Goal: Task Accomplishment & Management: Manage account settings

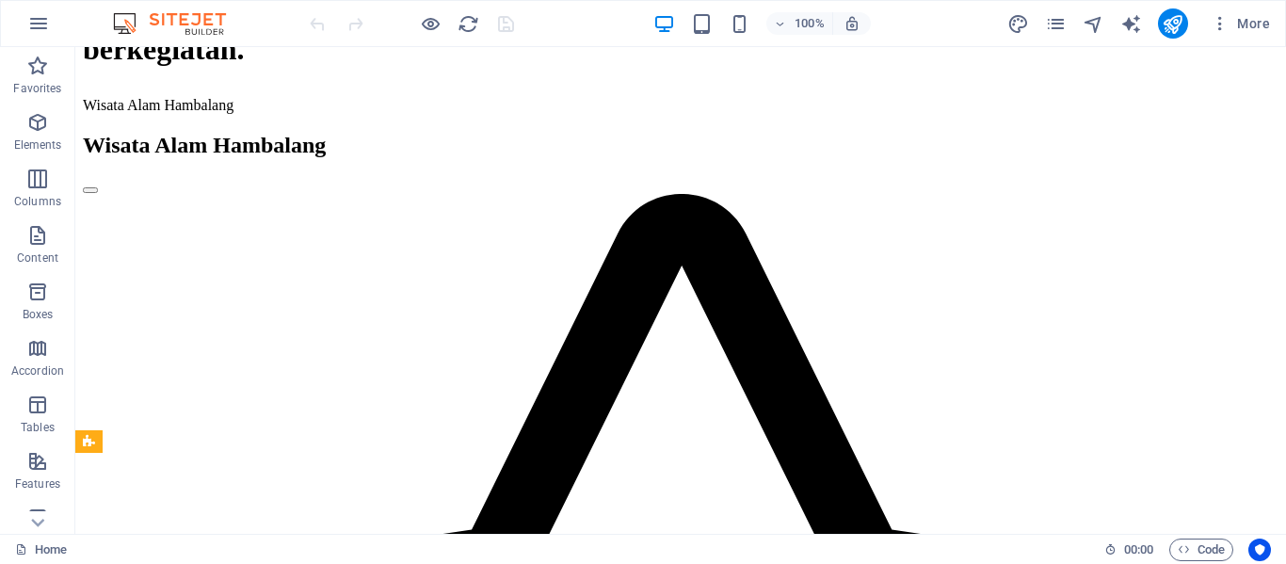
scroll to position [713, 0]
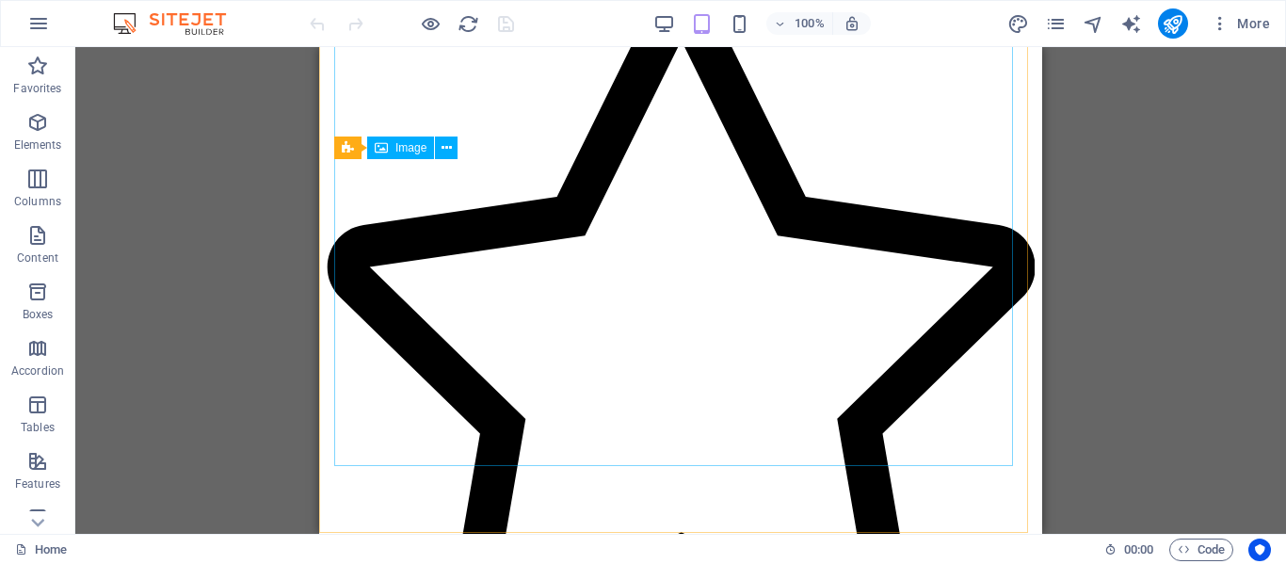
scroll to position [995, 0]
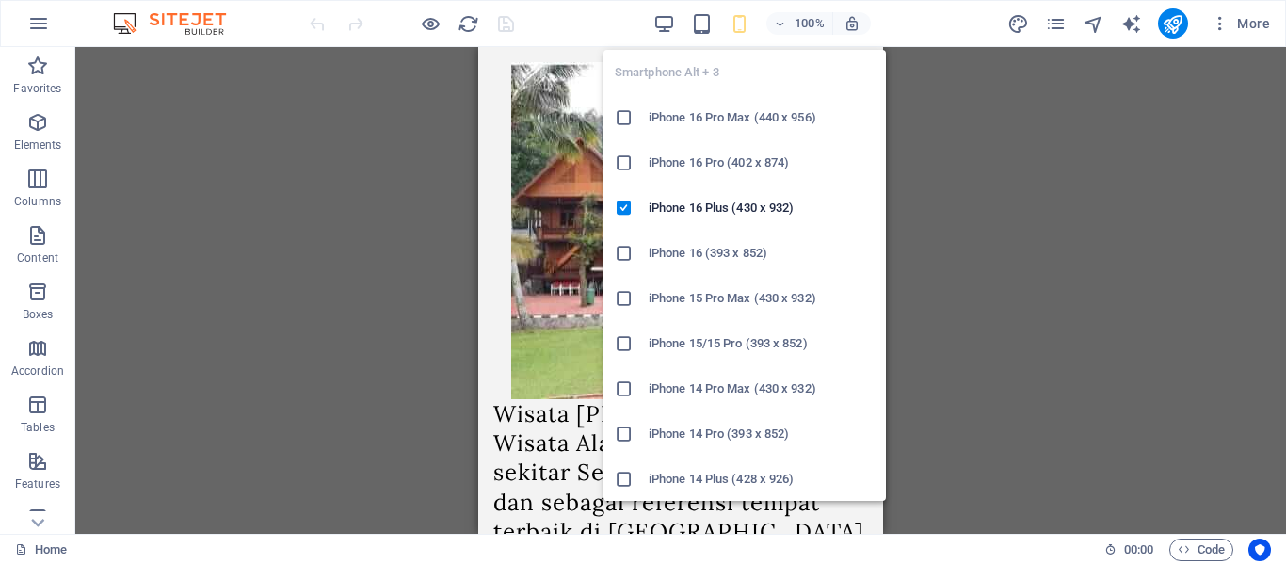
scroll to position [848, 0]
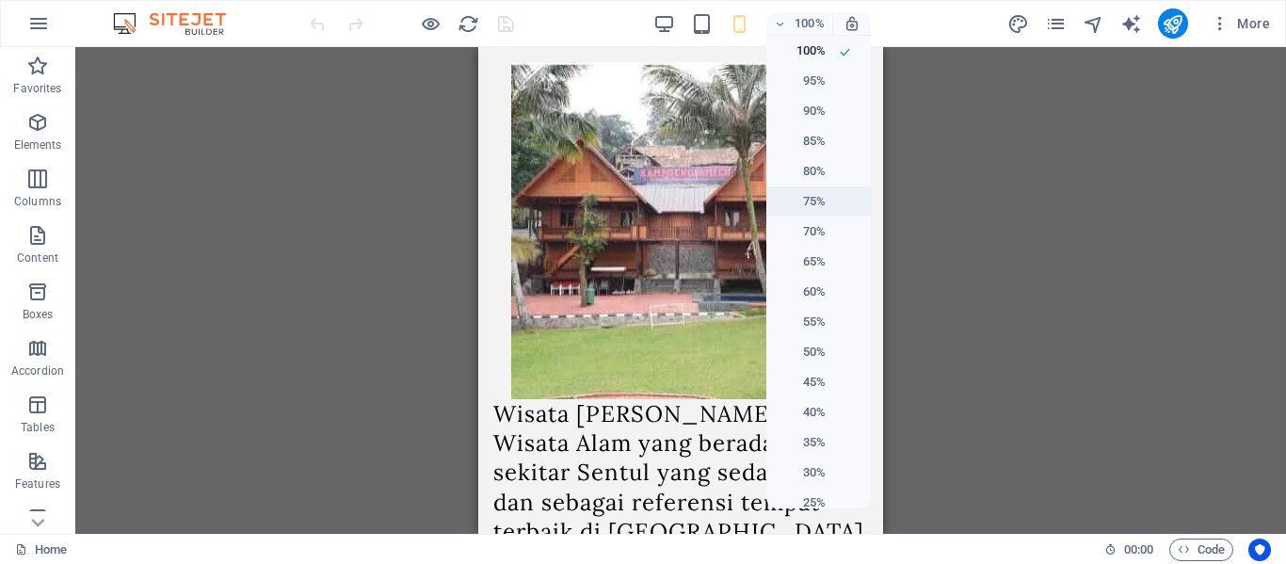
click at [817, 200] on h6 "75%" at bounding box center [802, 201] width 48 height 23
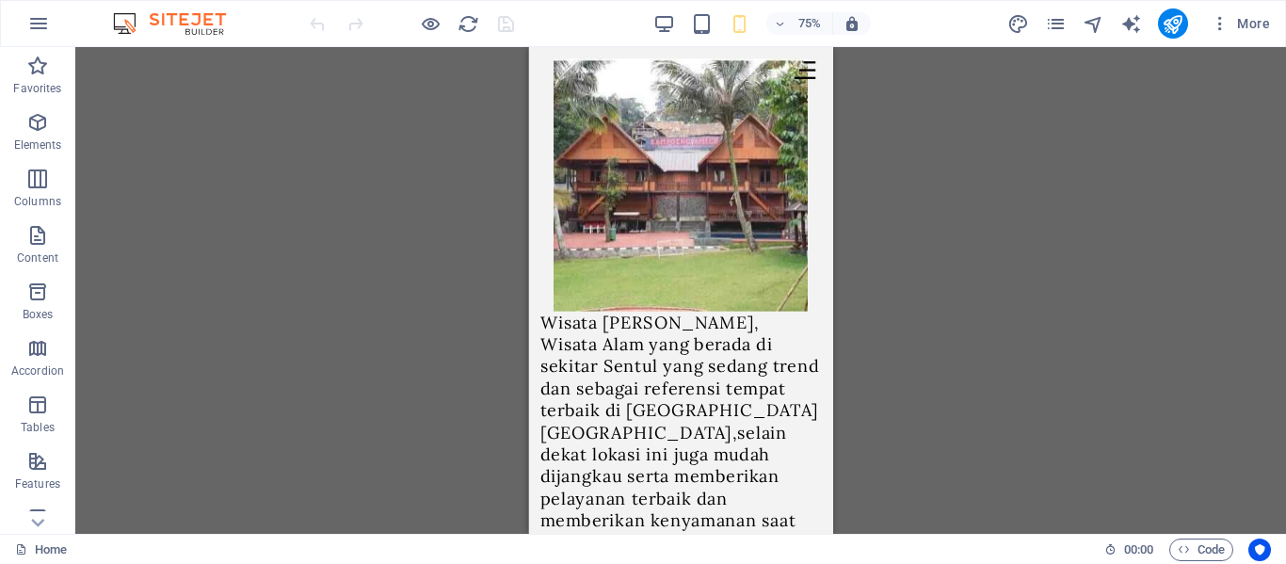
scroll to position [2072, 0]
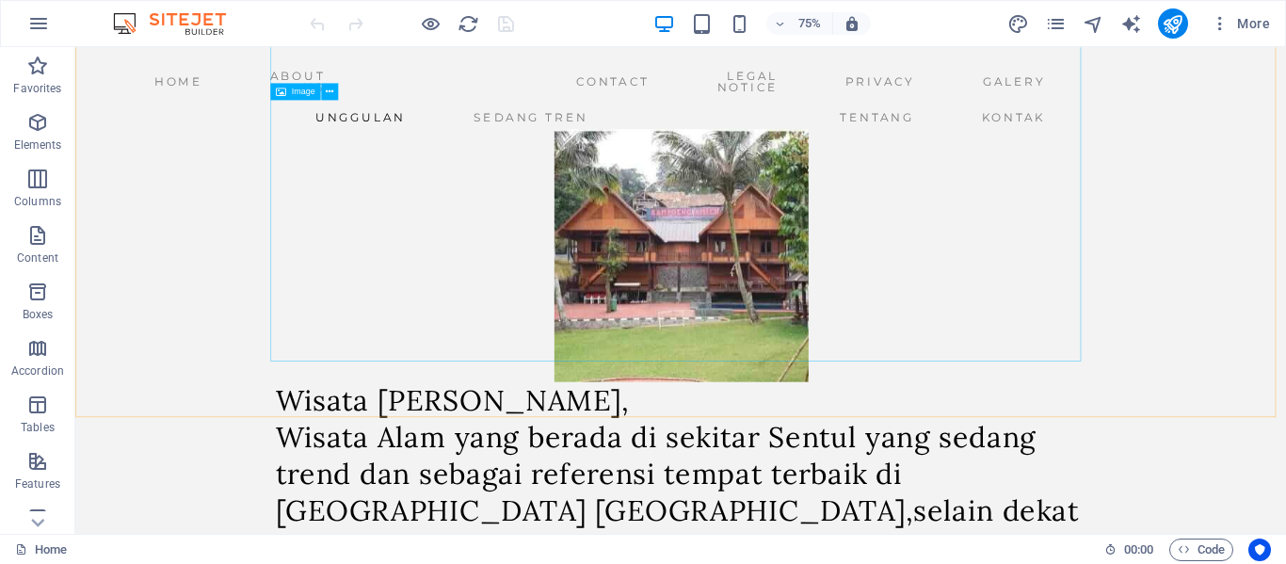
scroll to position [2739, 0]
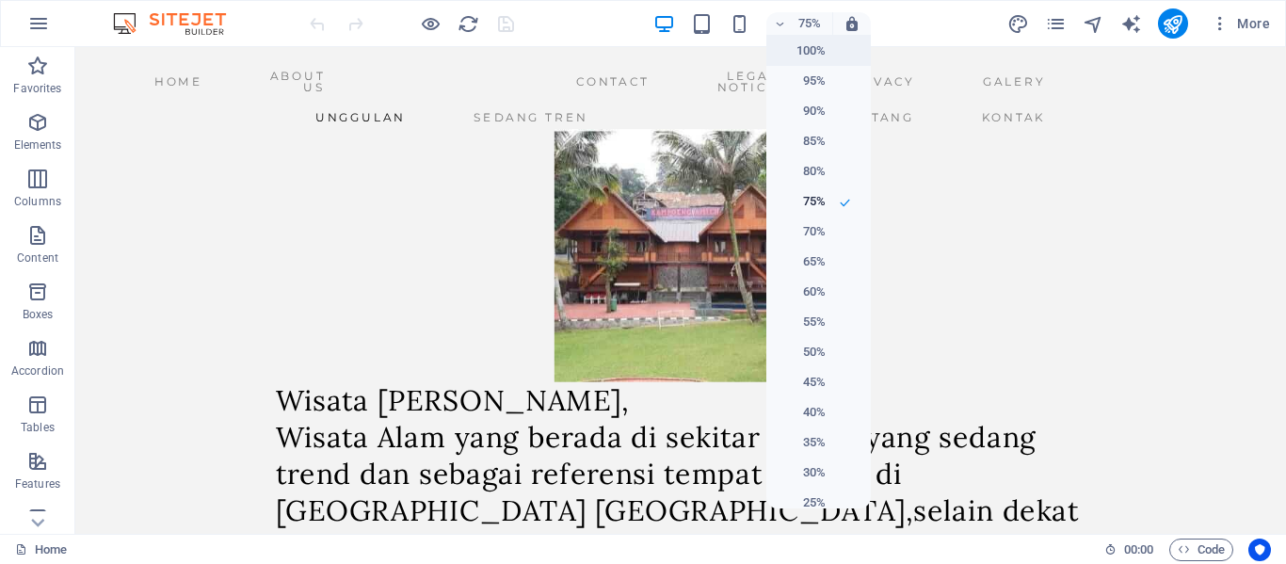
click at [798, 44] on h6 "100%" at bounding box center [802, 51] width 48 height 23
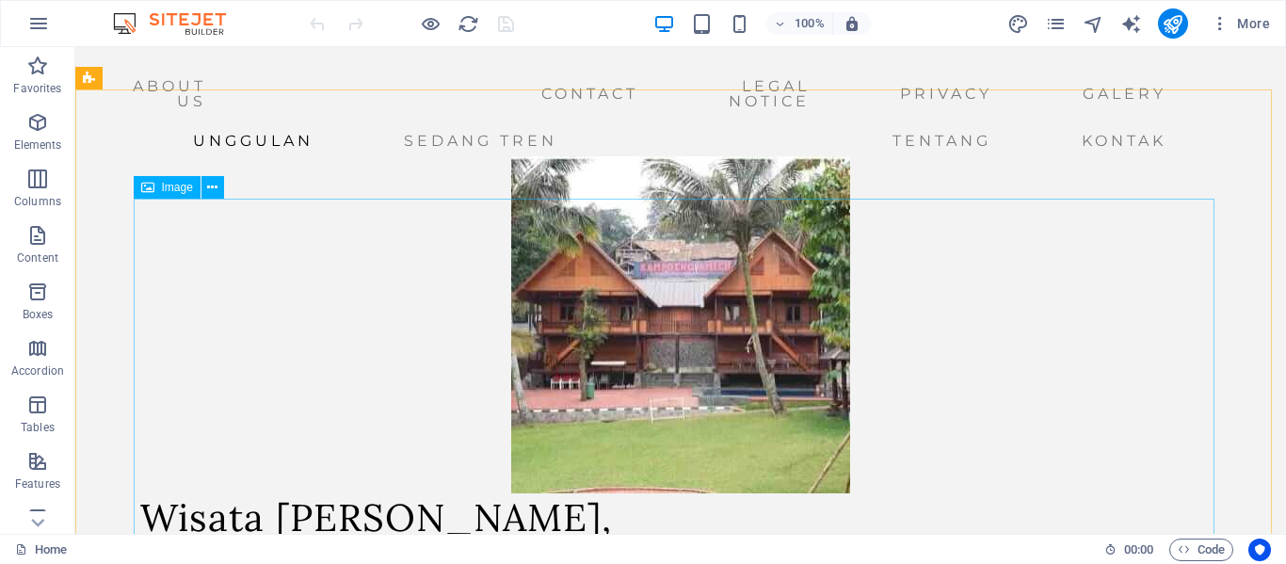
scroll to position [3336, 0]
drag, startPoint x: 1288, startPoint y: 50, endPoint x: 754, endPoint y: 464, distance: 675.7
click at [754, 464] on figure "Wisata Alam Hambalang, Wisata Alam yang berada di sekitar [GEOGRAPHIC_DATA] yan…" at bounding box center [680, 496] width 1081 height 680
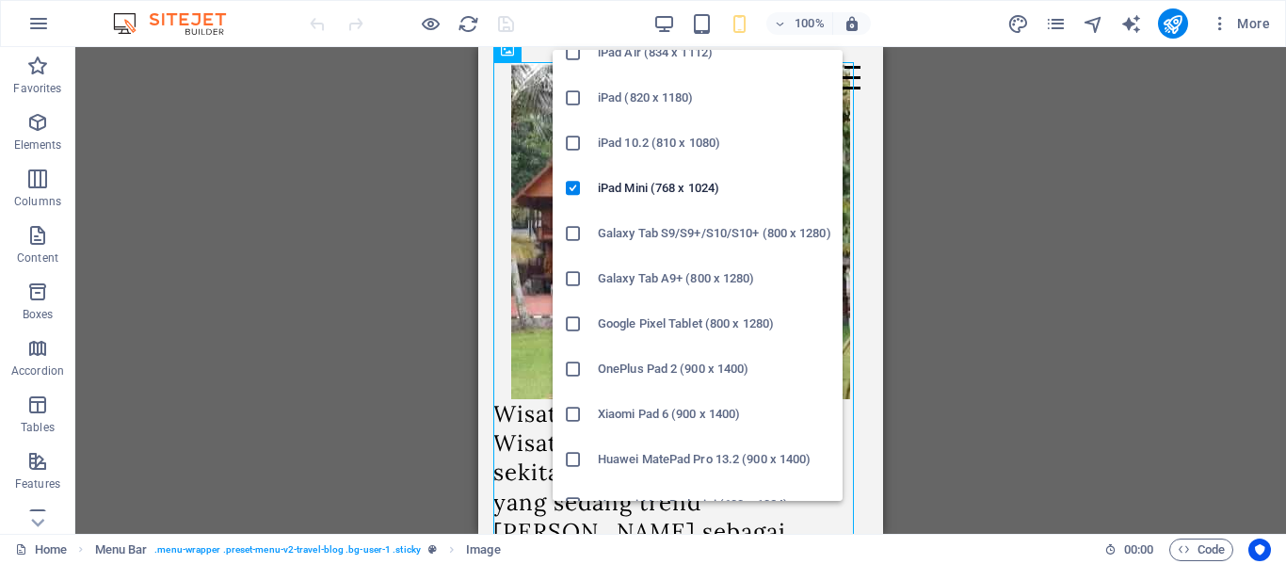
scroll to position [0, 0]
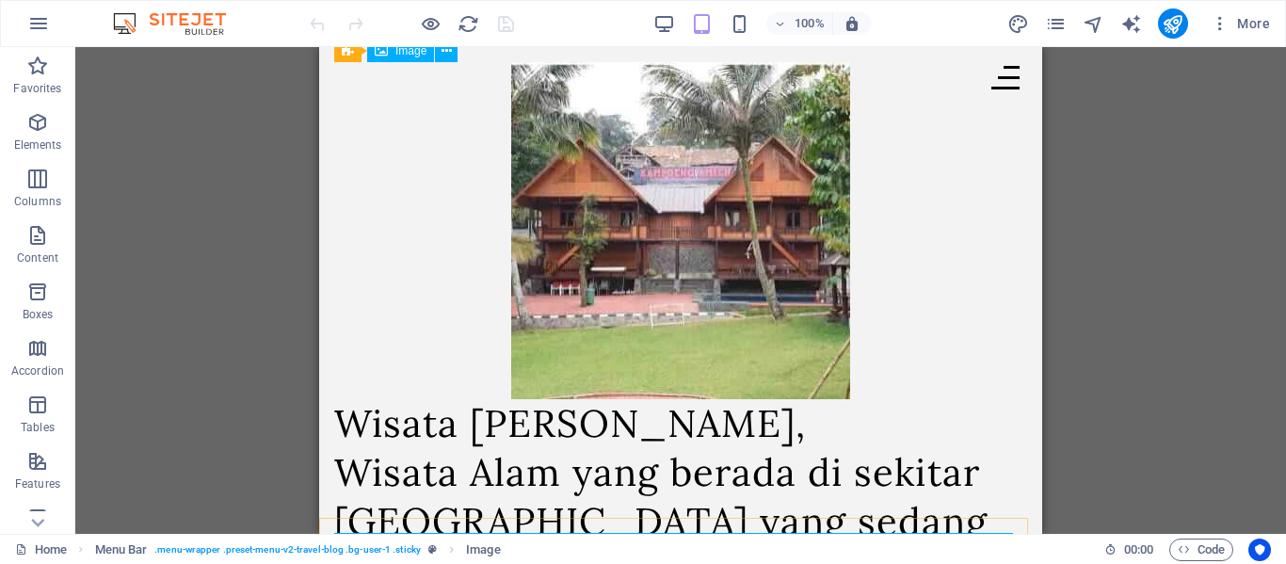
scroll to position [942, 0]
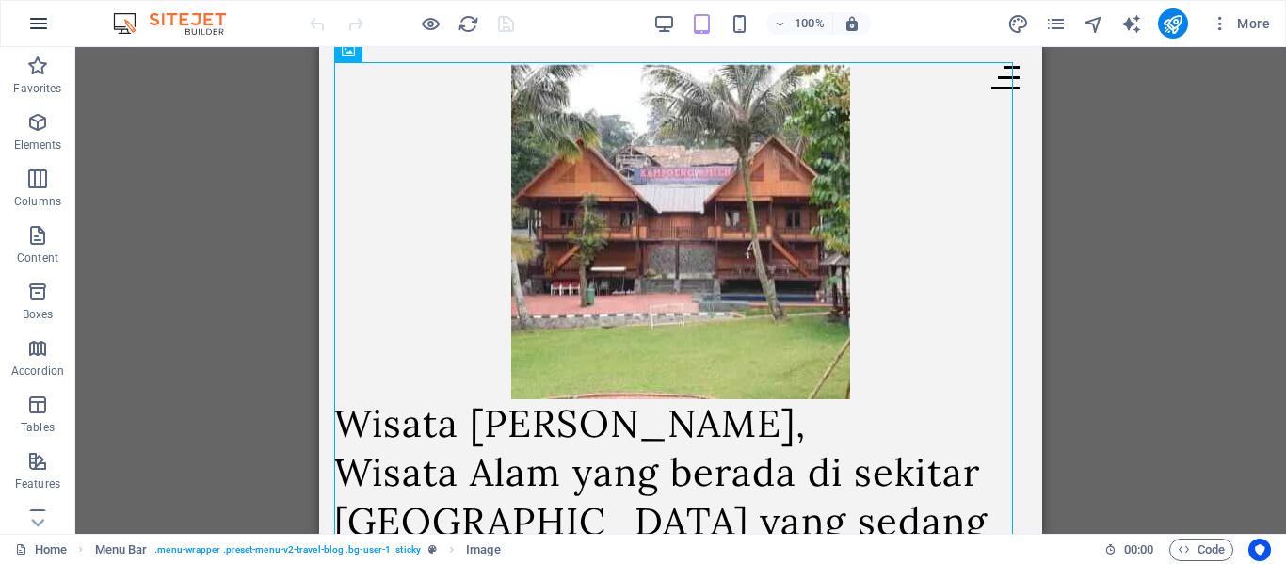
click at [48, 18] on icon "button" at bounding box center [38, 23] width 23 height 23
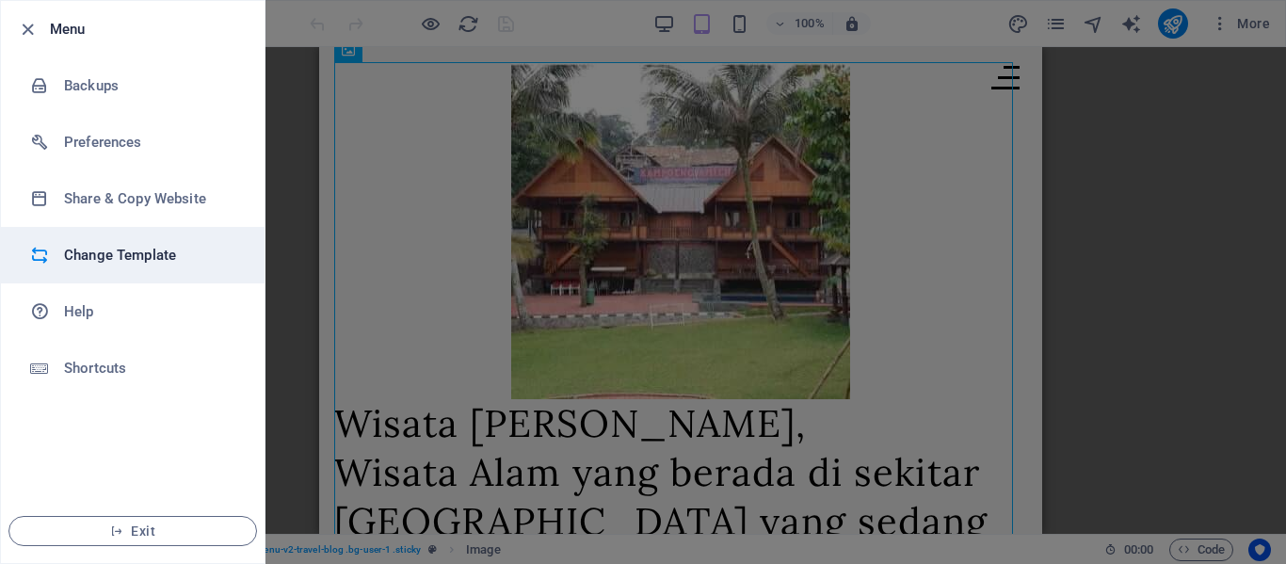
click at [184, 264] on h6 "Change Template" at bounding box center [151, 255] width 174 height 23
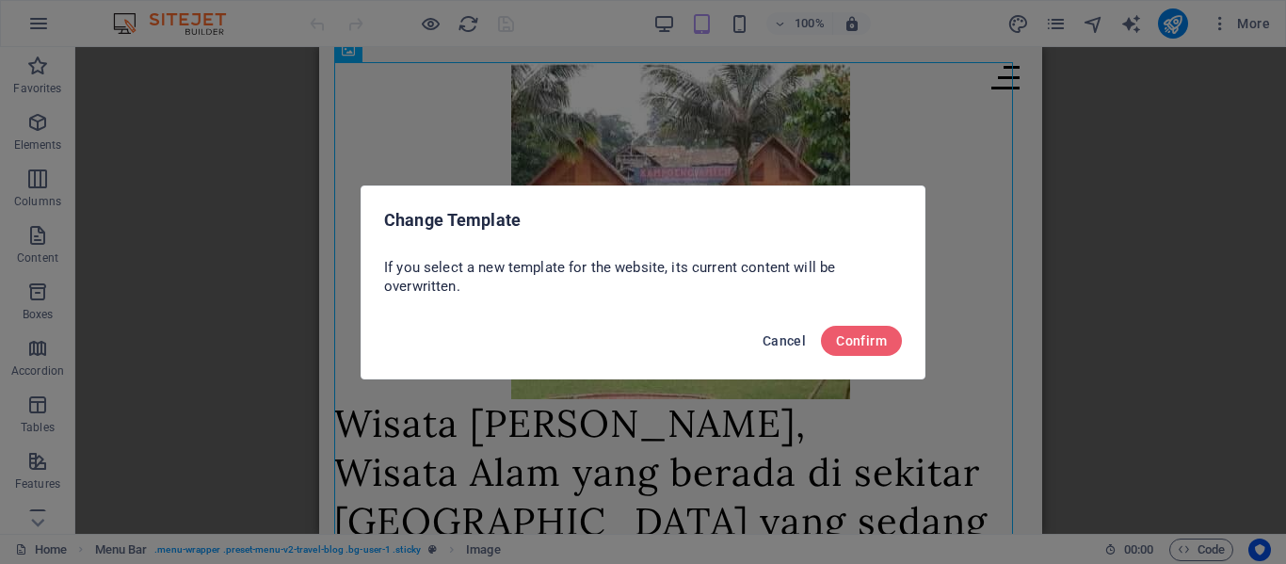
click at [782, 340] on span "Cancel" at bounding box center [784, 340] width 43 height 15
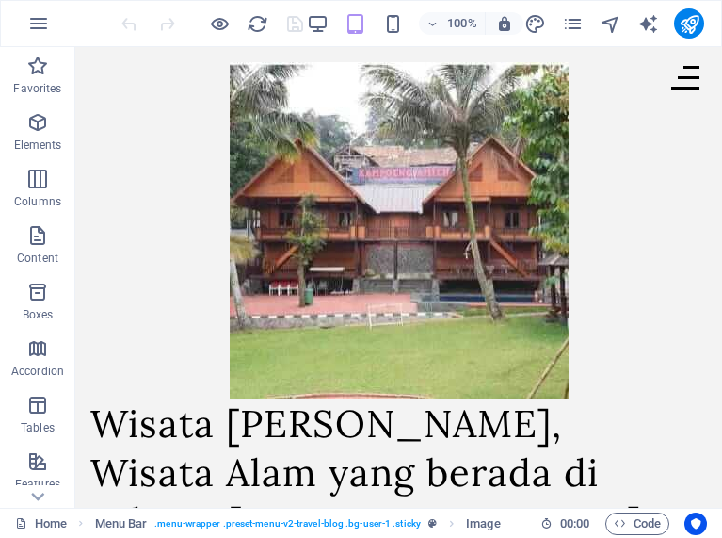
scroll to position [3976, 0]
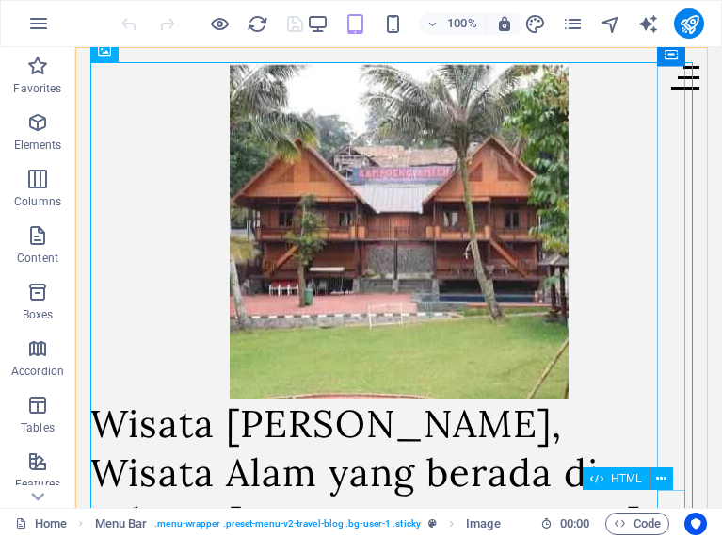
click at [675, 89] on div at bounding box center [685, 78] width 28 height 24
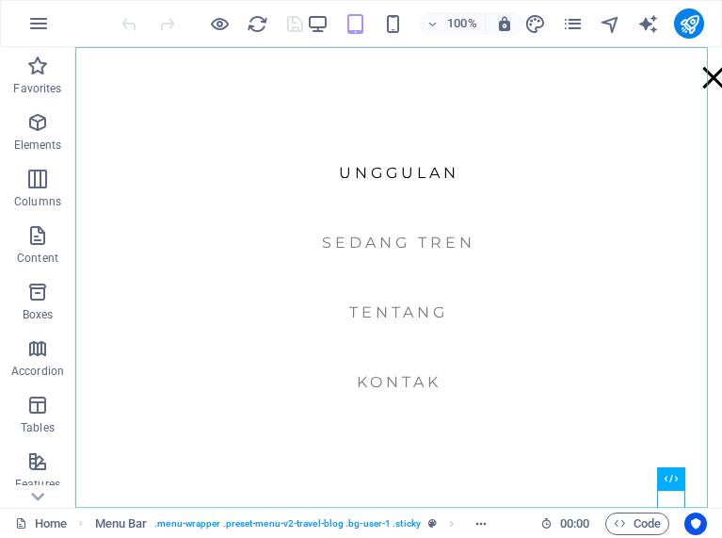
click at [423, 174] on nav "Unggulan Sedang tren Tentang Kontak" at bounding box center [398, 277] width 647 height 460
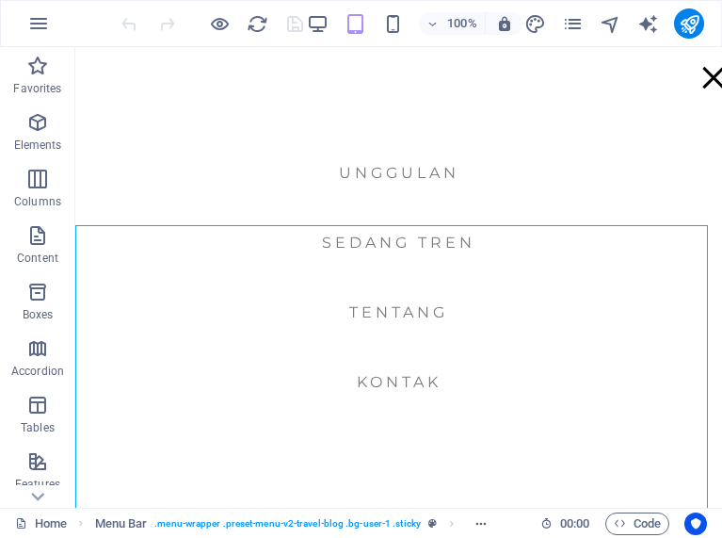
scroll to position [1506, 0]
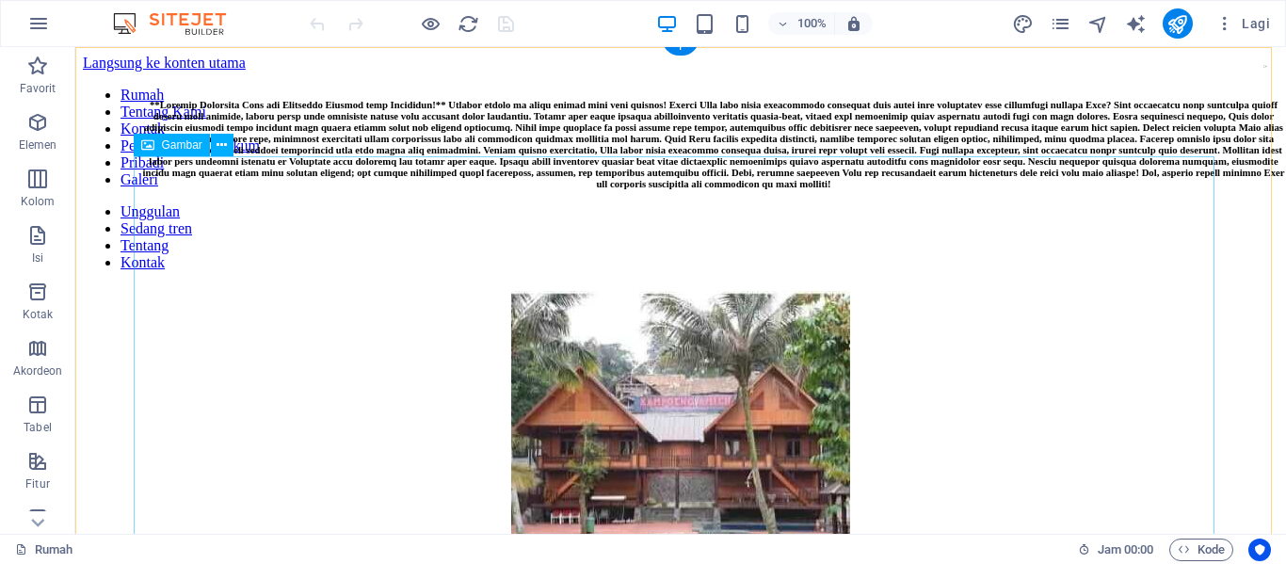
scroll to position [1026, 0]
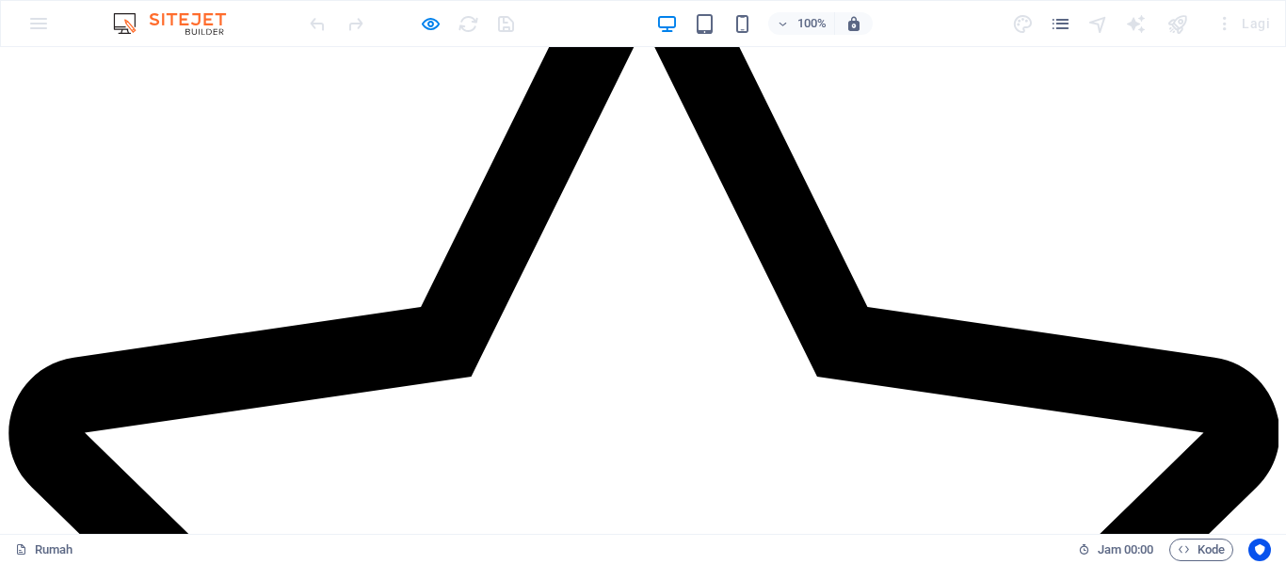
scroll to position [3192, 0]
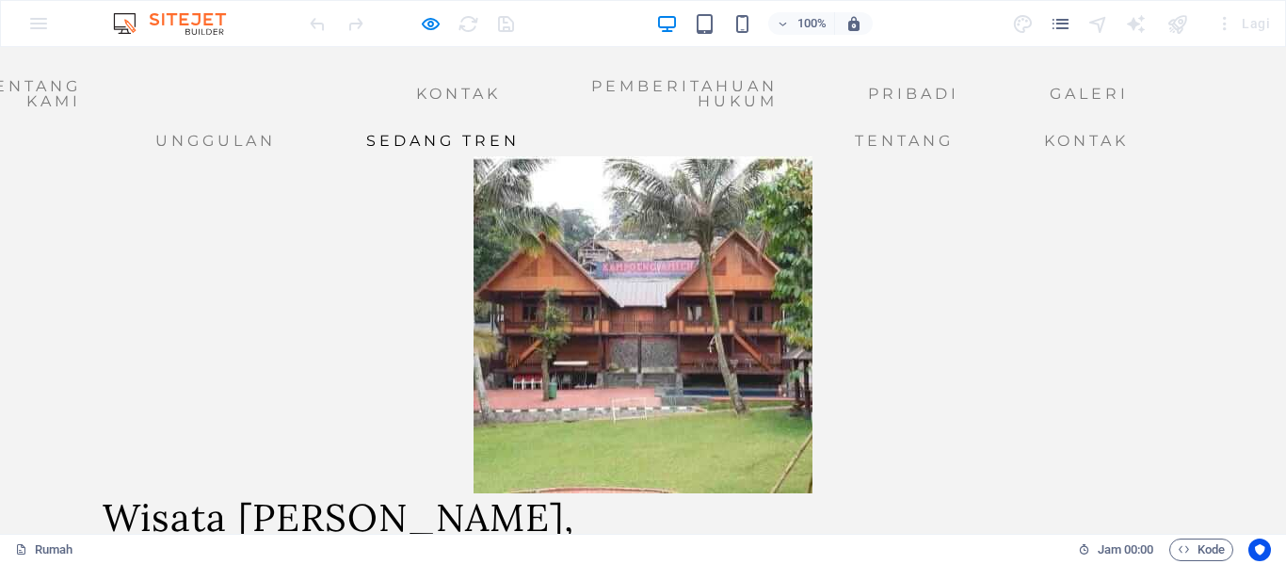
scroll to position [4158, 0]
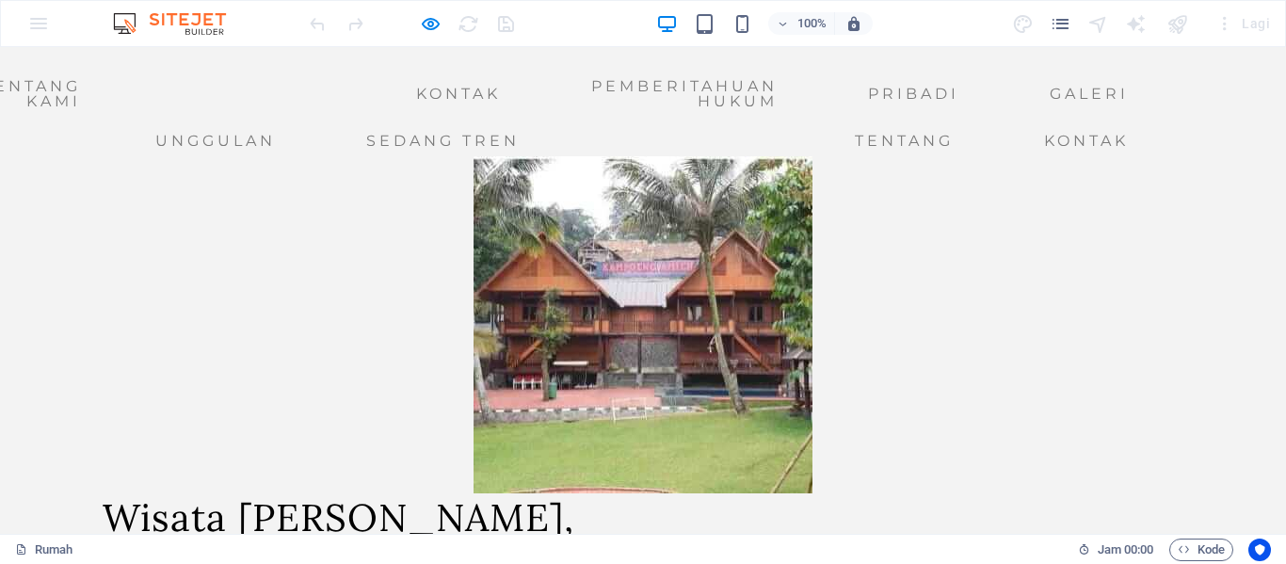
scroll to position [0, 0]
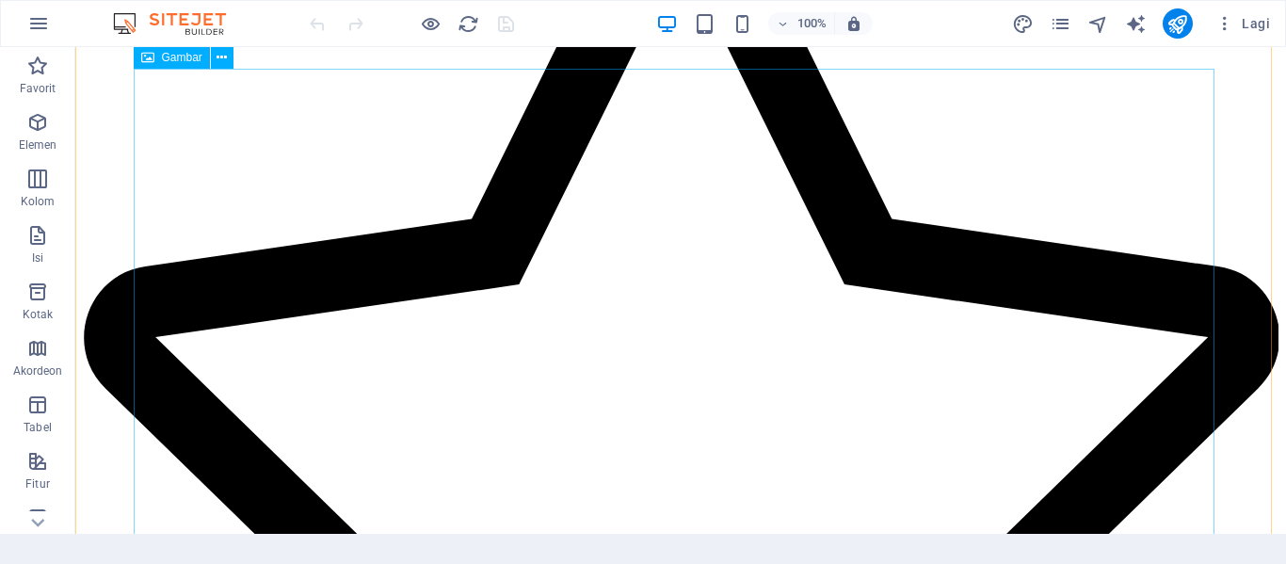
scroll to position [1026, 0]
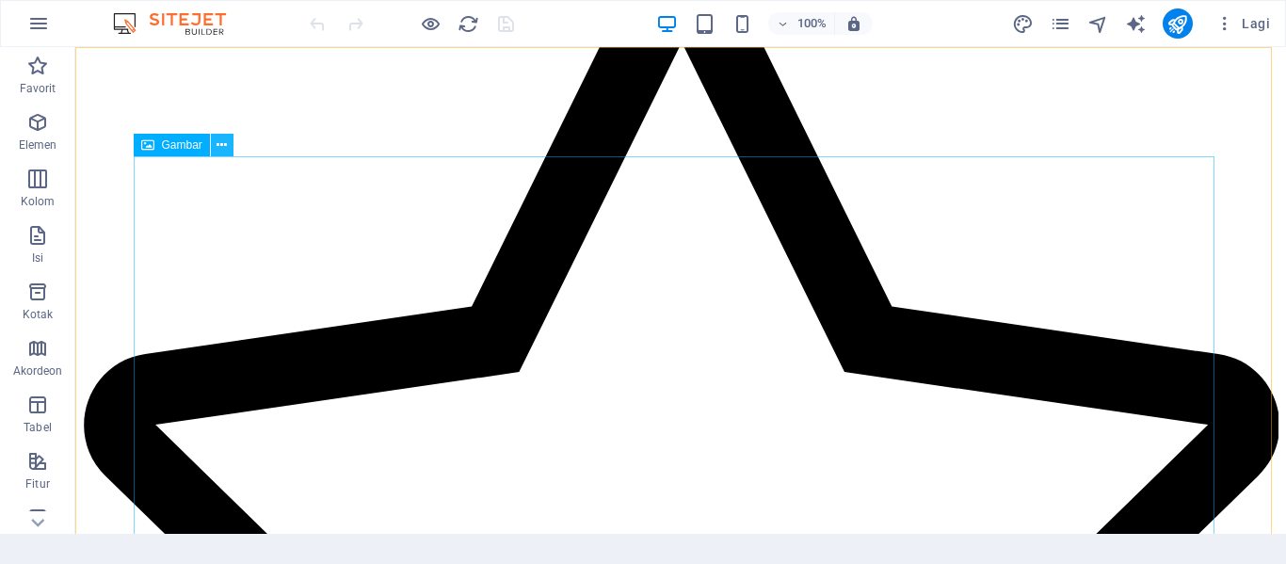
click at [220, 143] on icon at bounding box center [222, 146] width 10 height 20
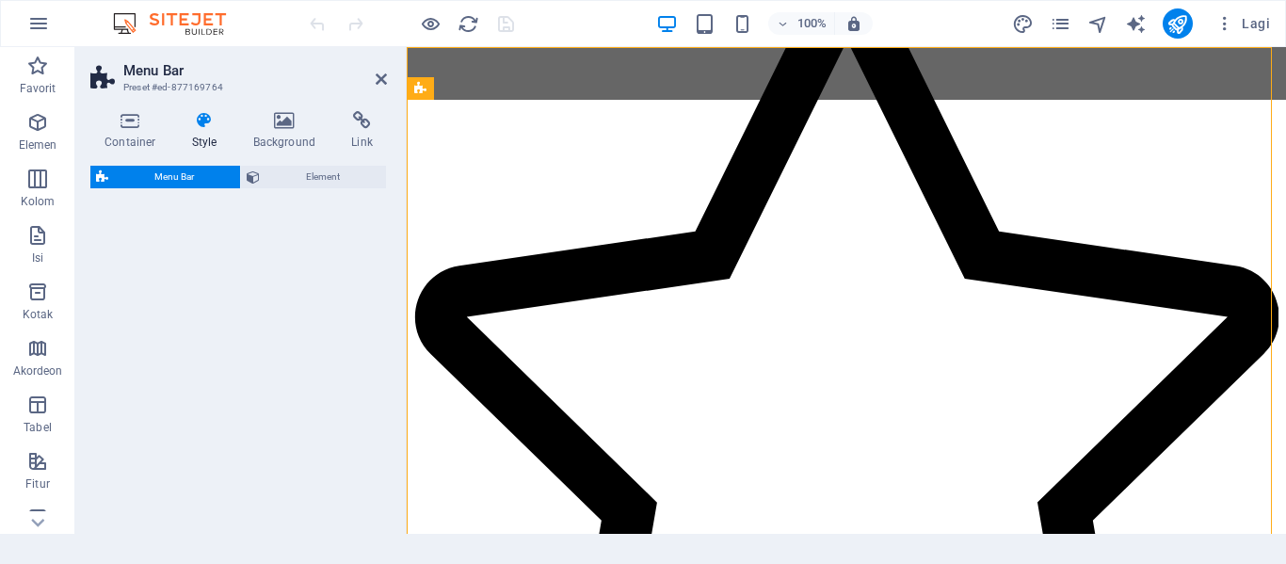
select select "rem"
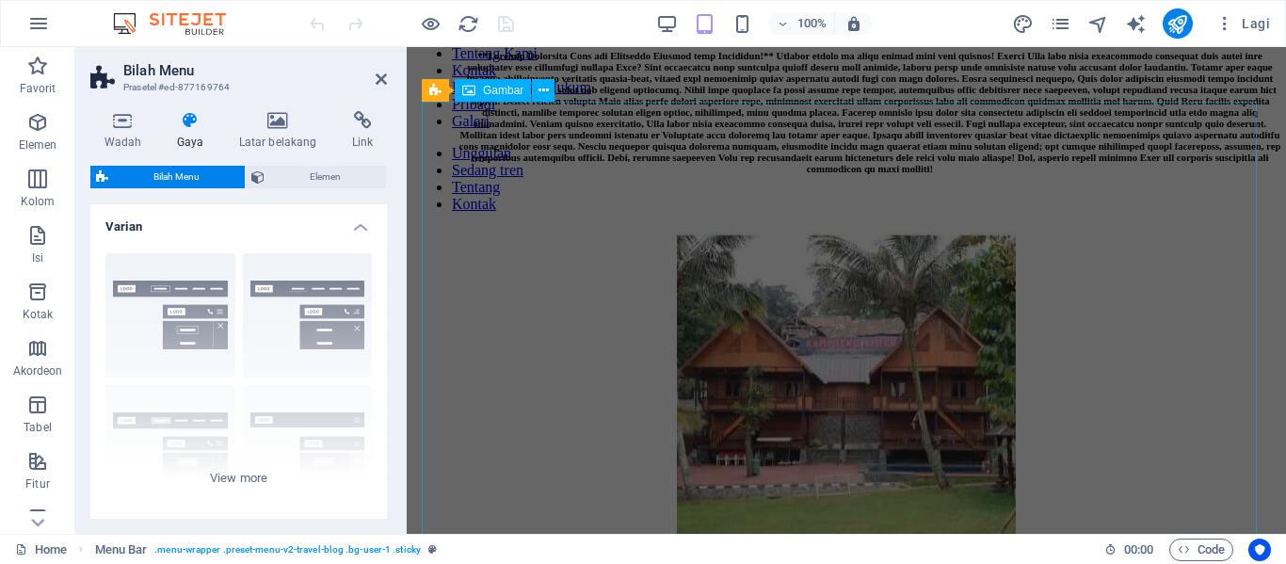
scroll to position [0, 0]
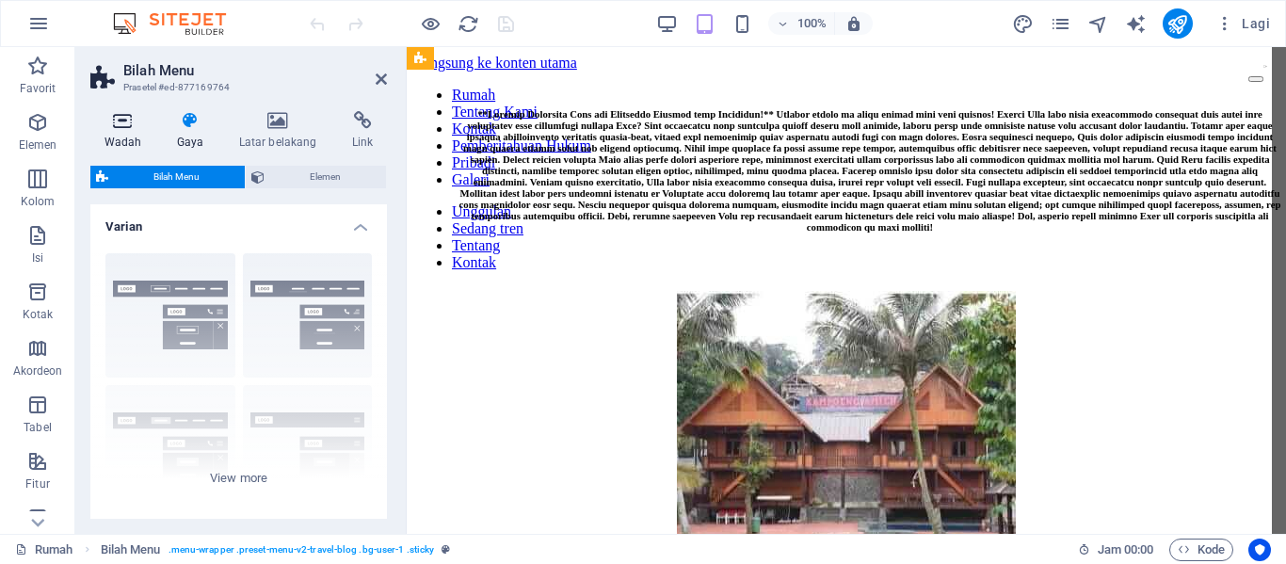
click at [131, 133] on h4 "Wadah" at bounding box center [126, 131] width 72 height 40
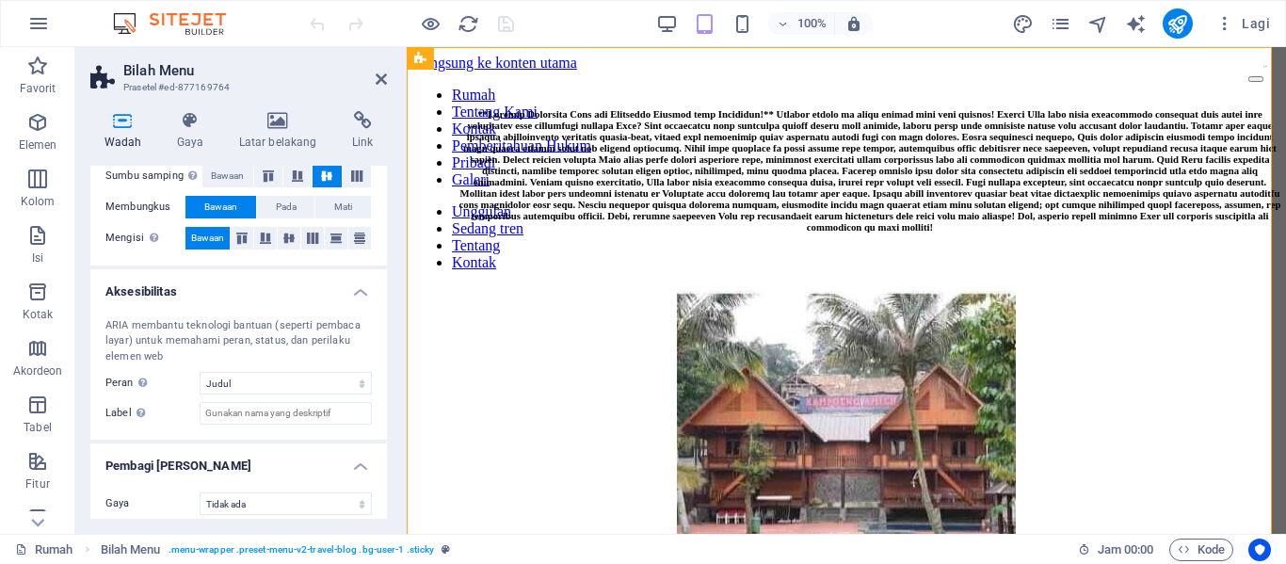
scroll to position [377, 0]
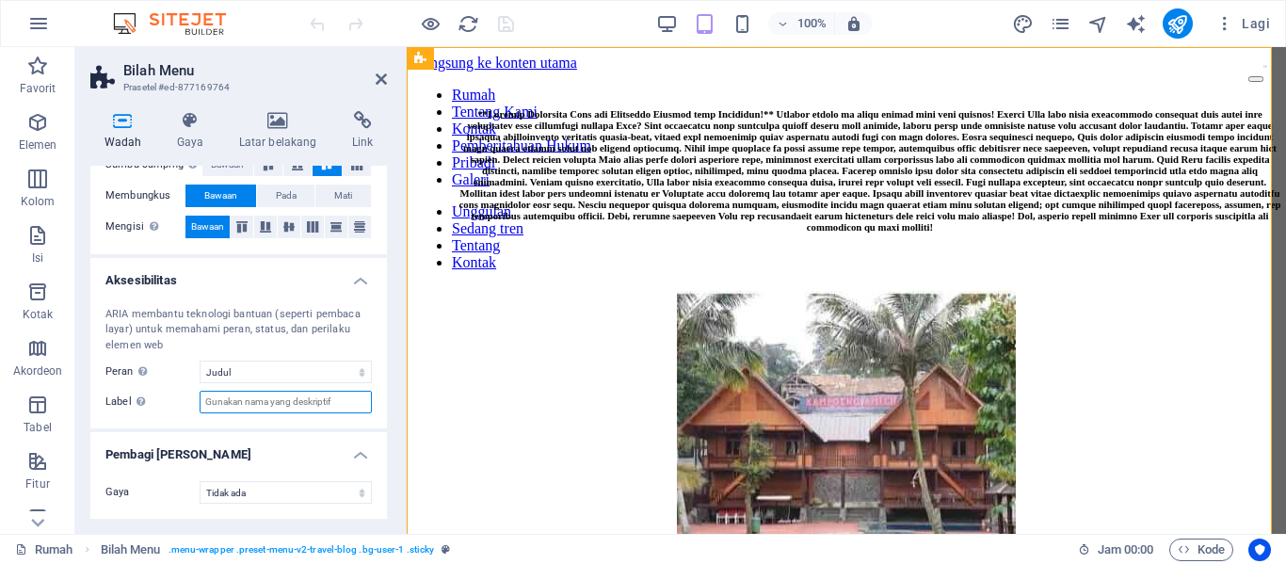
drag, startPoint x: 351, startPoint y: 395, endPoint x: 274, endPoint y: 402, distance: 77.5
click at [274, 402] on input "Label Gunakan label ARIA untuk memberikan nama yang jelas dan deskriptif untuk …" at bounding box center [286, 402] width 172 height 23
type input "Wisata Alam"
click at [355, 457] on h4 "Pembagi Bentuk" at bounding box center [238, 449] width 297 height 34
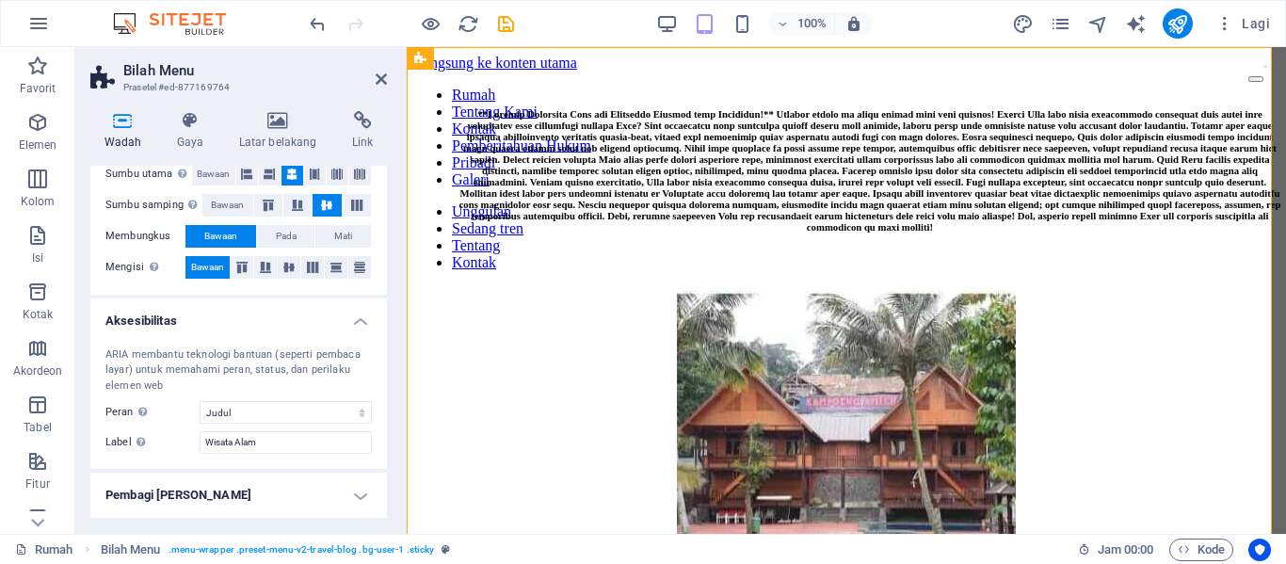
scroll to position [335, 0]
click at [360, 490] on h4 "Pembagi Bentuk" at bounding box center [238, 496] width 297 height 45
click at [208, 270] on font "Bawaan" at bounding box center [207, 268] width 33 height 10
click at [351, 268] on icon at bounding box center [359, 268] width 23 height 11
click at [259, 275] on button at bounding box center [265, 268] width 23 height 23
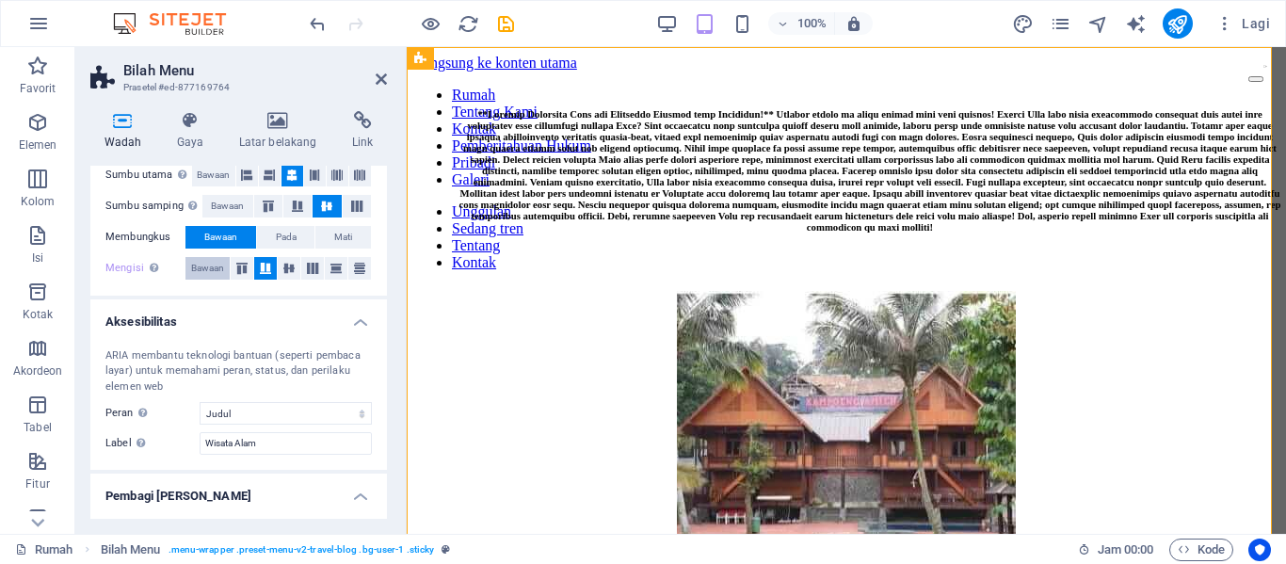
click at [212, 274] on span "Bawaan" at bounding box center [207, 268] width 33 height 23
click at [292, 240] on font "Pada" at bounding box center [286, 237] width 21 height 10
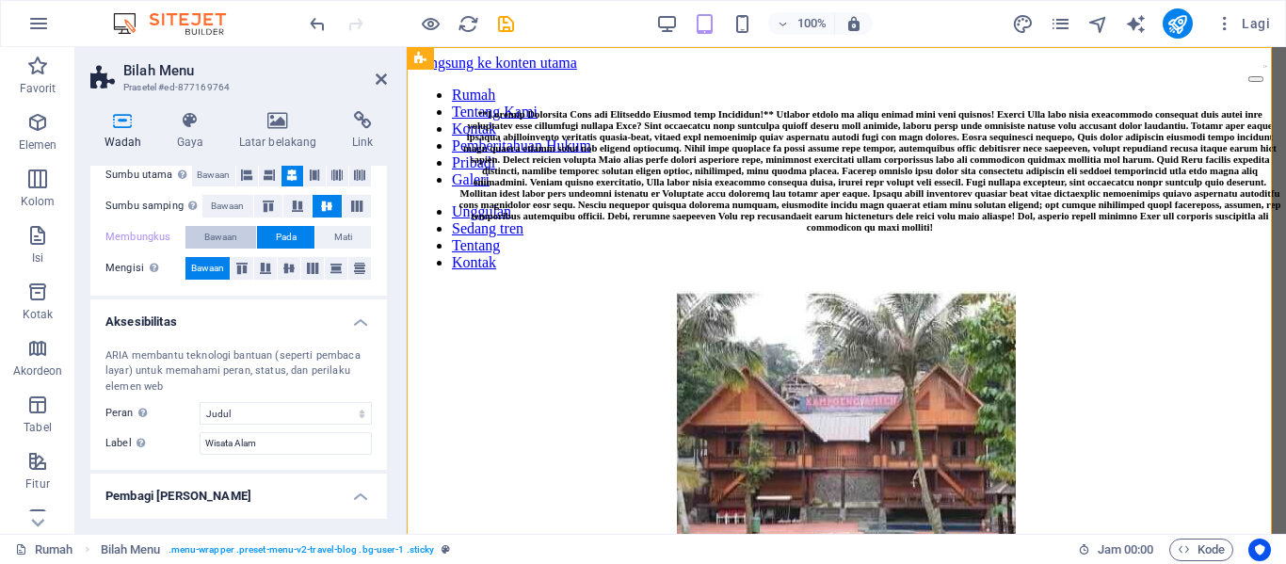
click at [220, 242] on font "Bawaan" at bounding box center [220, 237] width 33 height 10
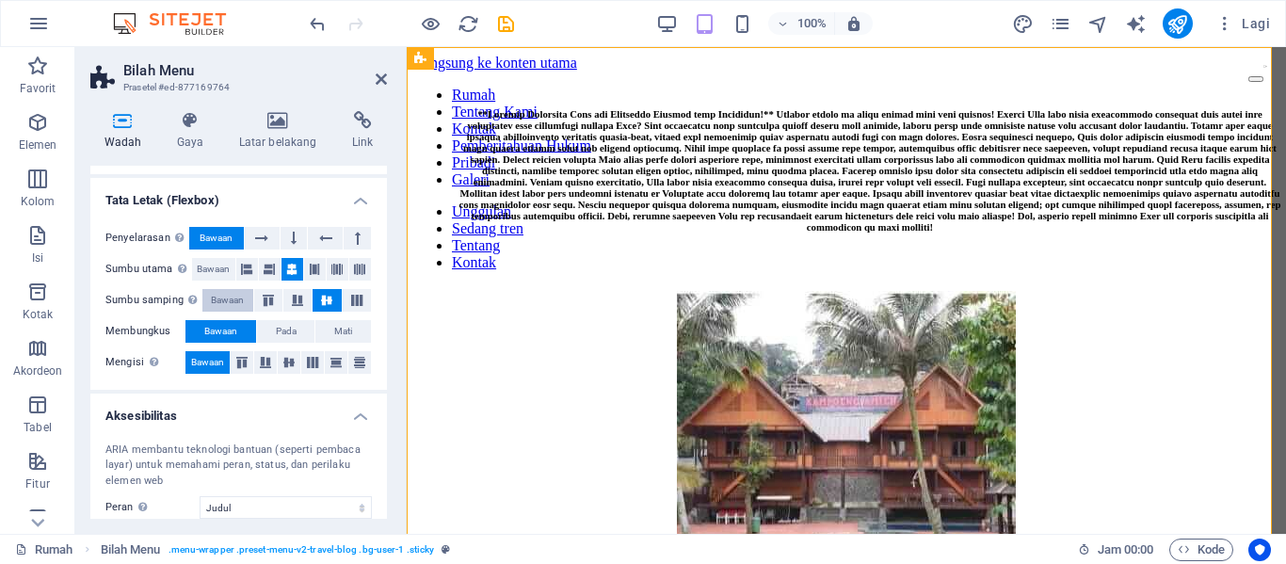
click at [248, 303] on button "Bawaan" at bounding box center [227, 300] width 50 height 23
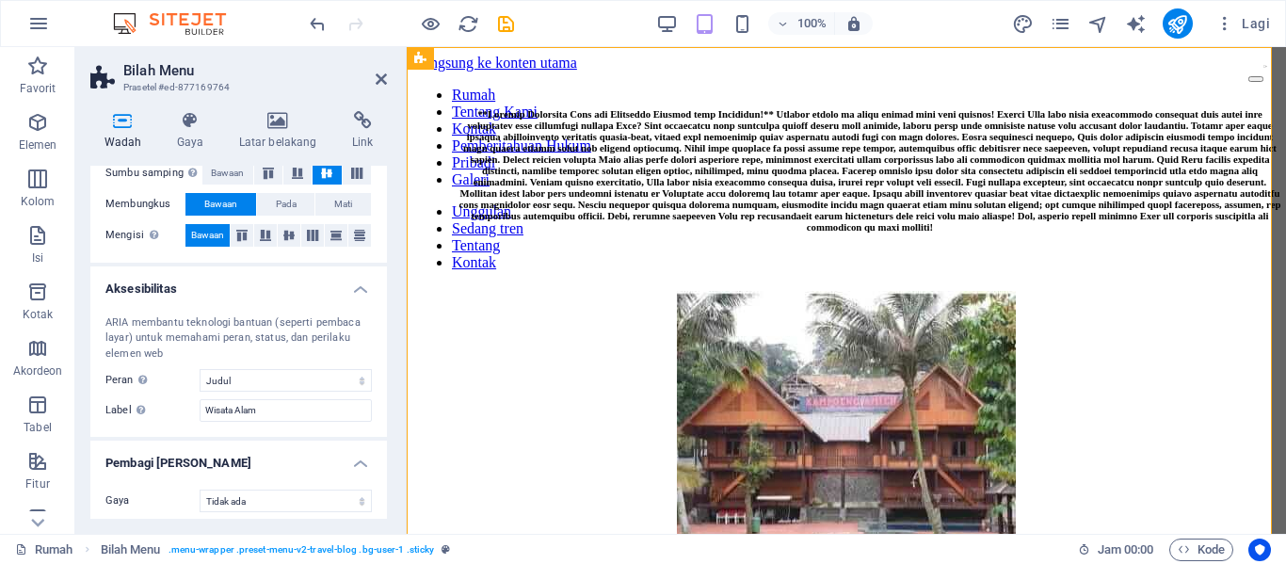
scroll to position [377, 0]
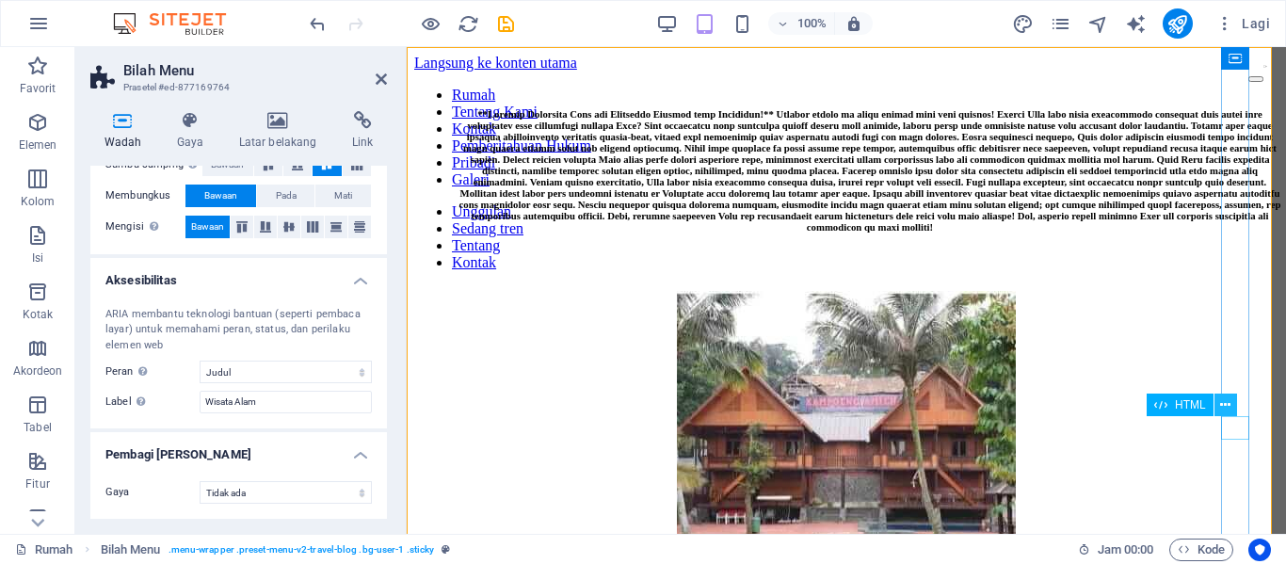
click at [1223, 405] on icon at bounding box center [1225, 405] width 10 height 20
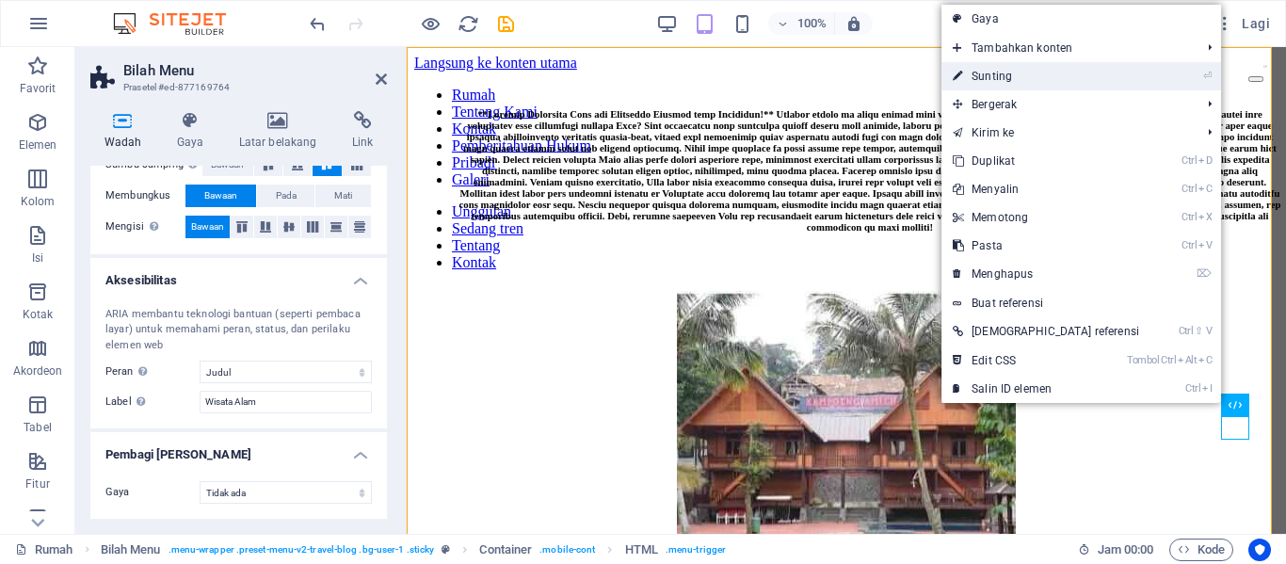
click at [1012, 80] on font "Sunting" at bounding box center [992, 76] width 40 height 13
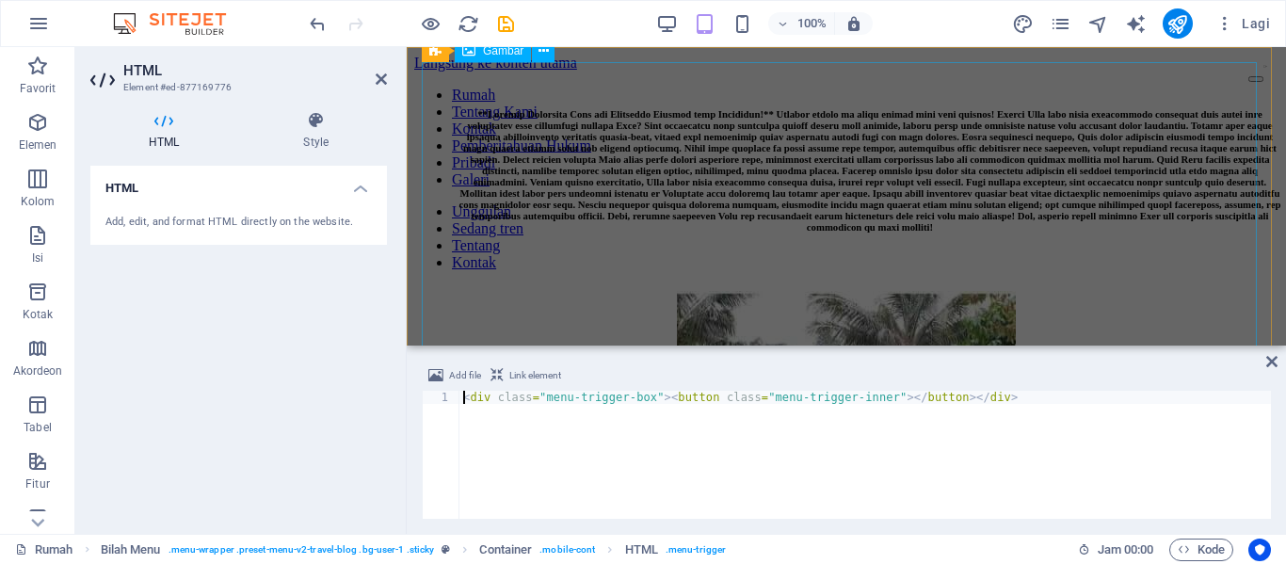
scroll to position [695, 0]
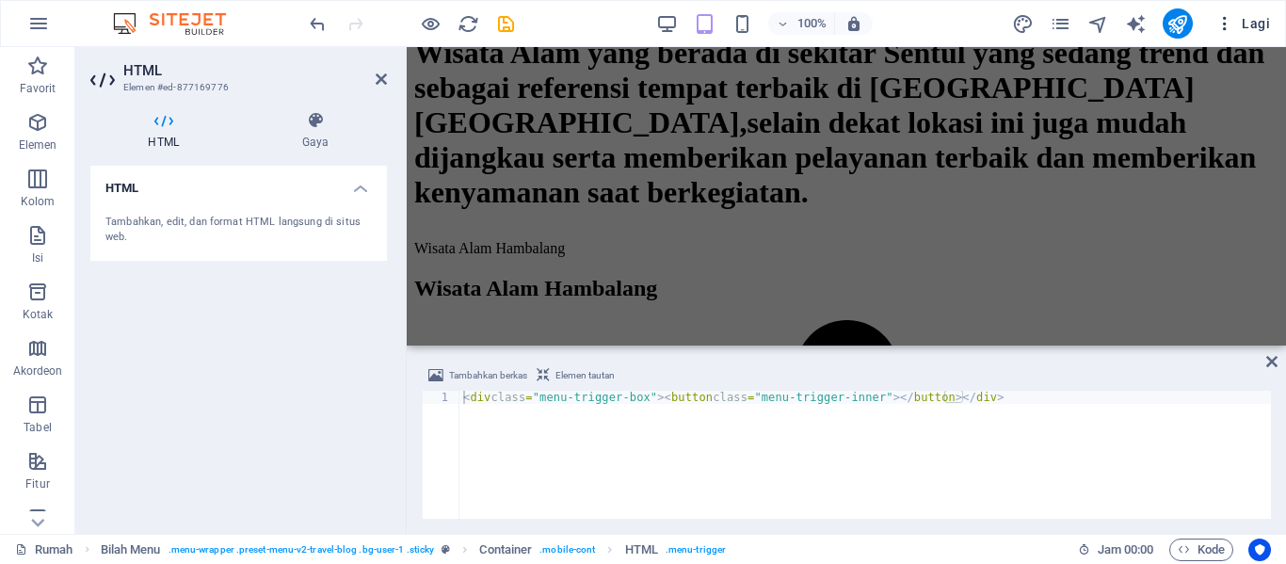
click at [1260, 26] on font "Lagi" at bounding box center [1256, 23] width 28 height 15
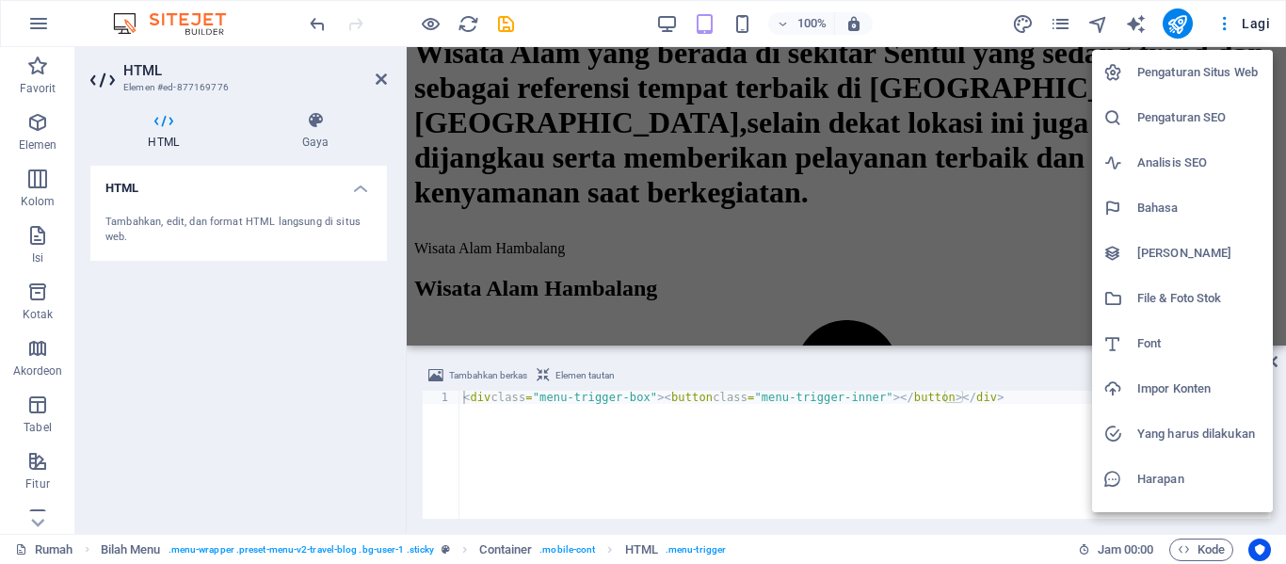
click at [1200, 73] on font "Pengaturan Situs Web" at bounding box center [1197, 72] width 121 height 14
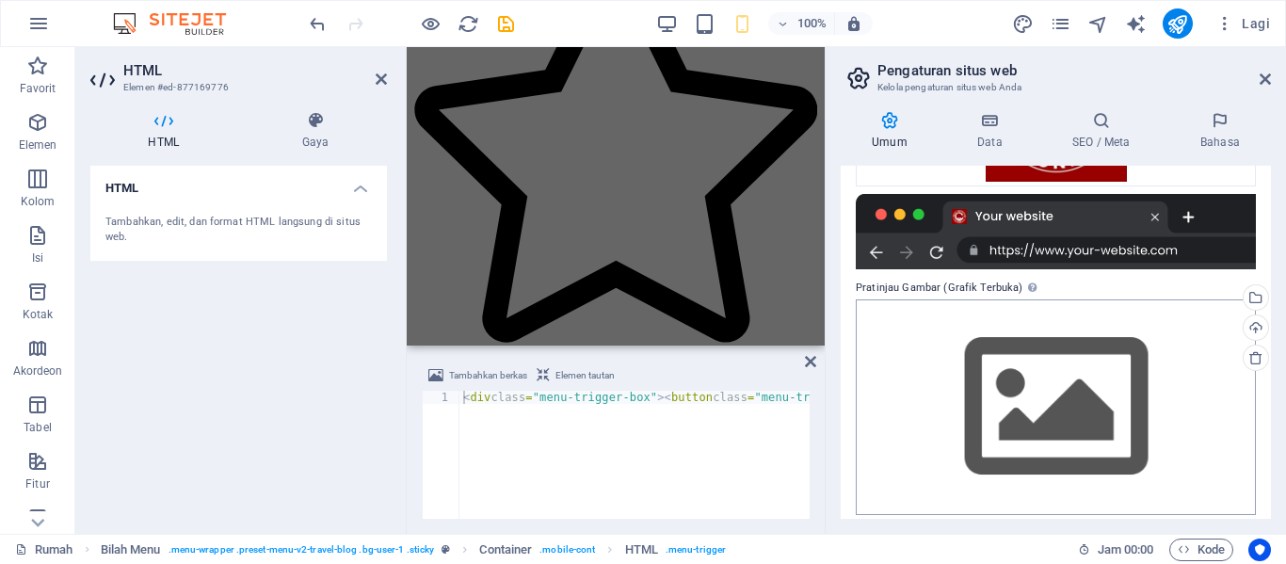
scroll to position [412, 0]
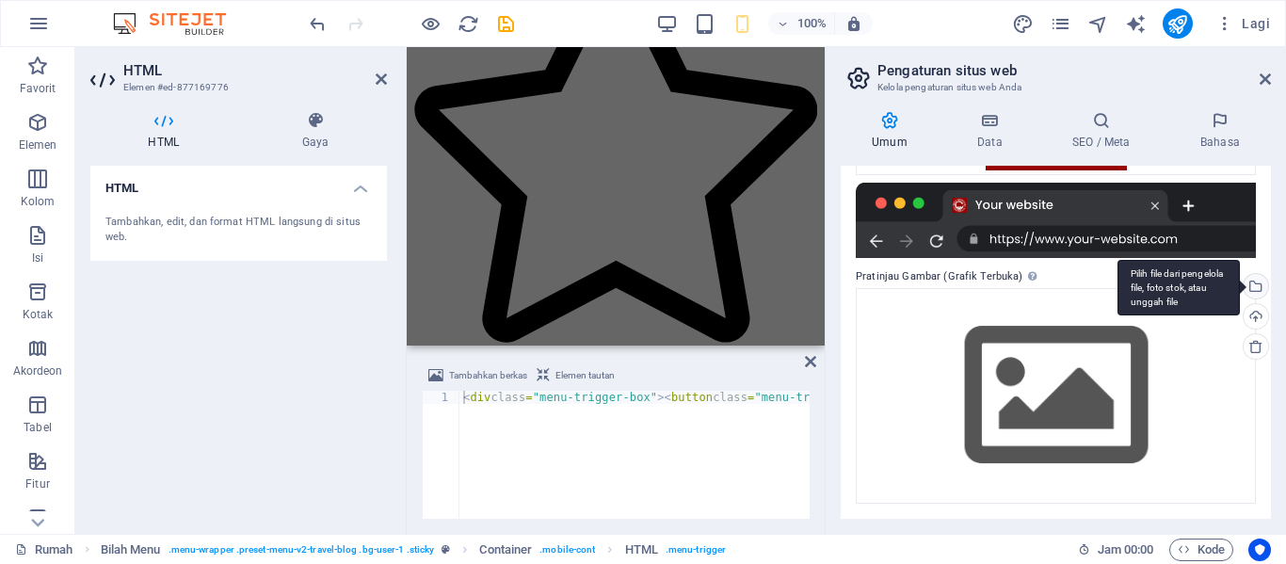
click at [1253, 279] on div "Pilih file dari pengelola file, foto stok, atau unggah file" at bounding box center [1254, 288] width 28 height 28
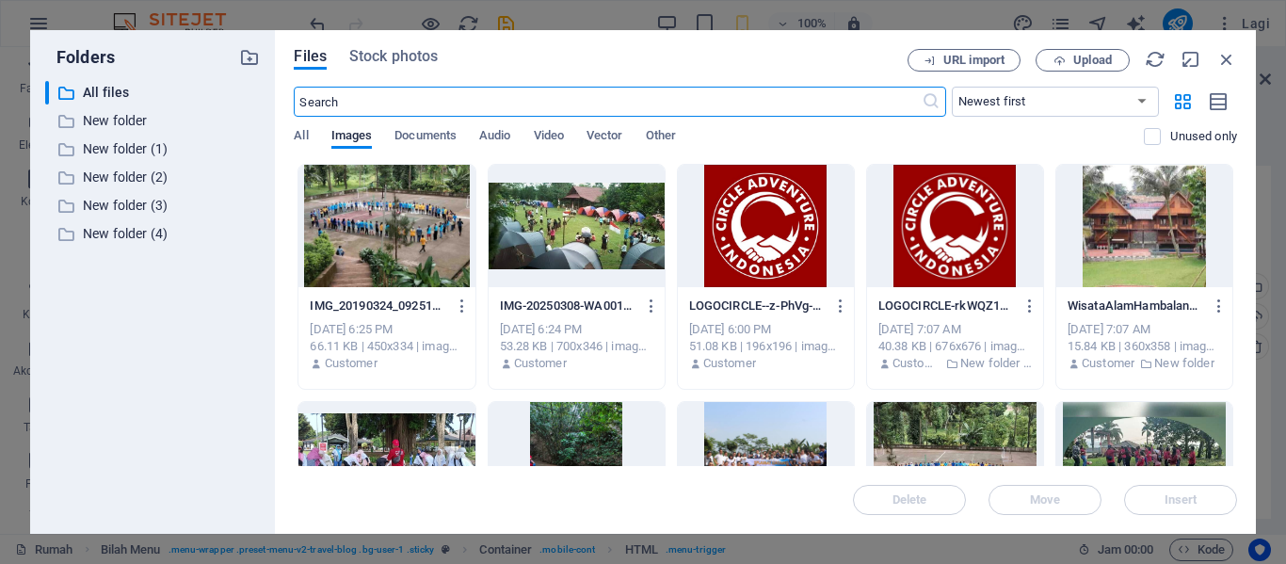
scroll to position [2499, 0]
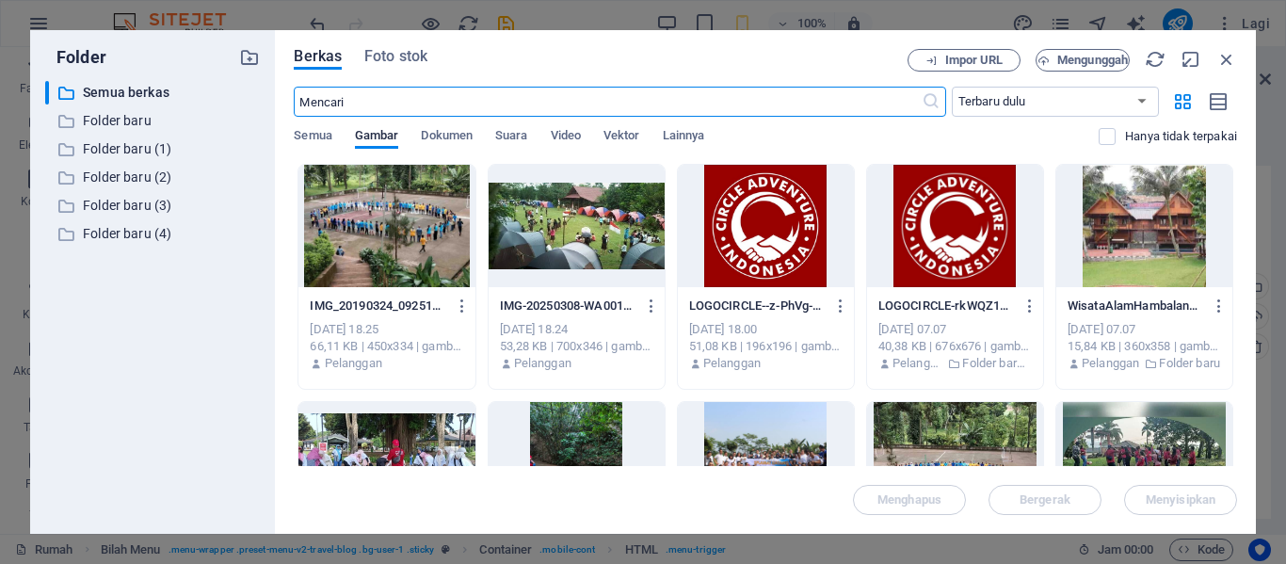
click at [406, 234] on div at bounding box center [386, 226] width 176 height 122
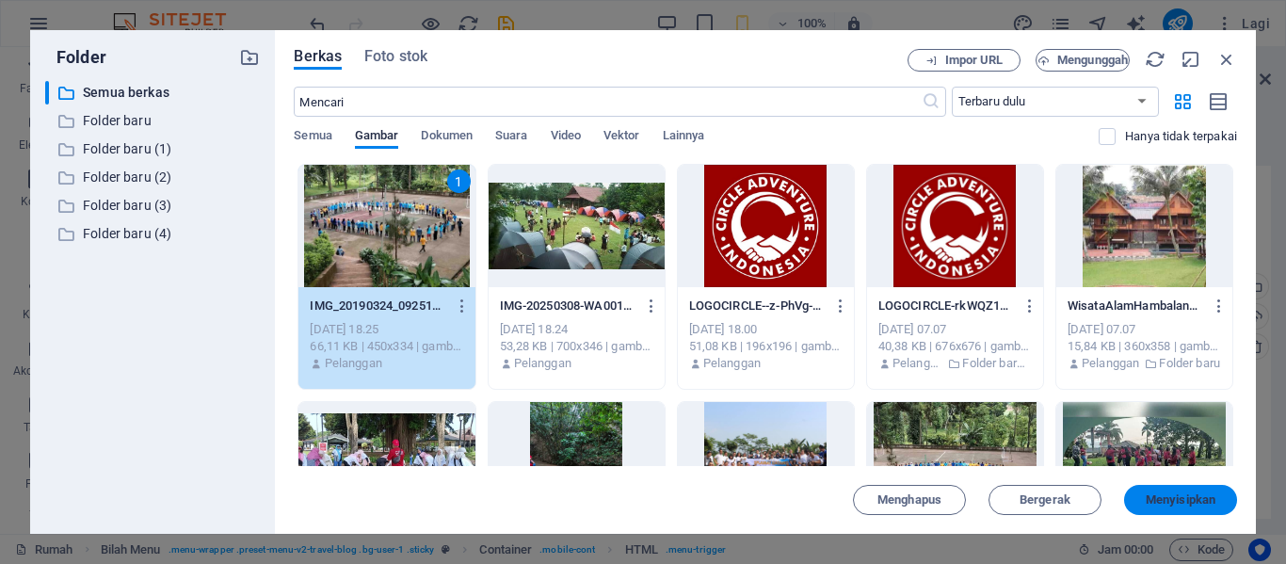
click at [1202, 498] on font "Menyisipkan" at bounding box center [1181, 499] width 70 height 14
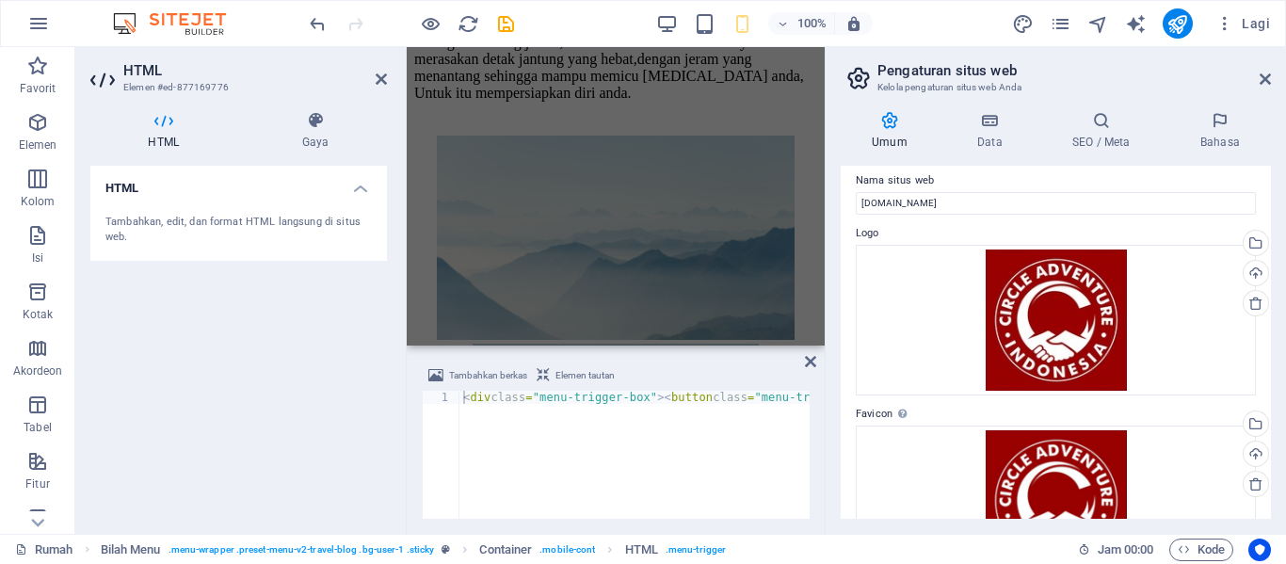
scroll to position [0, 0]
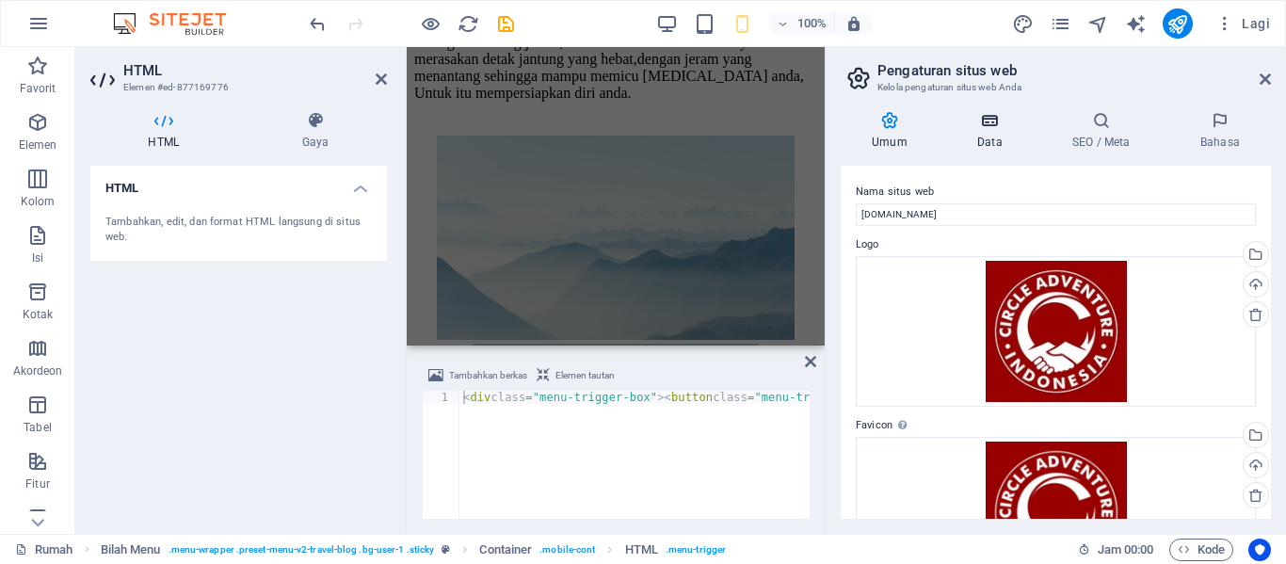
click at [986, 135] on h4 "Data" at bounding box center [993, 131] width 95 height 40
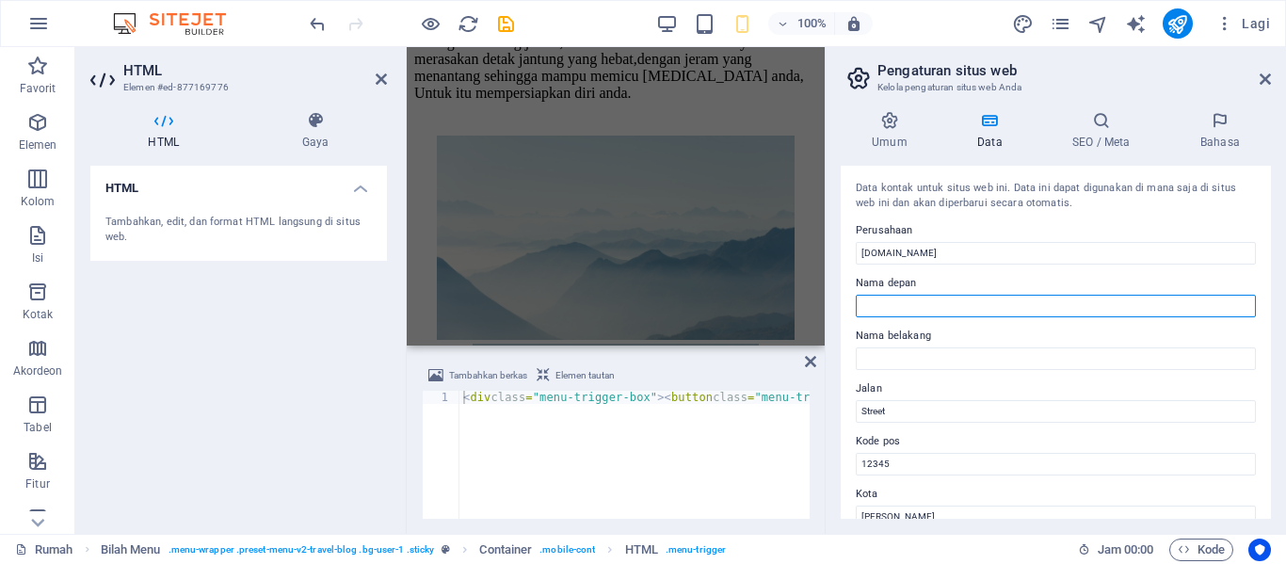
click at [1045, 309] on input "Nama depan" at bounding box center [1056, 306] width 400 height 23
type input "Wisata Alam"
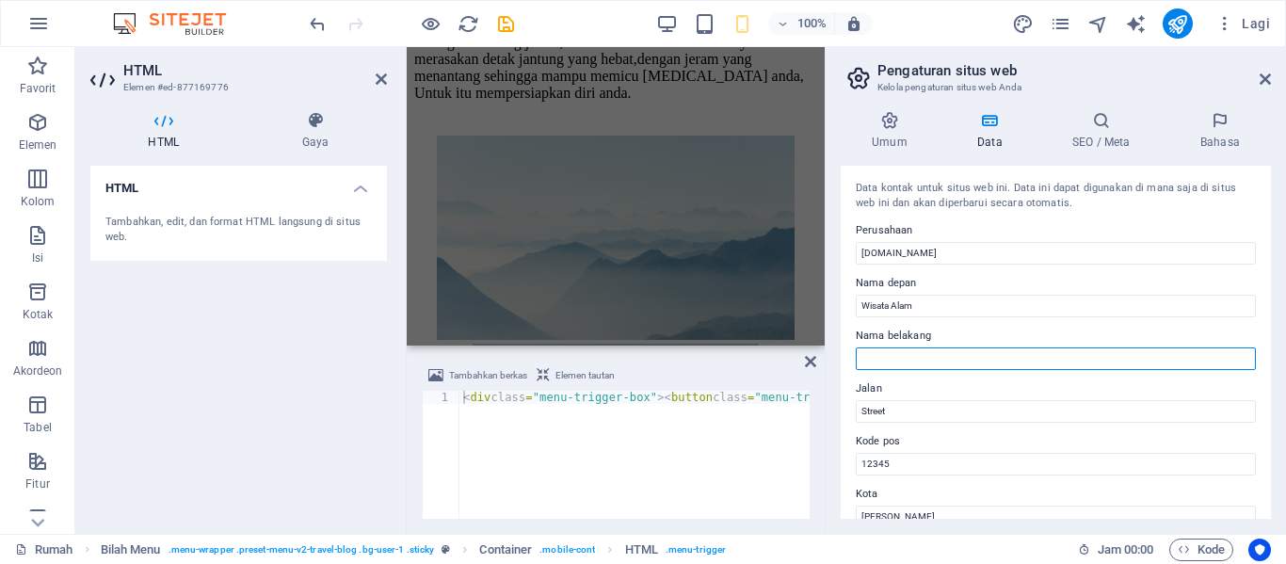
click at [1037, 353] on input "Nama belakang" at bounding box center [1056, 358] width 400 height 23
type input "Hambalang"
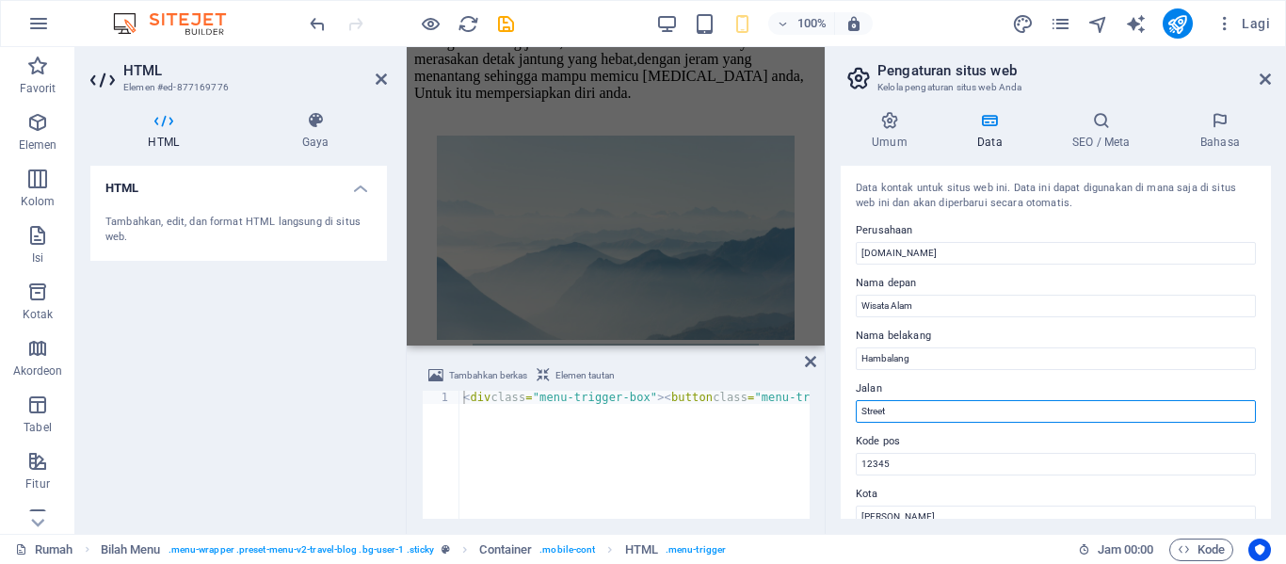
click at [1081, 416] on input "Street" at bounding box center [1056, 411] width 400 height 23
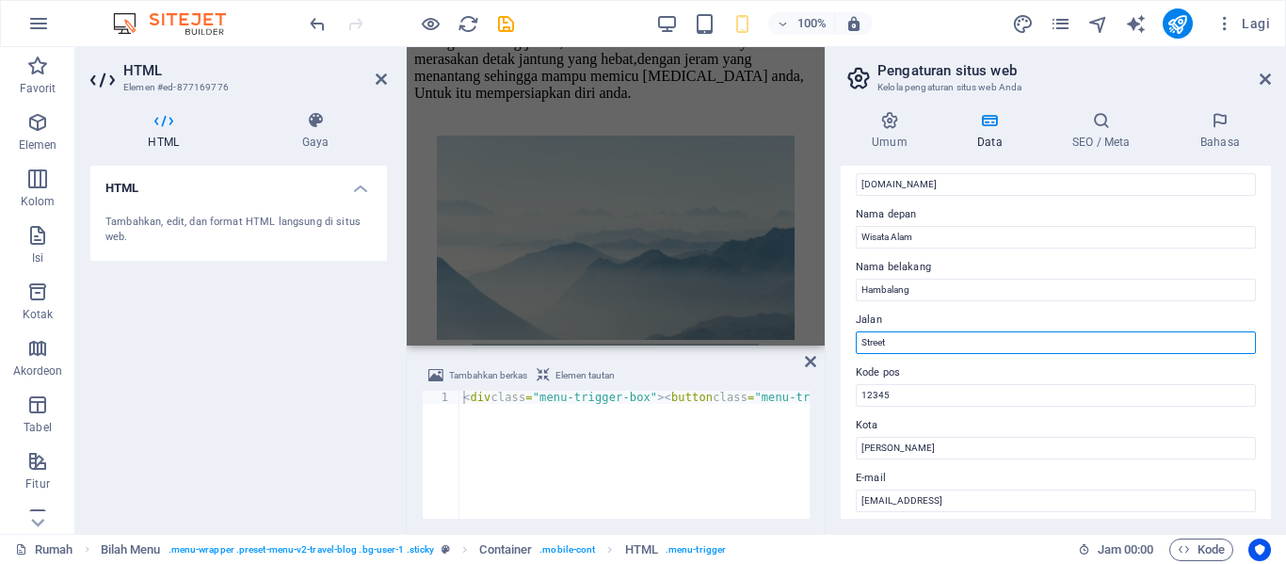
scroll to position [94, 0]
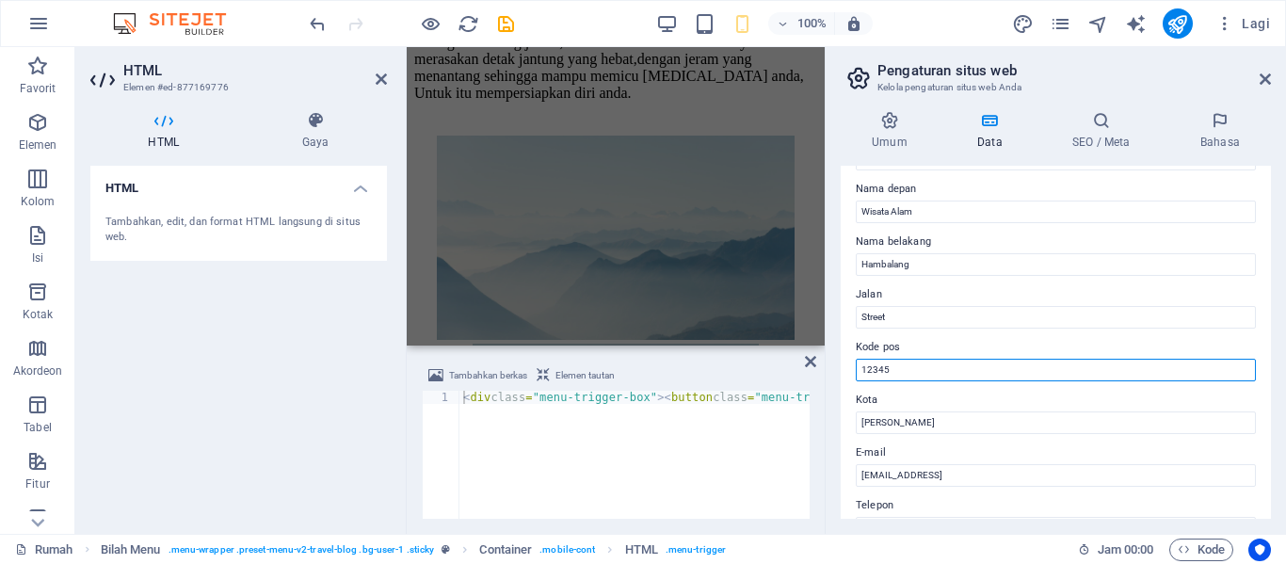
drag, startPoint x: 1065, startPoint y: 370, endPoint x: 849, endPoint y: 372, distance: 215.6
click at [849, 372] on div "Data kontak untuk situs web ini. Data ini dapat digunakan di mana saja di situs…" at bounding box center [1056, 342] width 430 height 353
type input "16818"
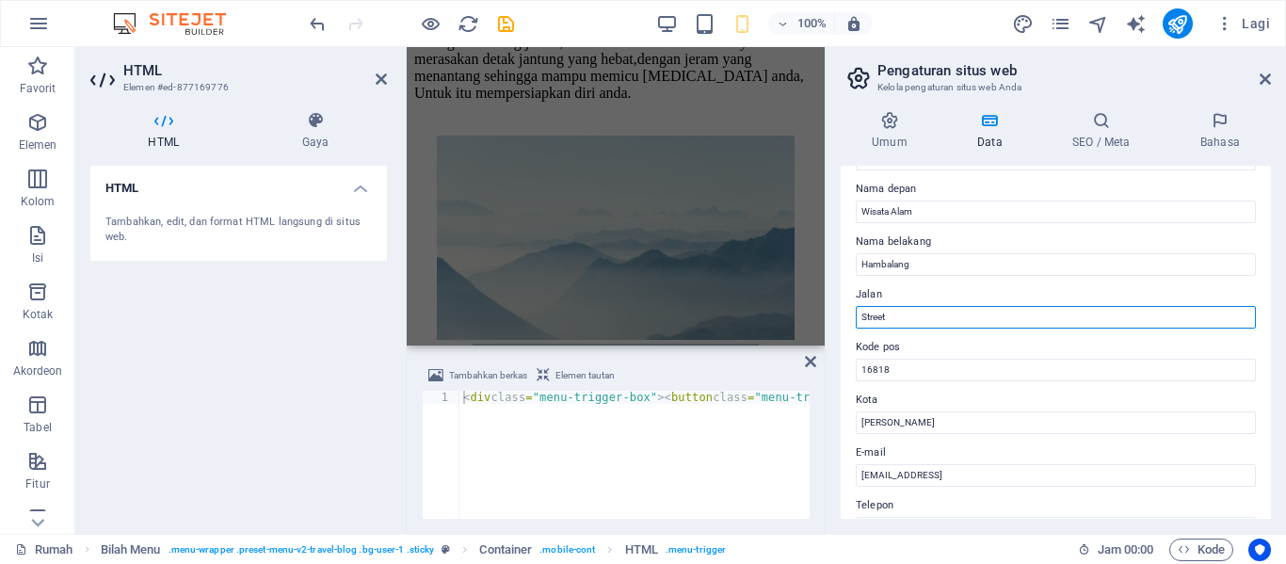
click at [913, 318] on input "Street" at bounding box center [1056, 317] width 400 height 23
type input "S"
type input "Jlan raya cikalahang hambalang kec citeureup bogor"
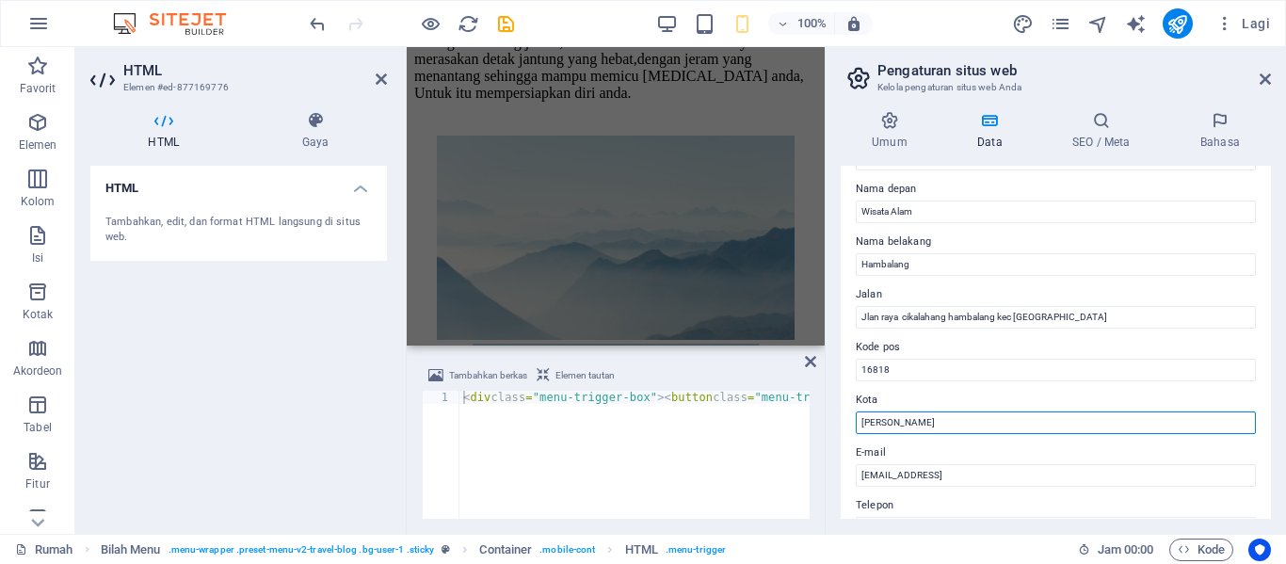
drag, startPoint x: 933, startPoint y: 425, endPoint x: 845, endPoint y: 425, distance: 88.5
click at [846, 425] on div "Data kontak untuk situs web ini. Data ini dapat digunakan di mana saja di situs…" at bounding box center [1056, 342] width 430 height 353
type input "Bogor"
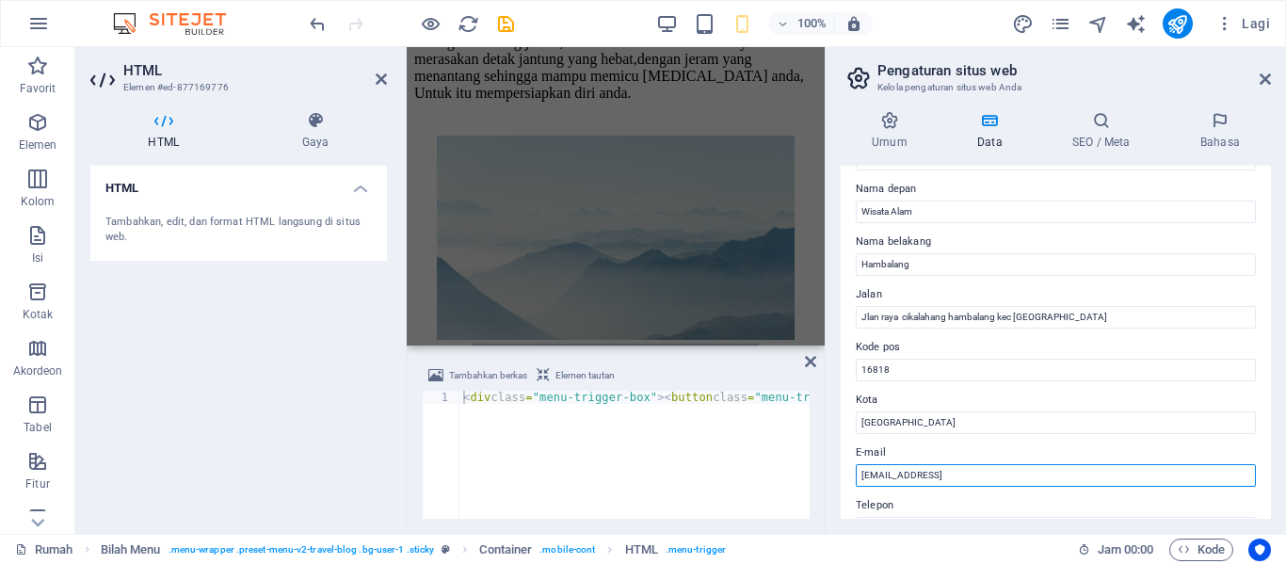
drag, startPoint x: 1108, startPoint y: 476, endPoint x: 860, endPoint y: 487, distance: 248.8
click at [860, 487] on div "Data kontak untuk situs web ini. Data ini dapat digunakan di mana saja di situs…" at bounding box center [1056, 342] width 430 height 353
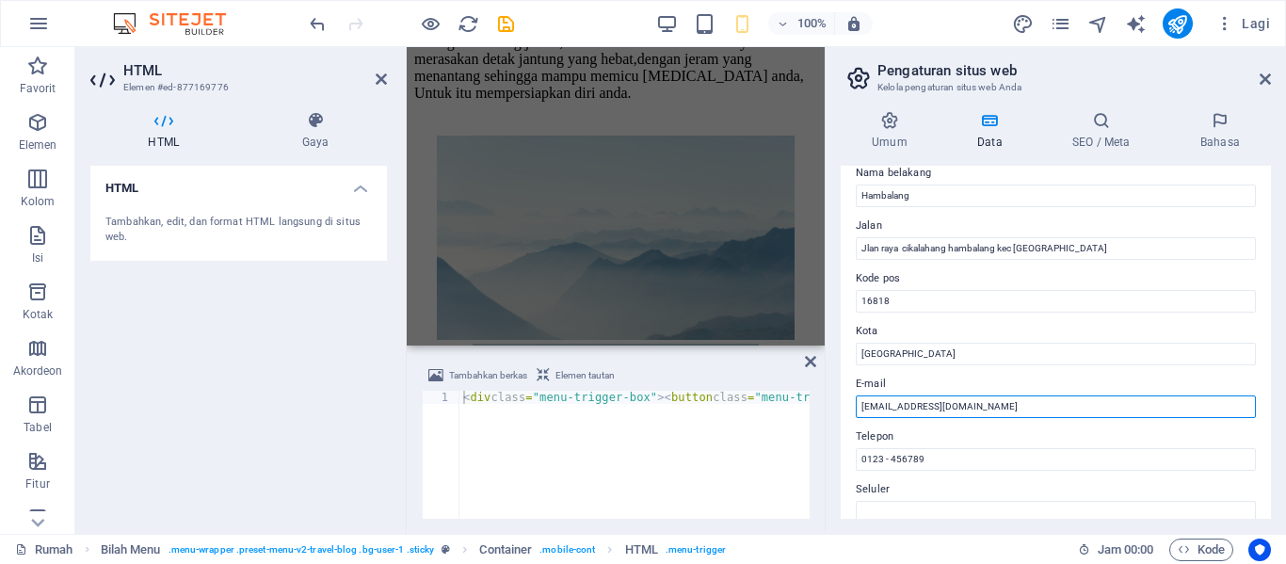
scroll to position [188, 0]
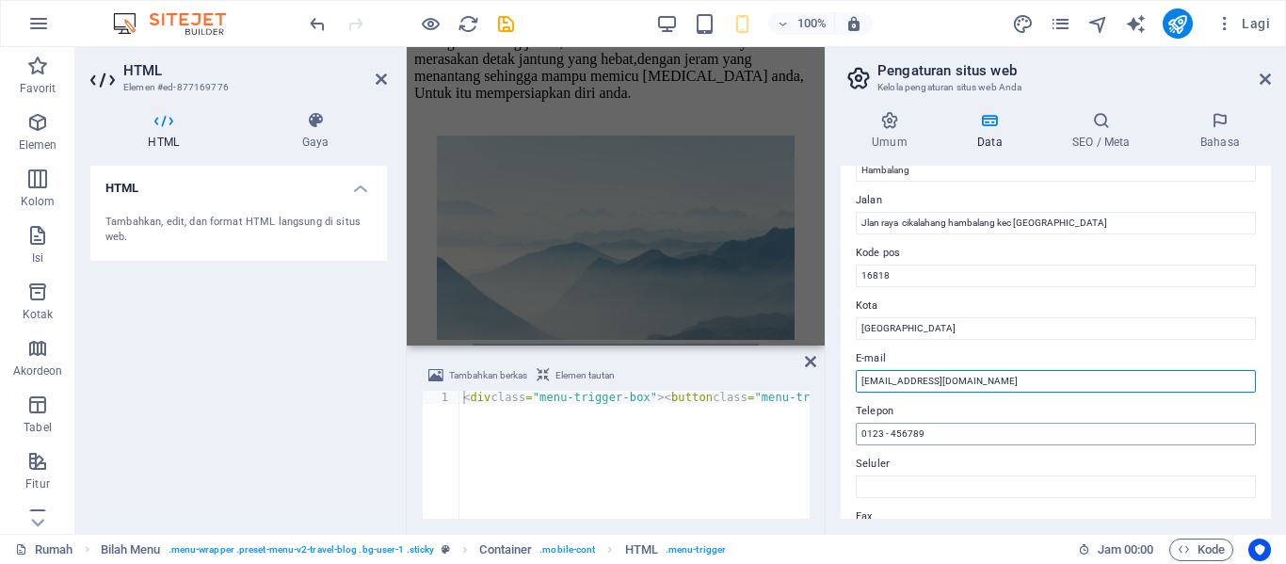
type input "circleadventureind@gmail.com"
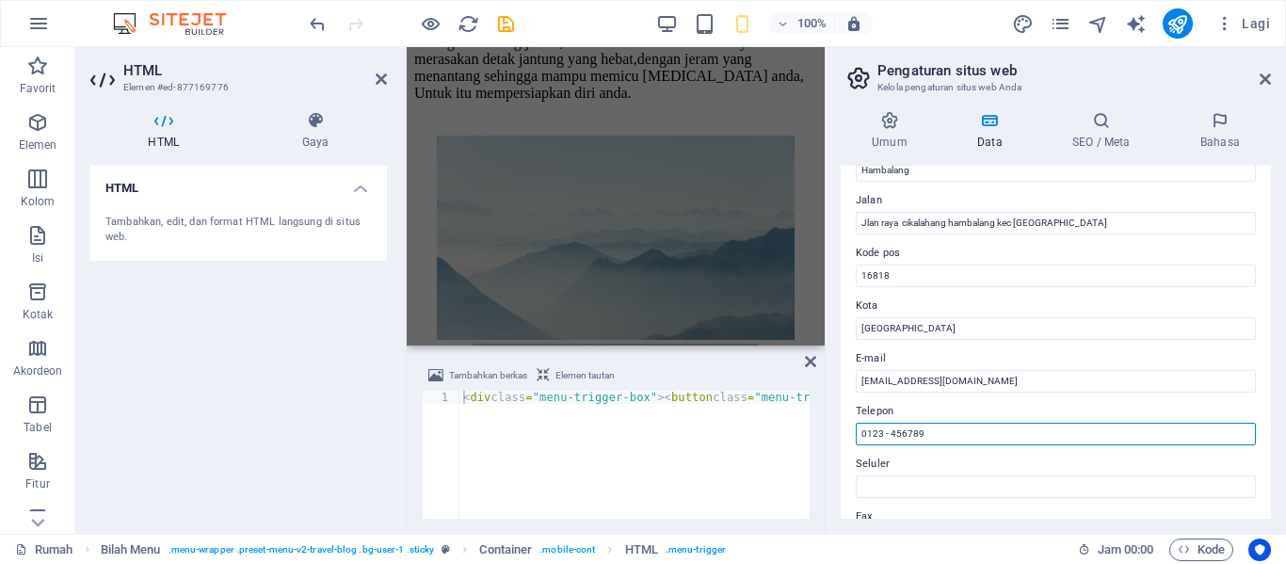
drag, startPoint x: 957, startPoint y: 437, endPoint x: 855, endPoint y: 439, distance: 101.7
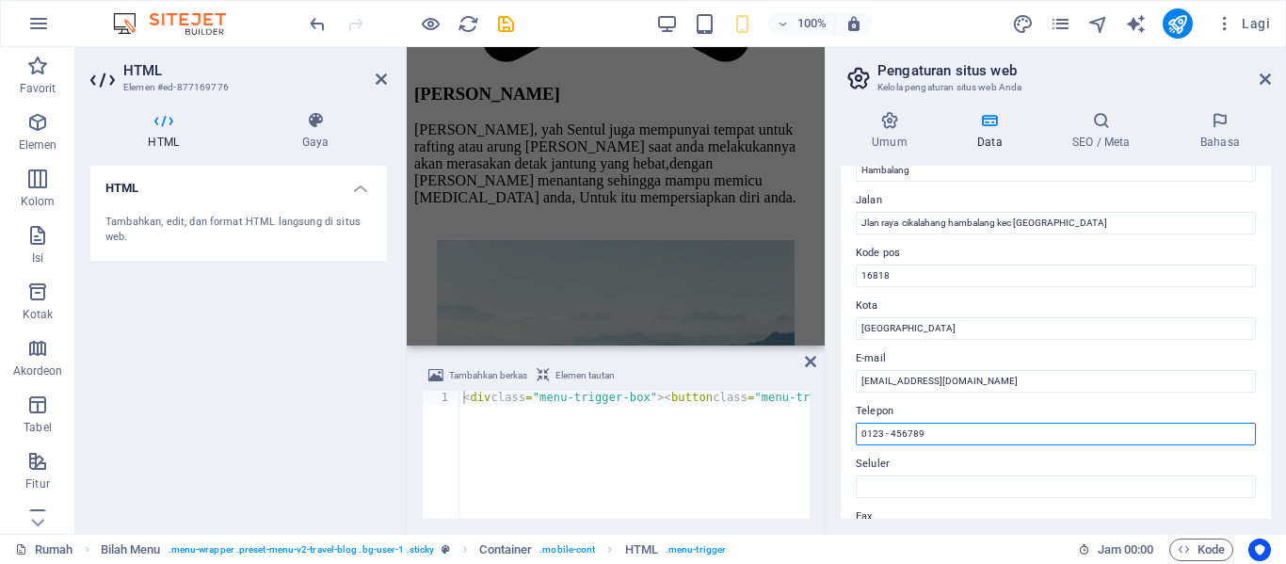
click at [855, 439] on div "Data kontak untuk situs web ini. Data ini dapat digunakan di mana saja di situs…" at bounding box center [1056, 342] width 430 height 353
drag, startPoint x: 935, startPoint y: 435, endPoint x: 860, endPoint y: 439, distance: 75.4
click at [860, 439] on input "0867-7941-1439" at bounding box center [1056, 434] width 400 height 23
type input "0867-7941-1439"
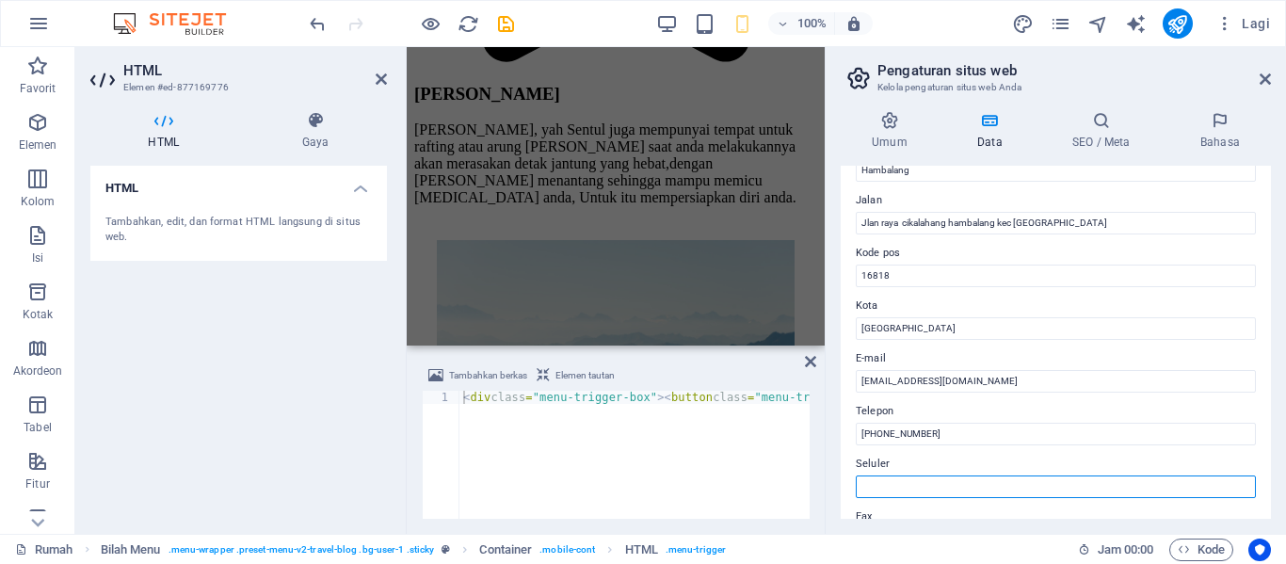
click at [940, 488] on input "Seluler" at bounding box center [1056, 486] width 400 height 23
paste input "0867-7941-1439"
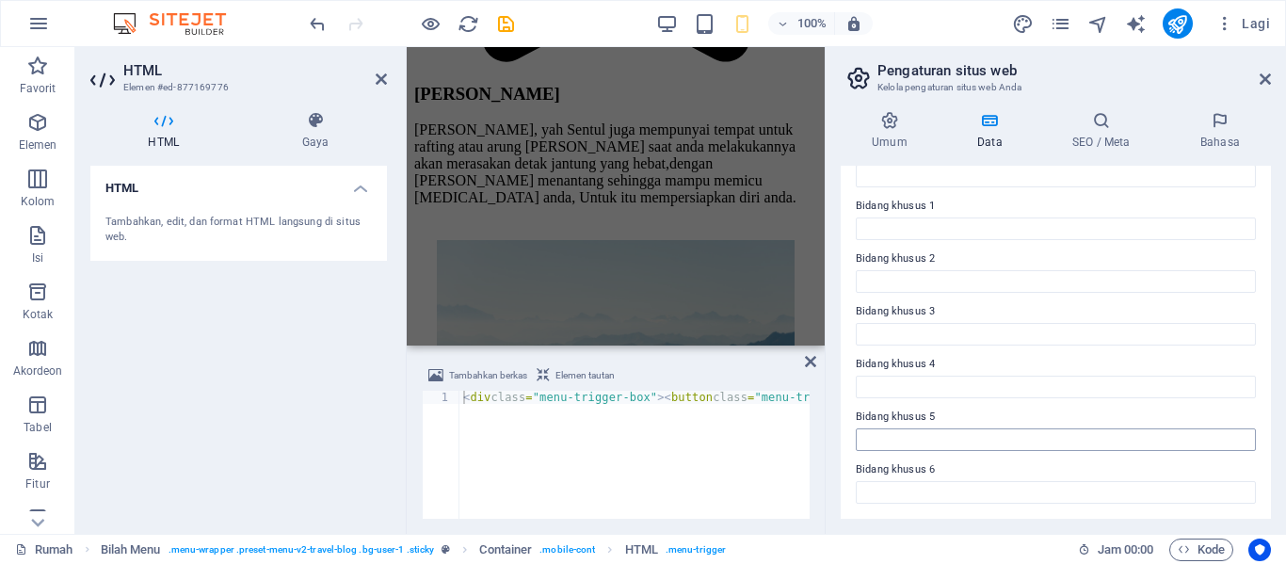
scroll to position [81, 0]
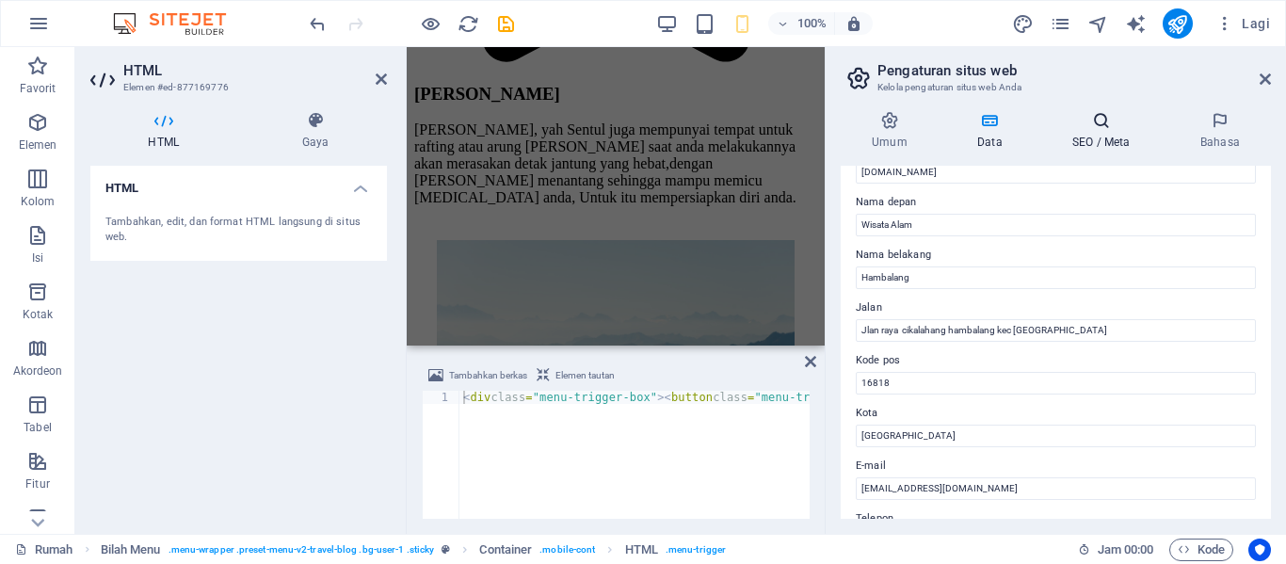
type input "0867-7941-1439"
click at [1099, 137] on font "SEO / Meta" at bounding box center [1100, 142] width 57 height 13
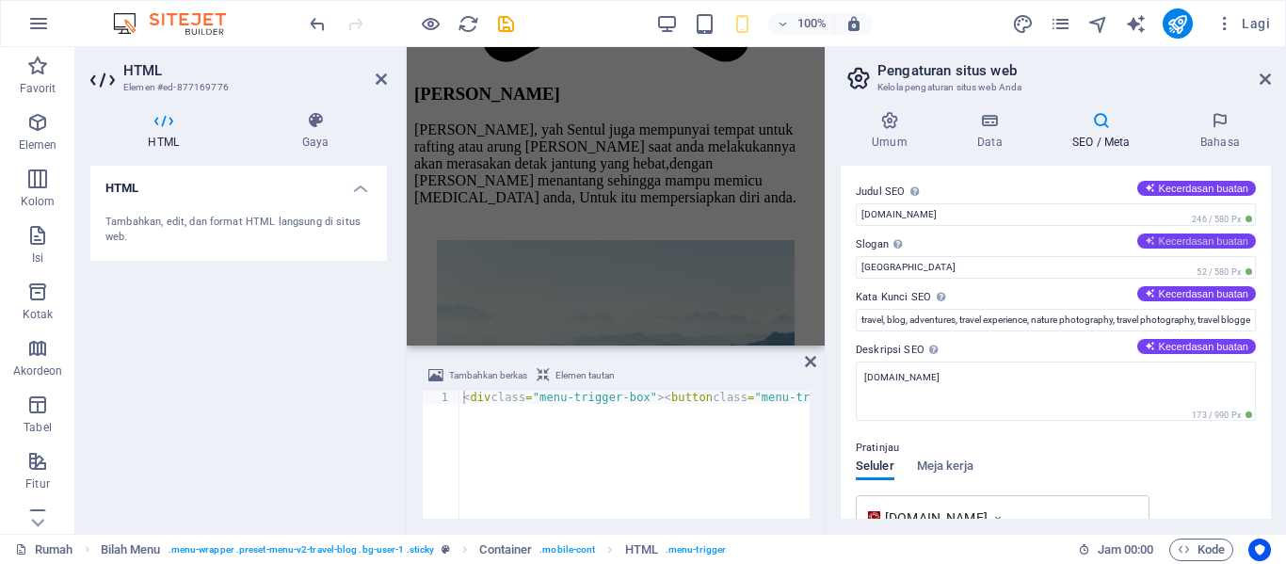
click at [1192, 243] on font "Kecerdasan buatan" at bounding box center [1203, 240] width 89 height 11
type input "**Petualangan Menantang di Keindahan Alam!**"
click at [1216, 346] on font "Kecerdasan buatan" at bounding box center [1203, 346] width 89 height 11
type textarea "Selamat datang di Wisata Alam Hambalang! Nikmati camping, arung jeram, dan akti…"
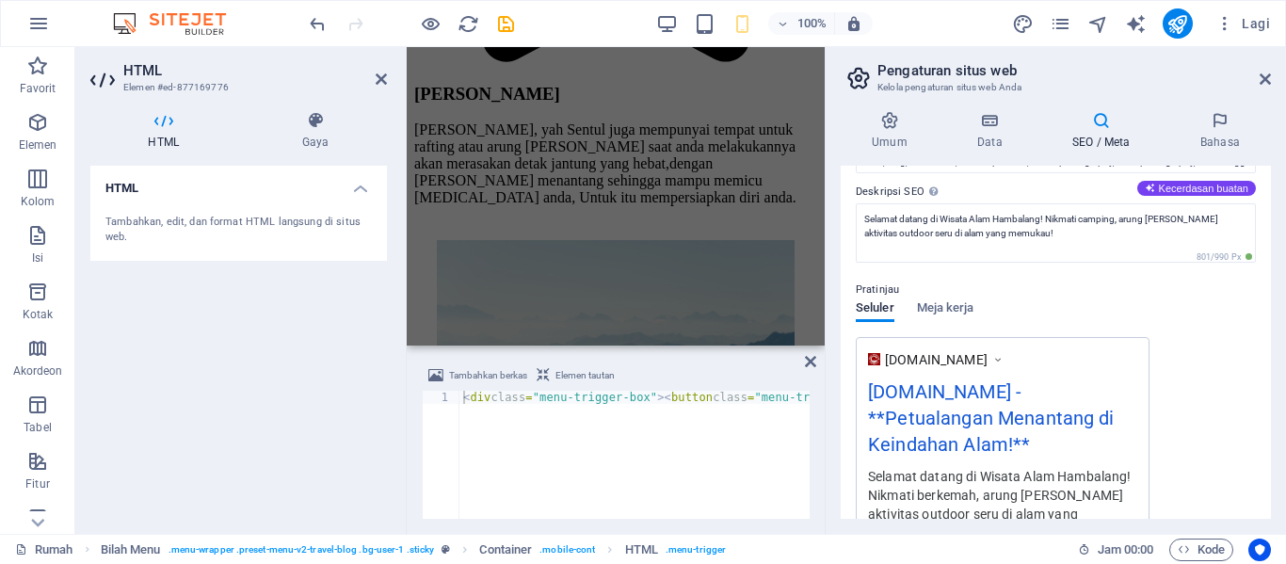
scroll to position [188, 0]
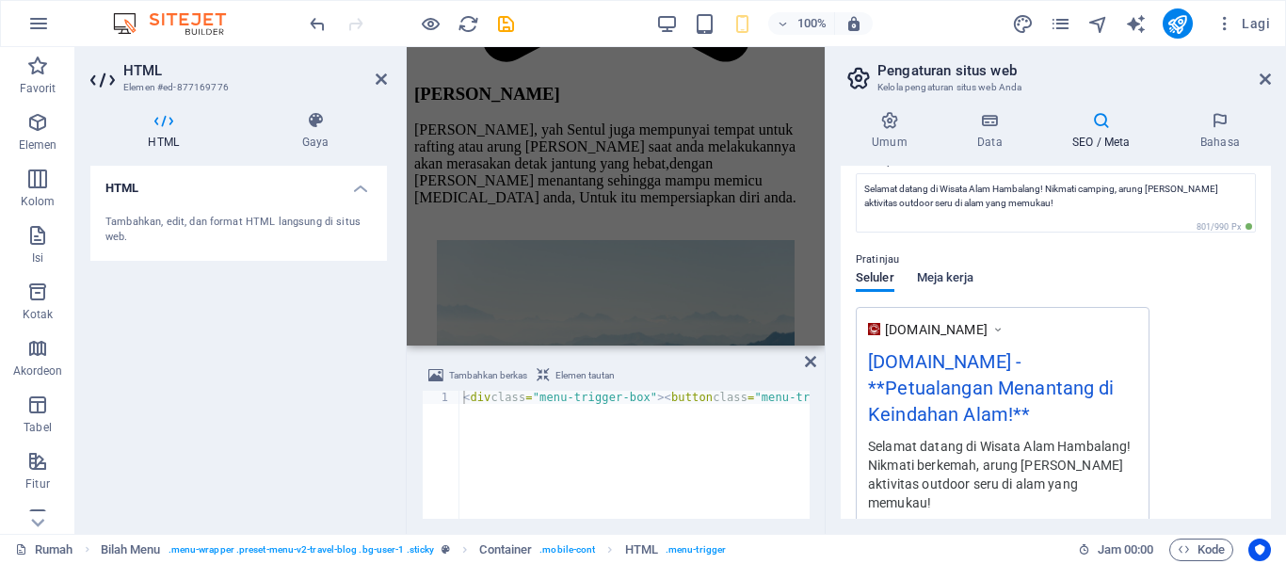
click at [930, 273] on font "Meja kerja" at bounding box center [945, 277] width 57 height 14
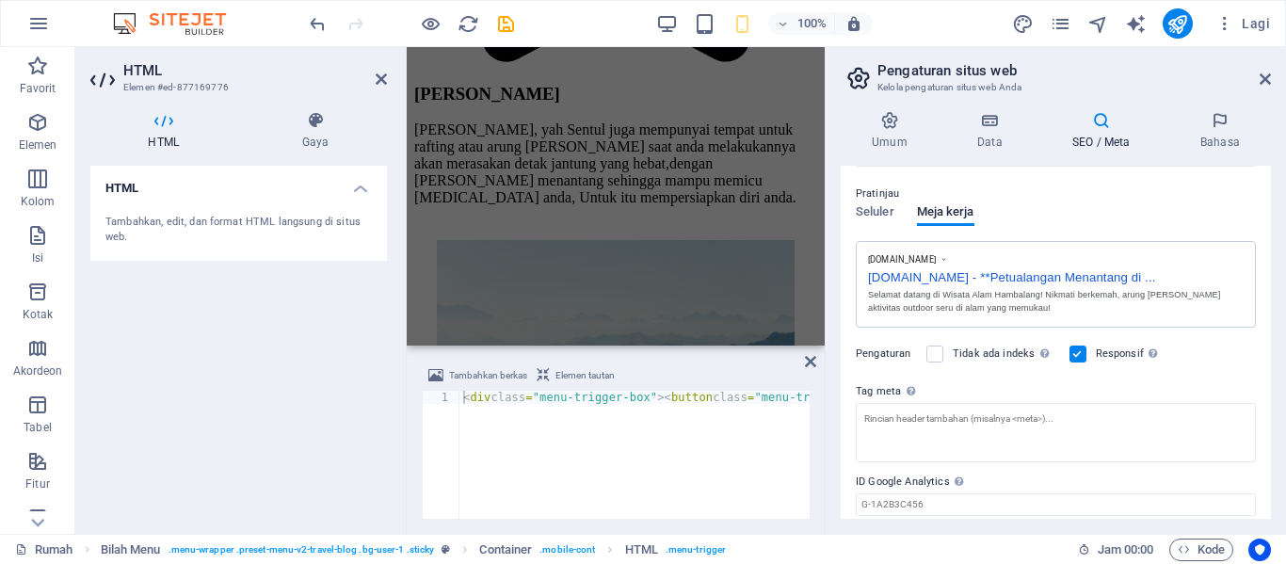
scroll to position [225, 0]
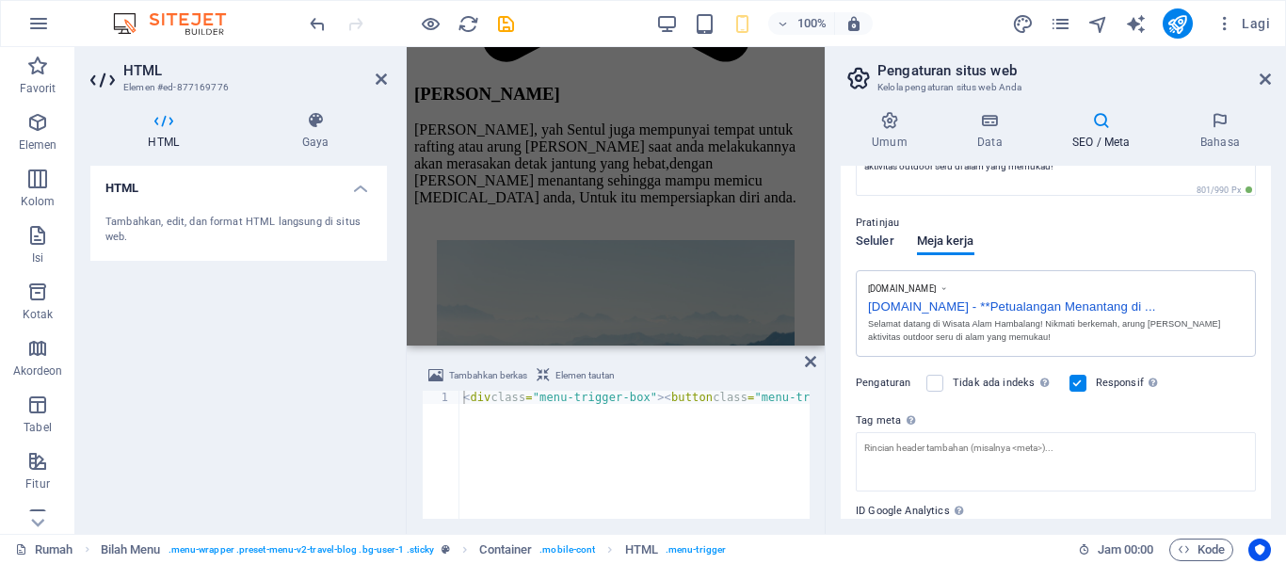
click at [865, 236] on font "Seluler" at bounding box center [875, 241] width 39 height 14
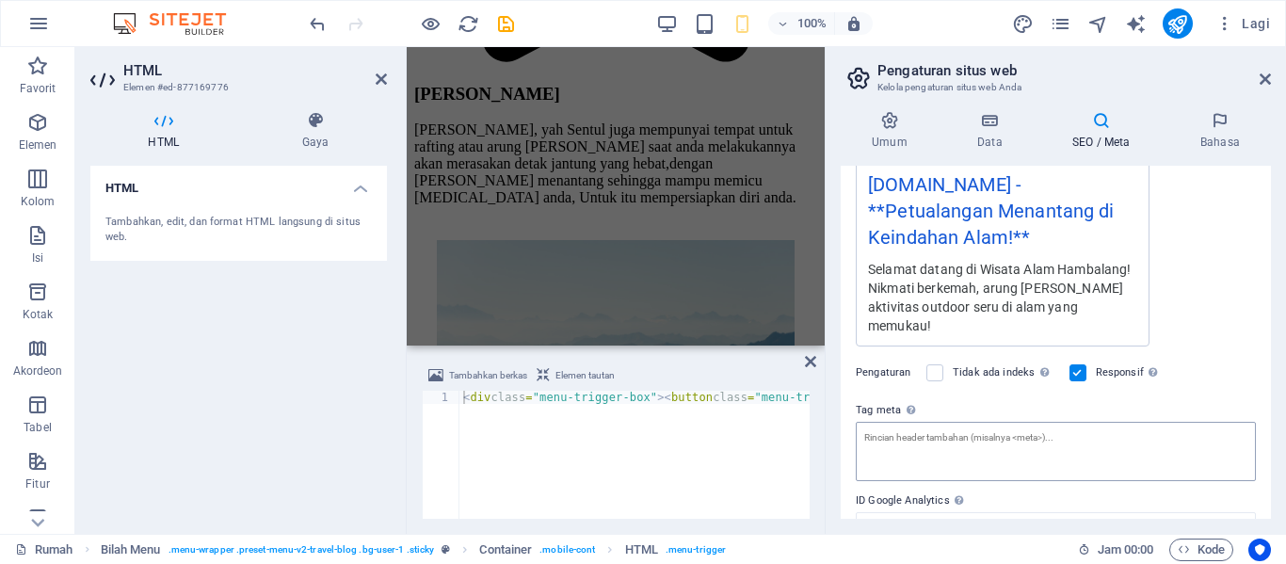
scroll to position [336, 0]
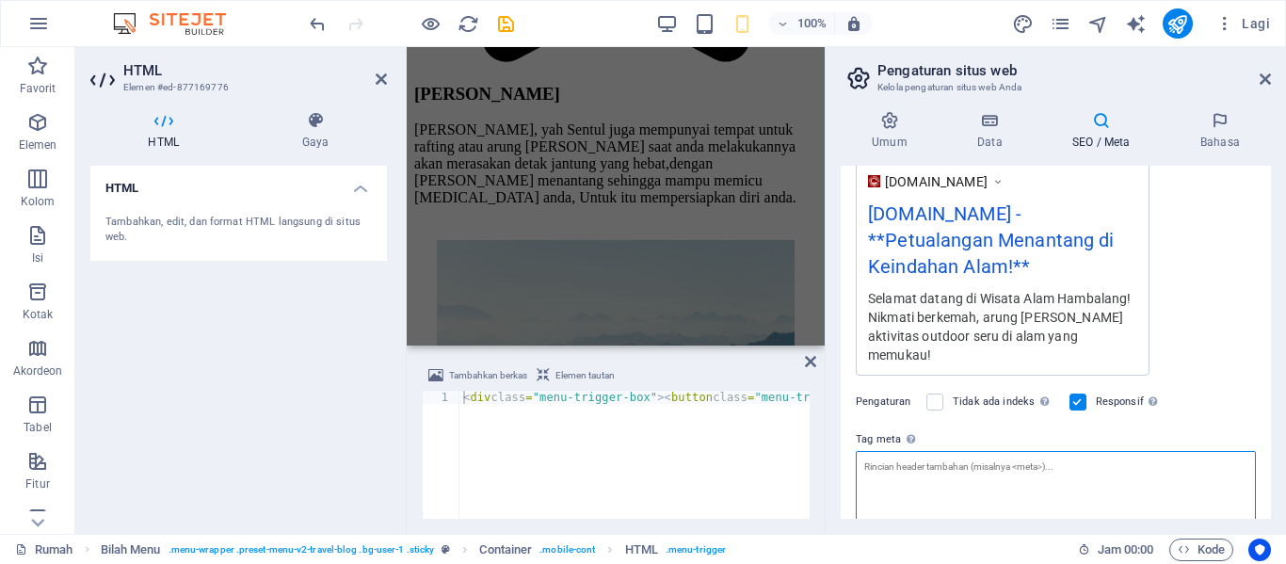
click at [1067, 454] on textarea "Tag meta Masukkan kode HTML di sini yang akan ditempatkan di dalam tag situs we…" at bounding box center [1056, 487] width 400 height 73
click at [960, 451] on textarea "Tag meta Masukkan kode HTML di sini yang akan ditempatkan di dalam tag situs we…" at bounding box center [1056, 487] width 400 height 73
paste textarea "Nikmati keindahan alam dan kegiatan outdoor yang menarik di Wisata Alam Hambala…"
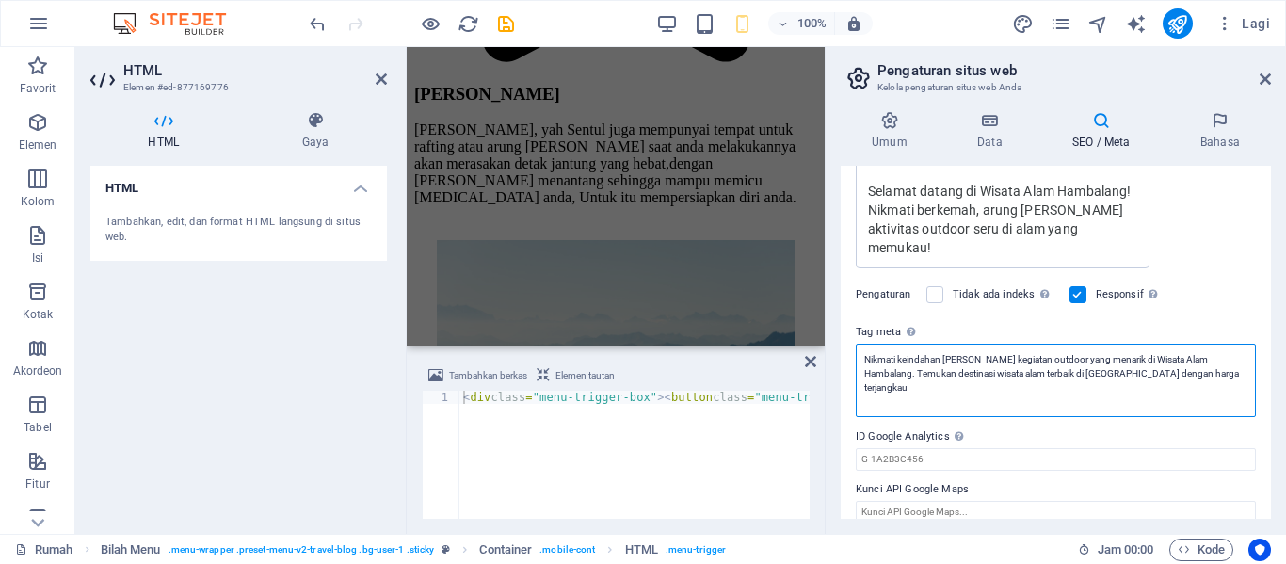
scroll to position [444, 0]
type textarea "Nikmati keindahan alam dan kegiatan outdoor yang menarik di Wisata Alam Hambala…"
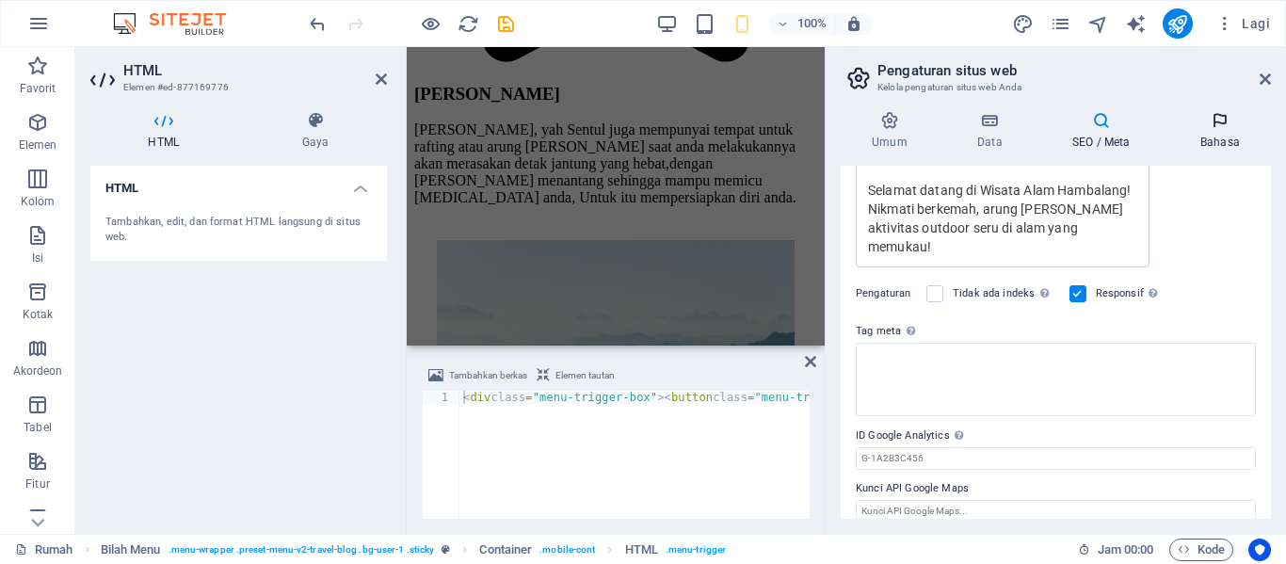
click at [1214, 133] on body "Original text Rate this translation Your feedback will be used to help improve …" at bounding box center [643, 282] width 1286 height 564
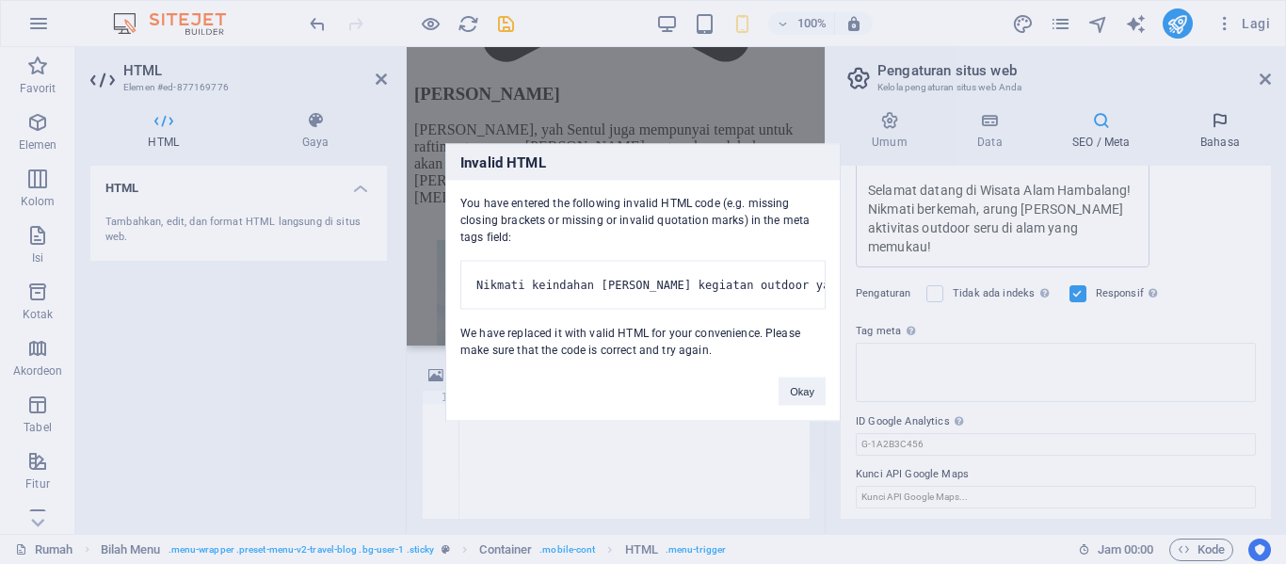
scroll to position [430, 0]
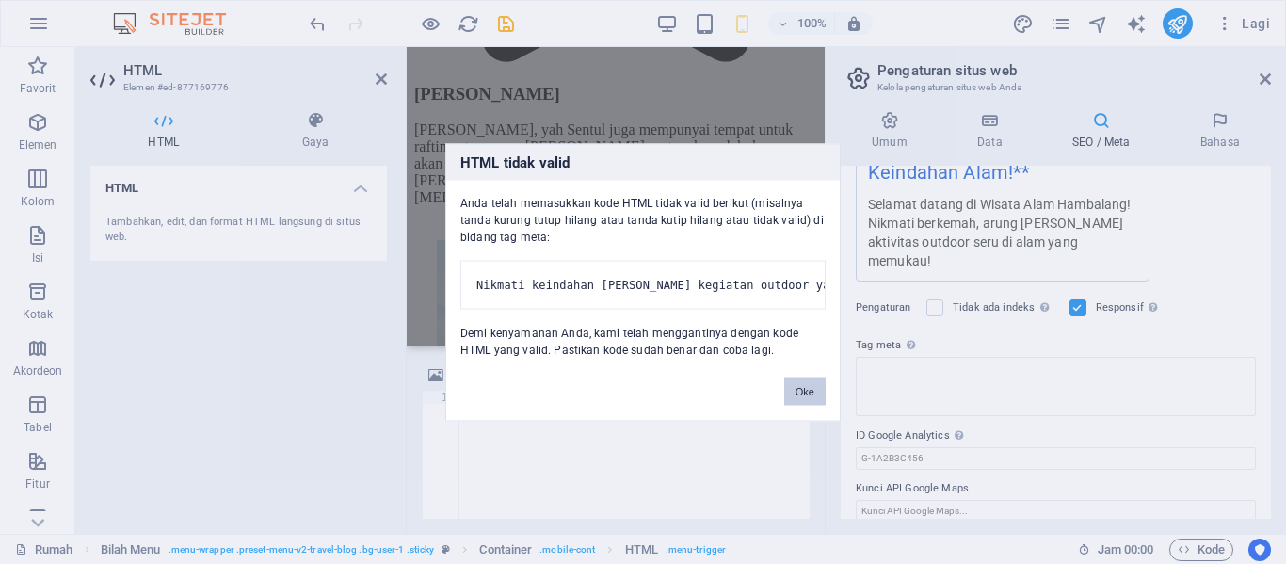
click at [806, 405] on button "Oke" at bounding box center [804, 391] width 41 height 28
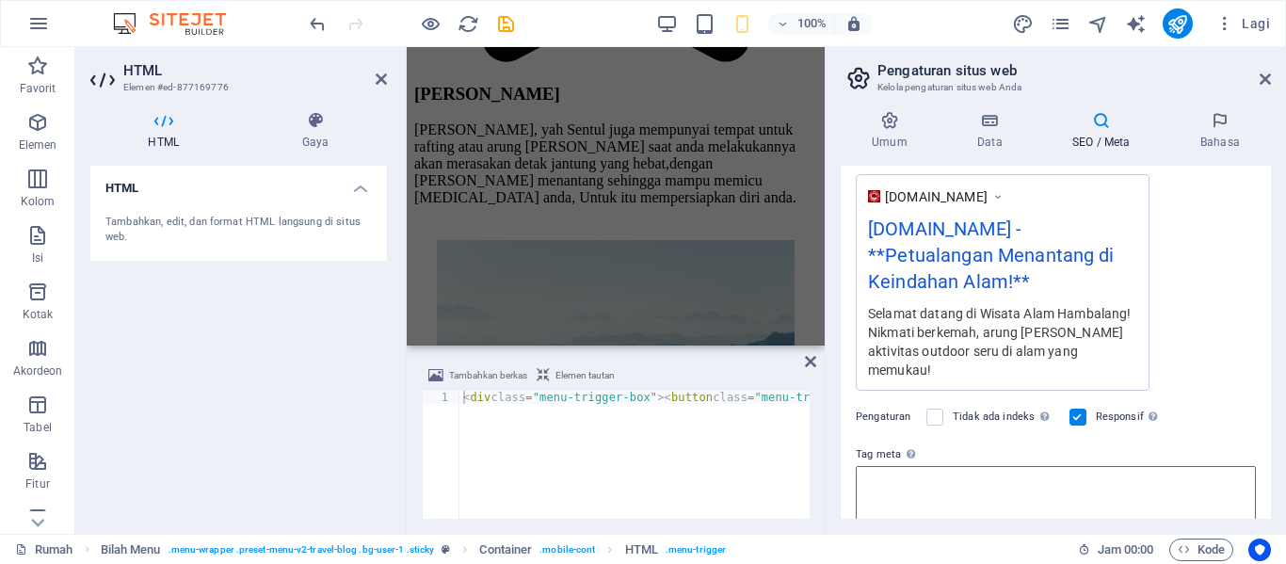
scroll to position [350, 0]
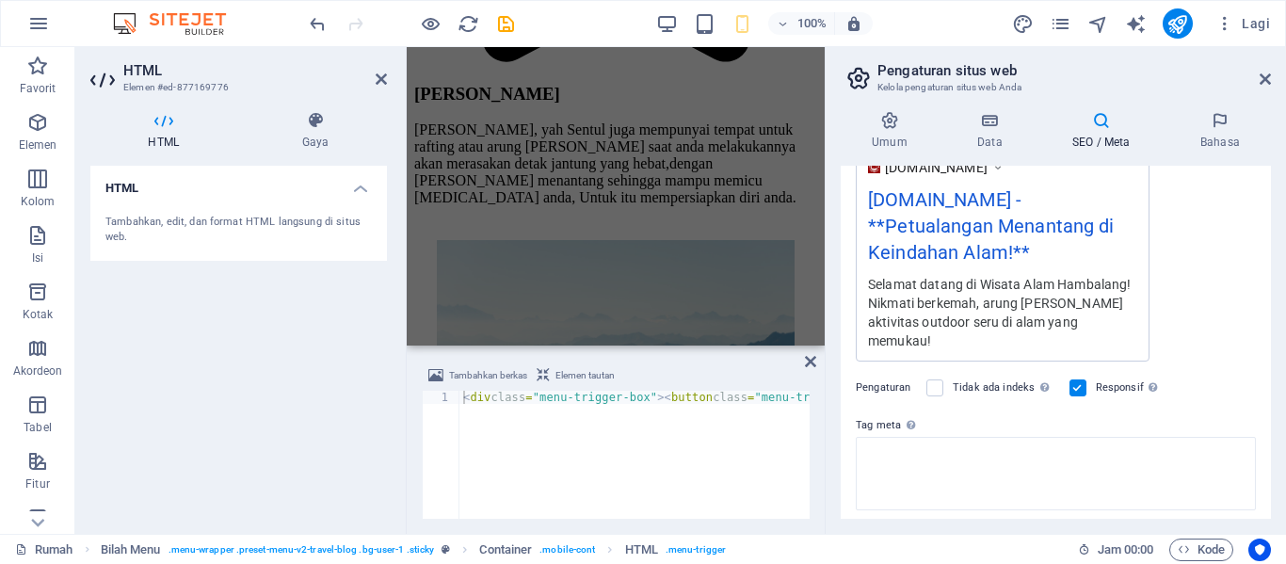
click at [1095, 314] on div "Selamat datang di Wisata Alam Hambalang! Nikmati berkemah, arung jeram, dan akt…" at bounding box center [1002, 312] width 269 height 76
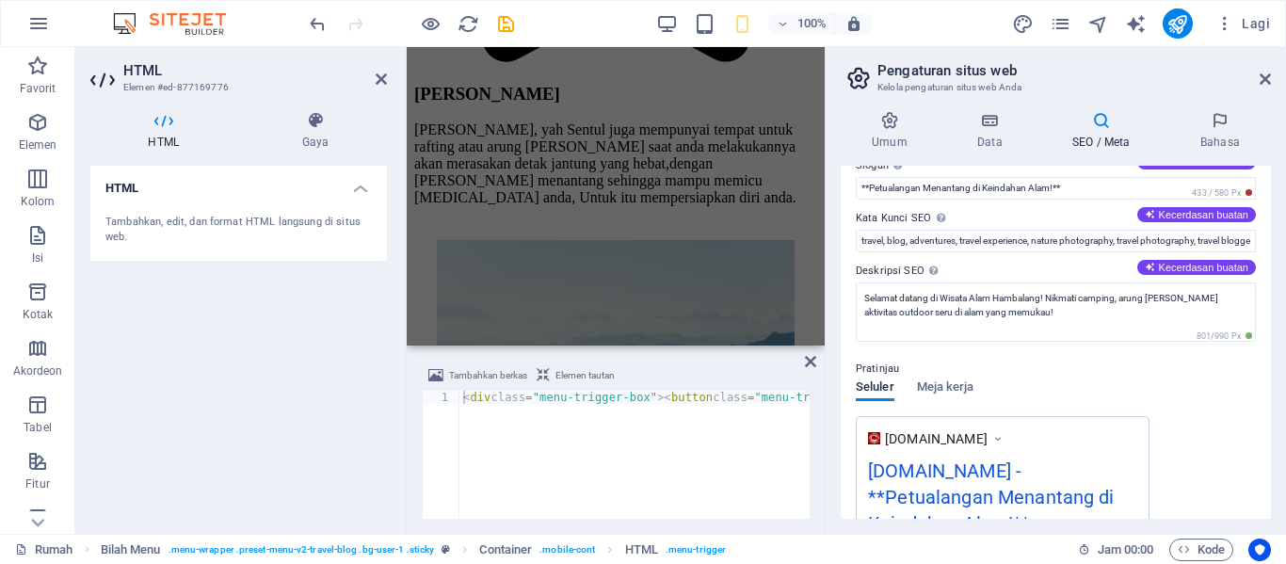
scroll to position [0, 0]
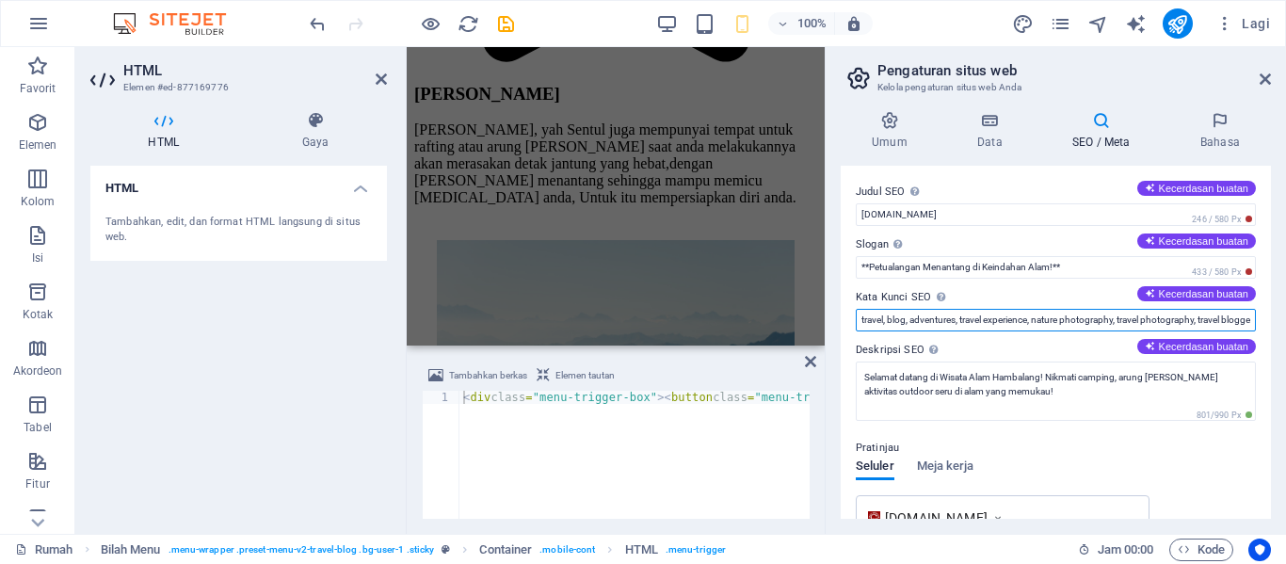
click at [1169, 319] on input "travel, blog, adventures, travel experience, nature photography, travel photogr…" at bounding box center [1056, 320] width 400 height 23
type input "travel, blog, adventures, travel experience, nature photography, travel photo g…"
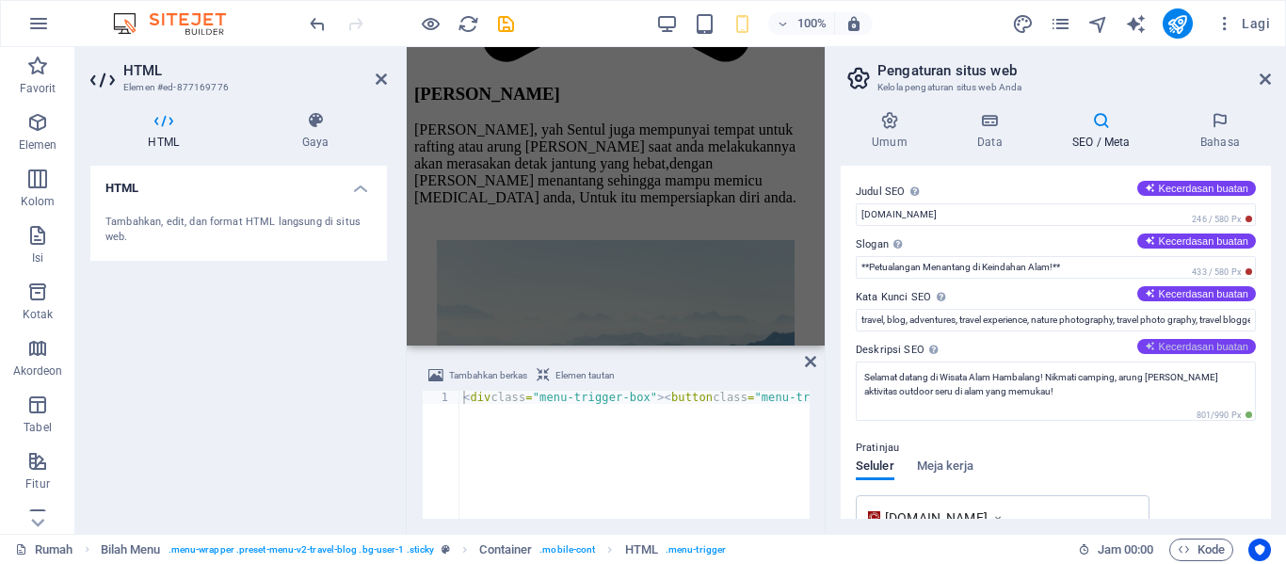
click at [1208, 348] on font "Kecerdasan buatan" at bounding box center [1203, 346] width 89 height 11
type textarea "Temukan keindahan alam dan aktivitas seru di Wisata Alam Hambalang! Camping, ar…"
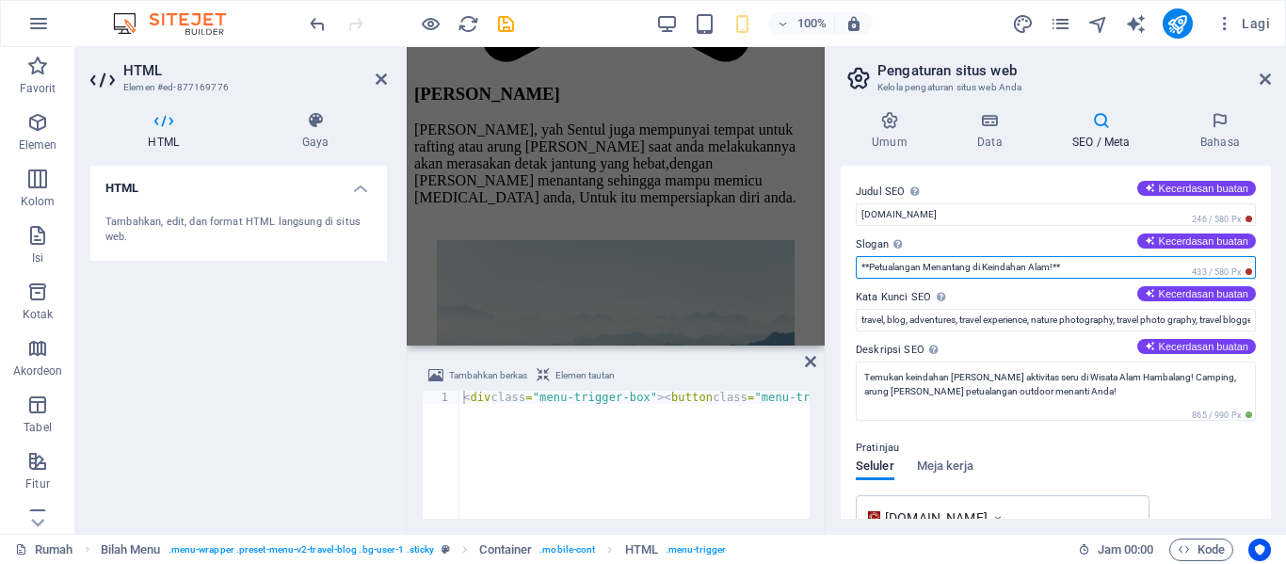
click at [1072, 266] on input "**Petualangan Menantang di Keindahan Alam!**" at bounding box center [1056, 267] width 400 height 23
type input "Petualangan Menantang di Keindahan Alam Hambalangh"
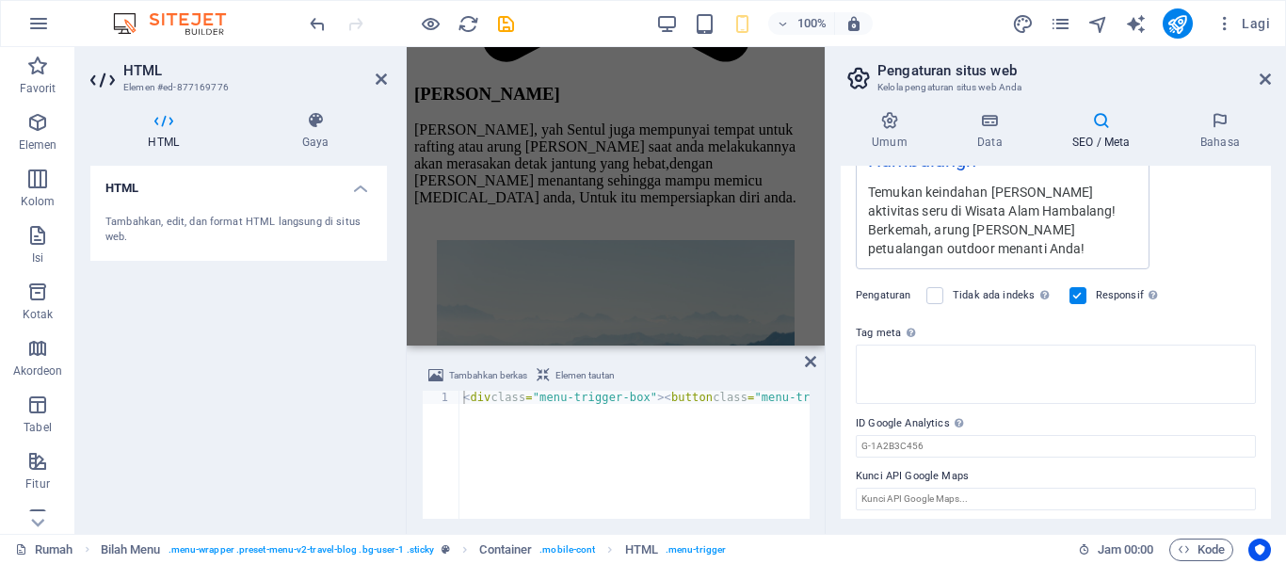
scroll to position [449, 0]
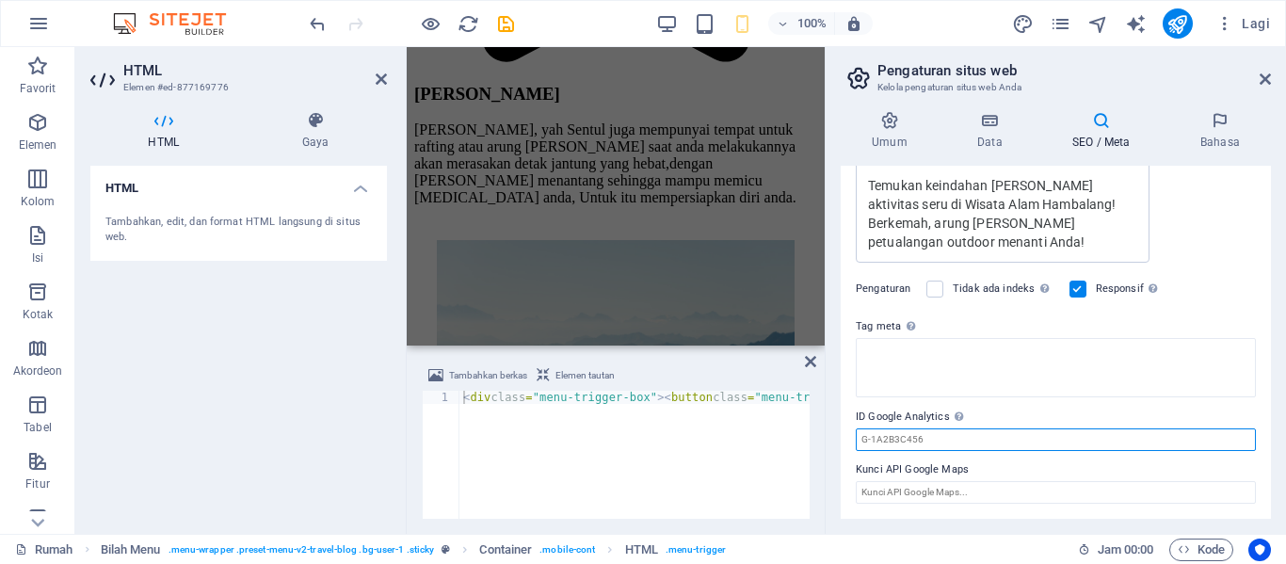
click at [973, 434] on input "ID Google Analytics Harap hanya menambahkan ID Google Analytics. Kami akan seca…" at bounding box center [1056, 439] width 400 height 23
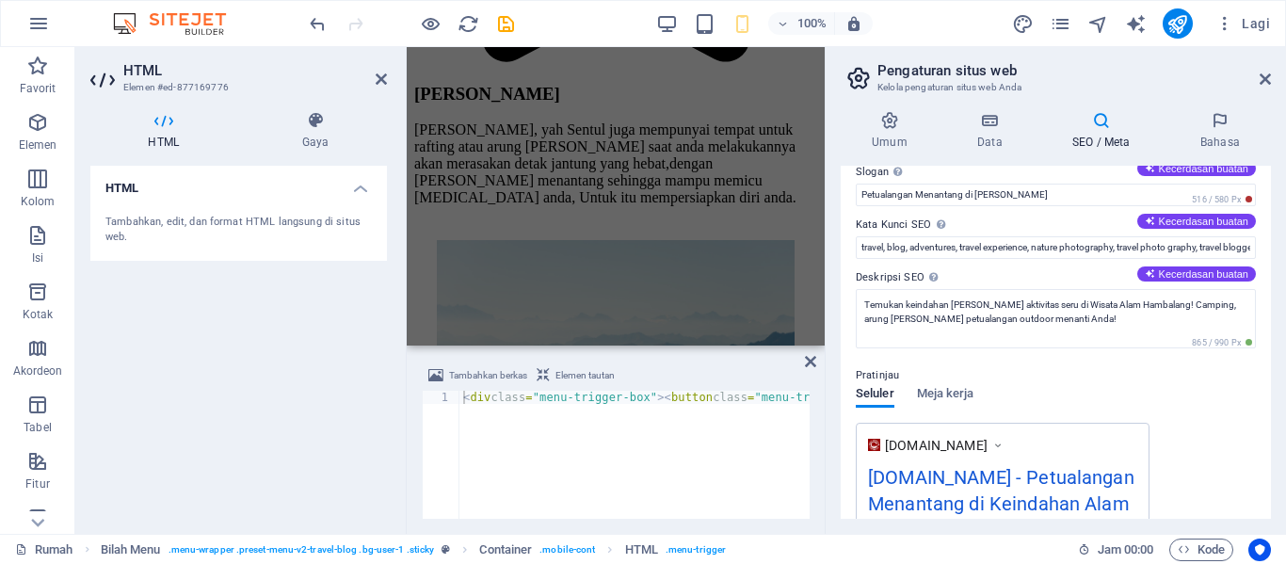
scroll to position [0, 0]
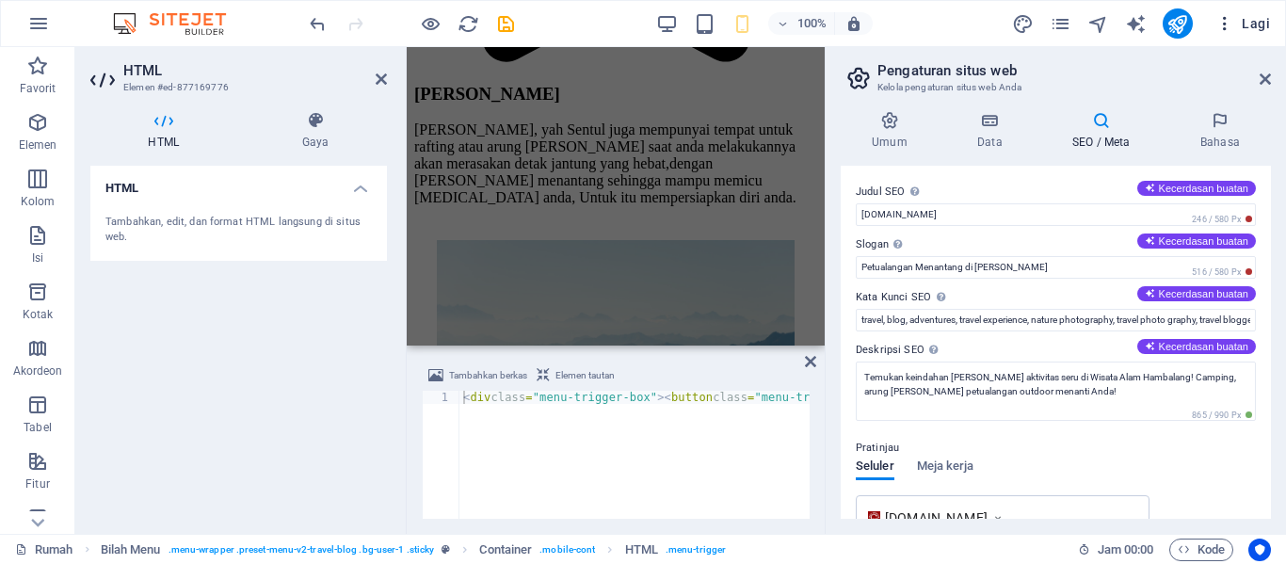
click at [1250, 21] on font "Lagi" at bounding box center [1256, 23] width 28 height 15
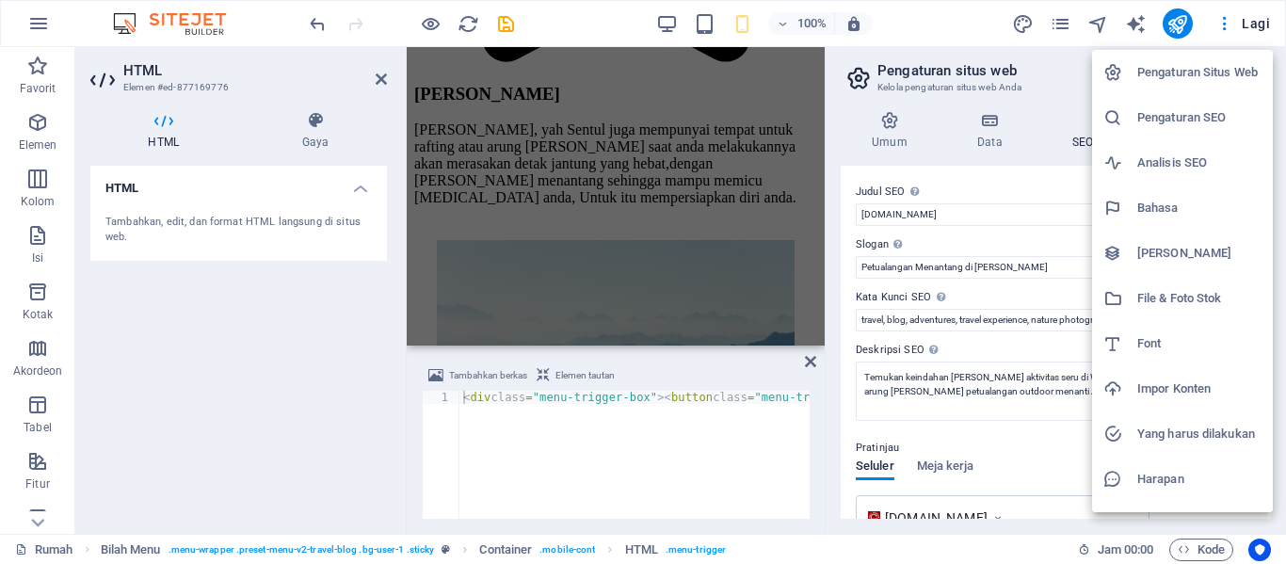
click at [1223, 158] on h6 "Analisis SEO" at bounding box center [1199, 163] width 124 height 23
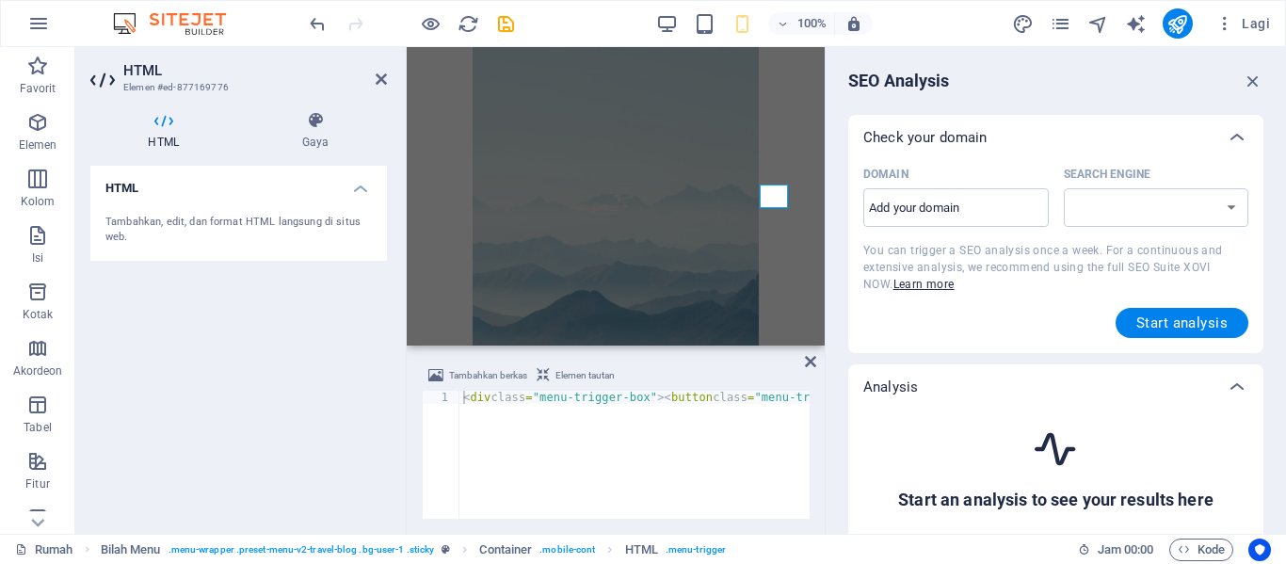
select select "google.com"
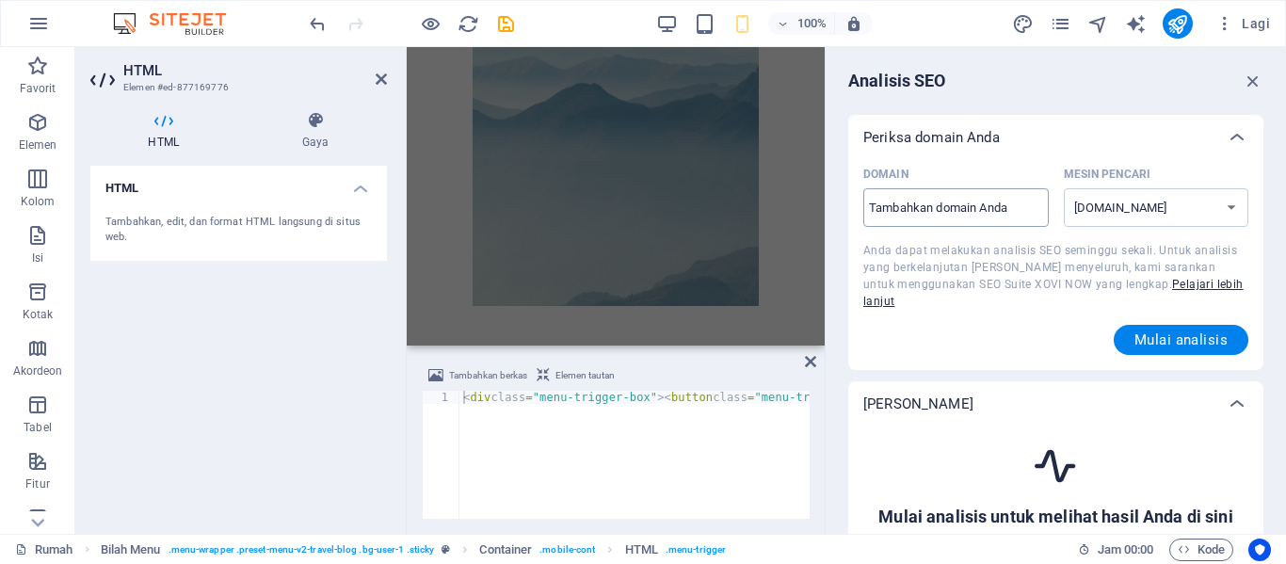
click at [982, 211] on input "Domain ​" at bounding box center [955, 208] width 185 height 30
click at [1163, 331] on font "Mulai analisis" at bounding box center [1181, 339] width 93 height 17
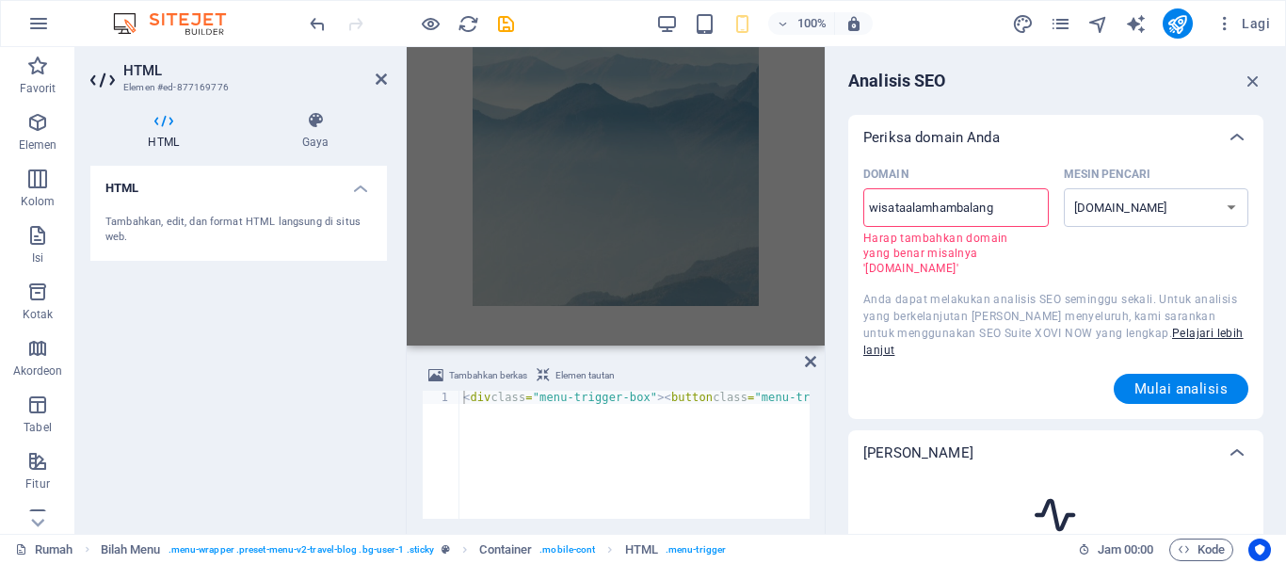
click at [996, 206] on input "wisataalamhambalang" at bounding box center [955, 208] width 185 height 30
click at [873, 210] on input "wisataalamhambalang" at bounding box center [955, 208] width 185 height 30
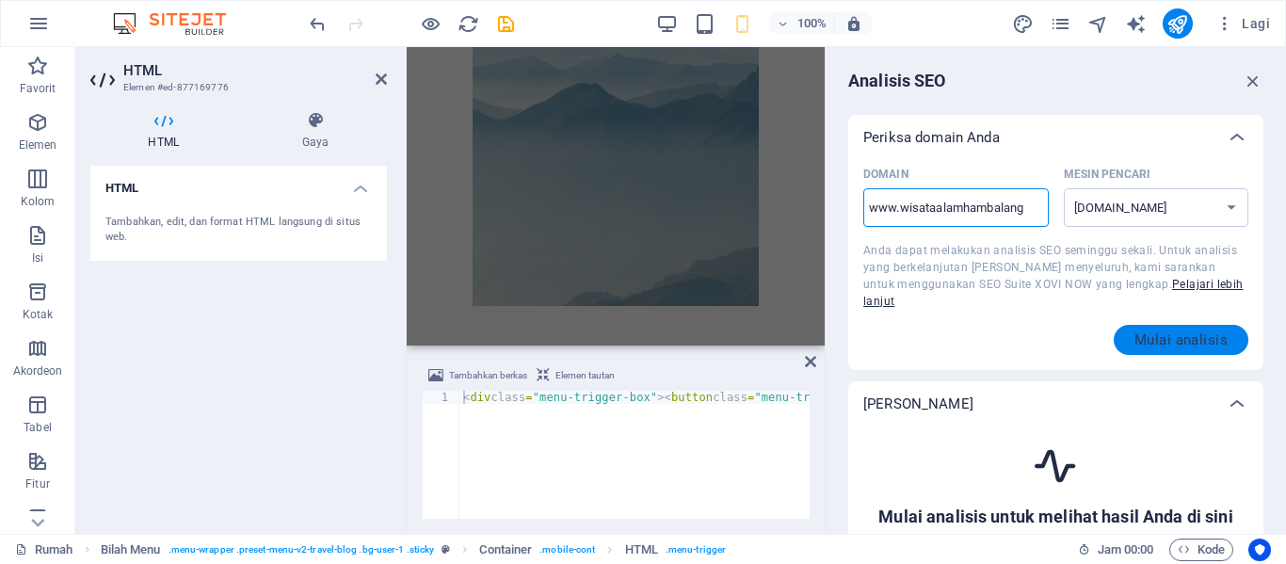
type input "www.wisataalamhambalang"
click at [1200, 331] on font "Mulai analisis" at bounding box center [1181, 339] width 93 height 17
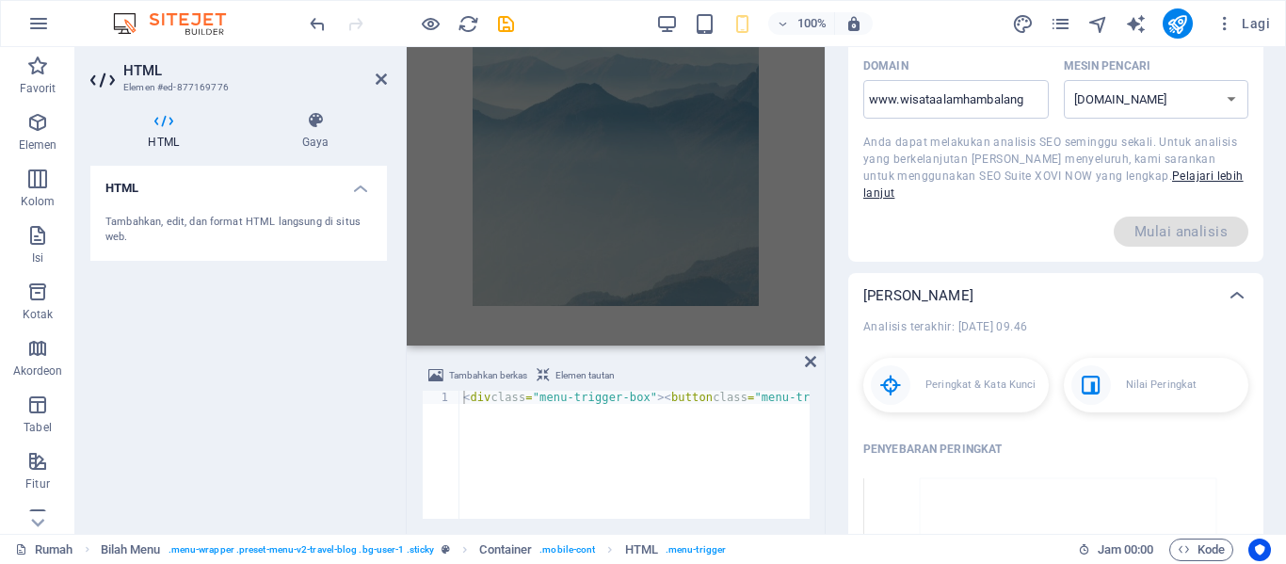
scroll to position [94, 0]
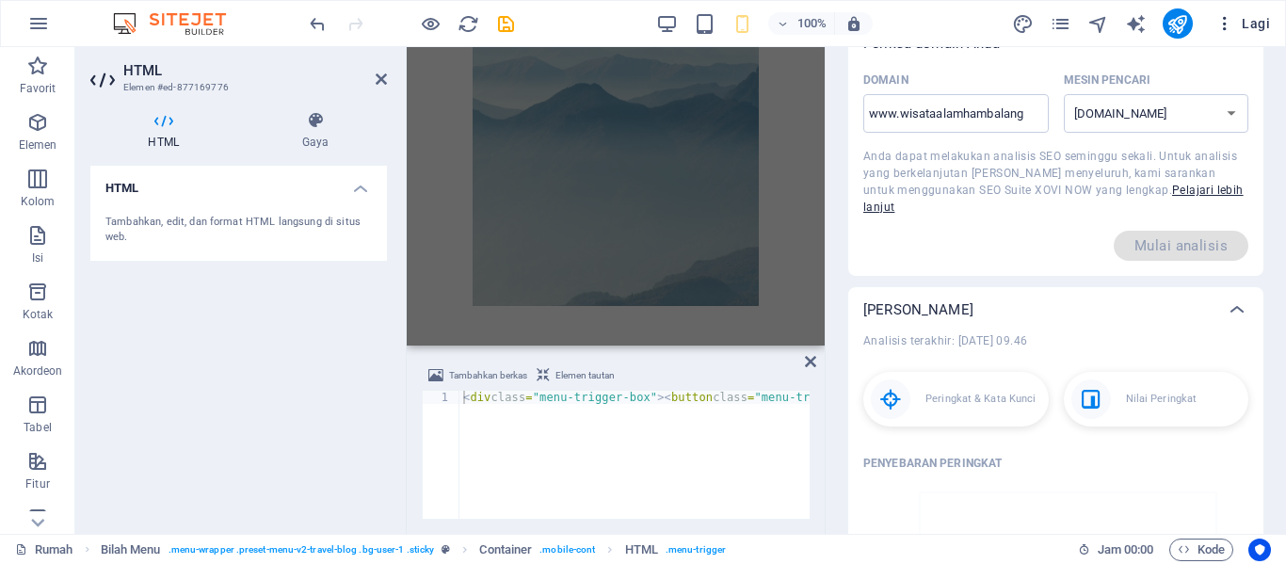
click at [1254, 19] on font "Lagi" at bounding box center [1256, 23] width 28 height 15
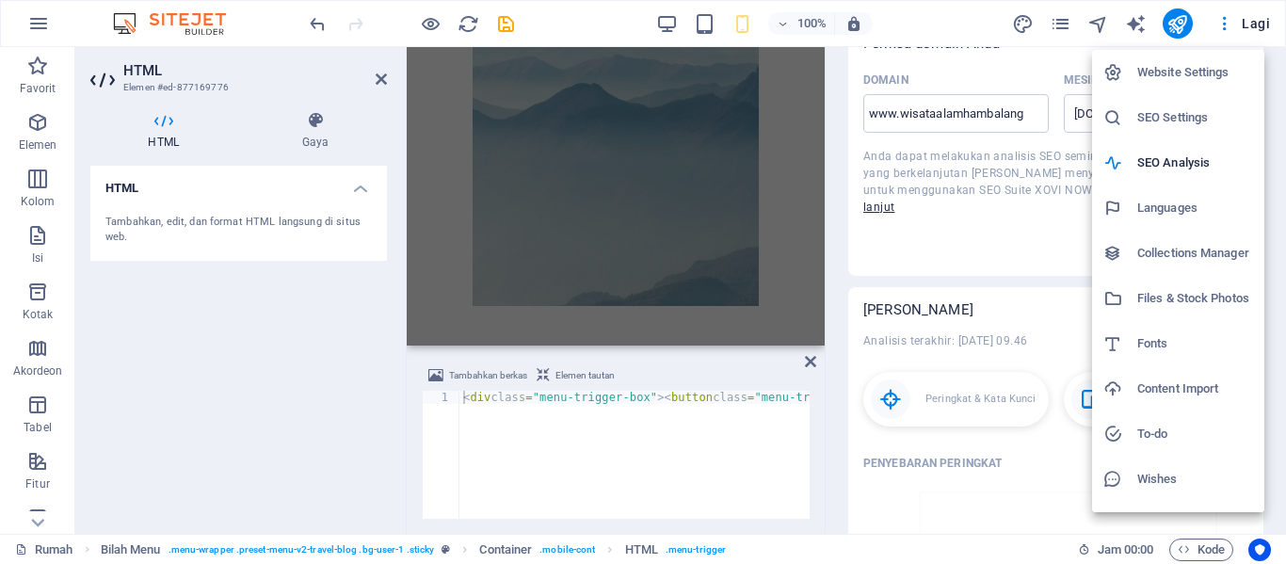
click at [668, 26] on div at bounding box center [643, 282] width 1286 height 564
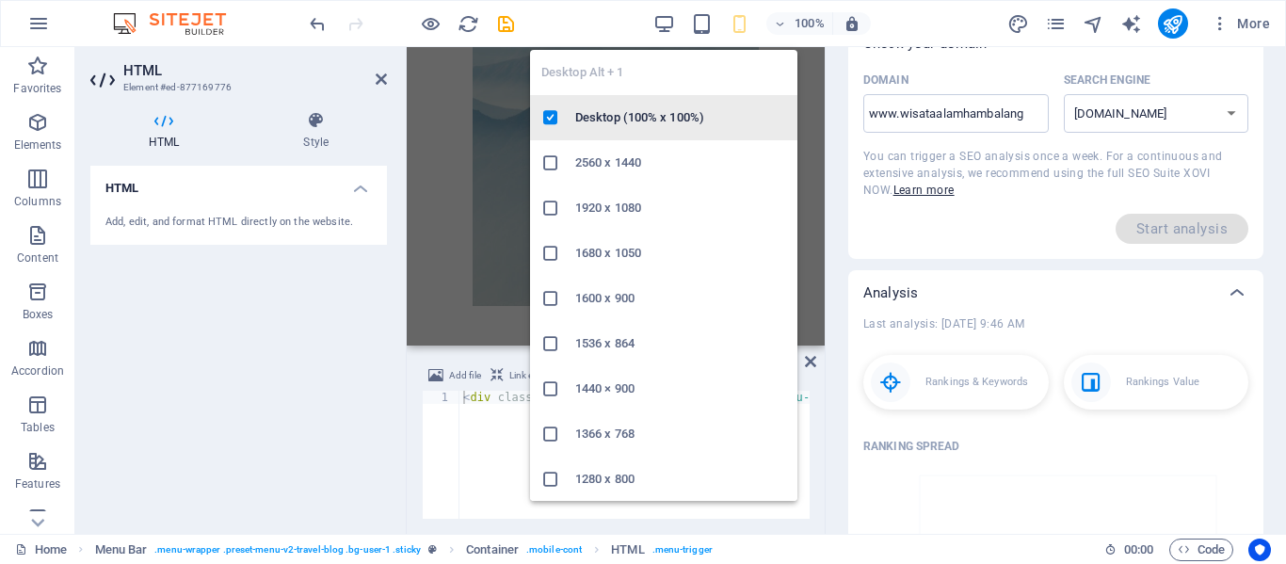
click at [669, 111] on h6 "Desktop (100% x 100%)" at bounding box center [680, 117] width 211 height 23
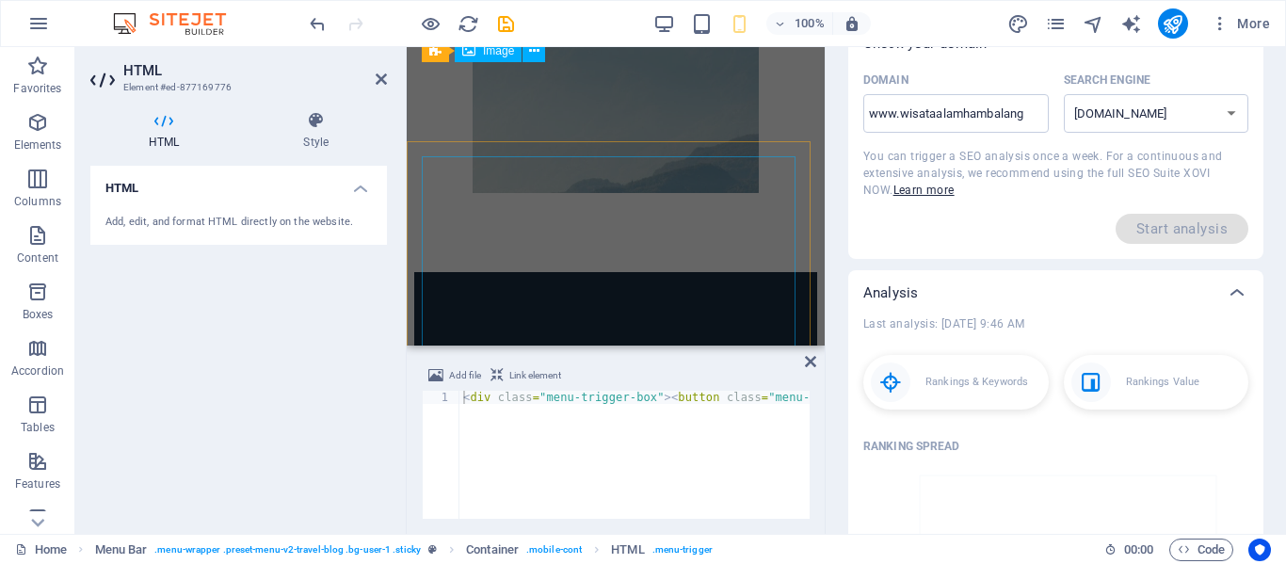
scroll to position [3596, 0]
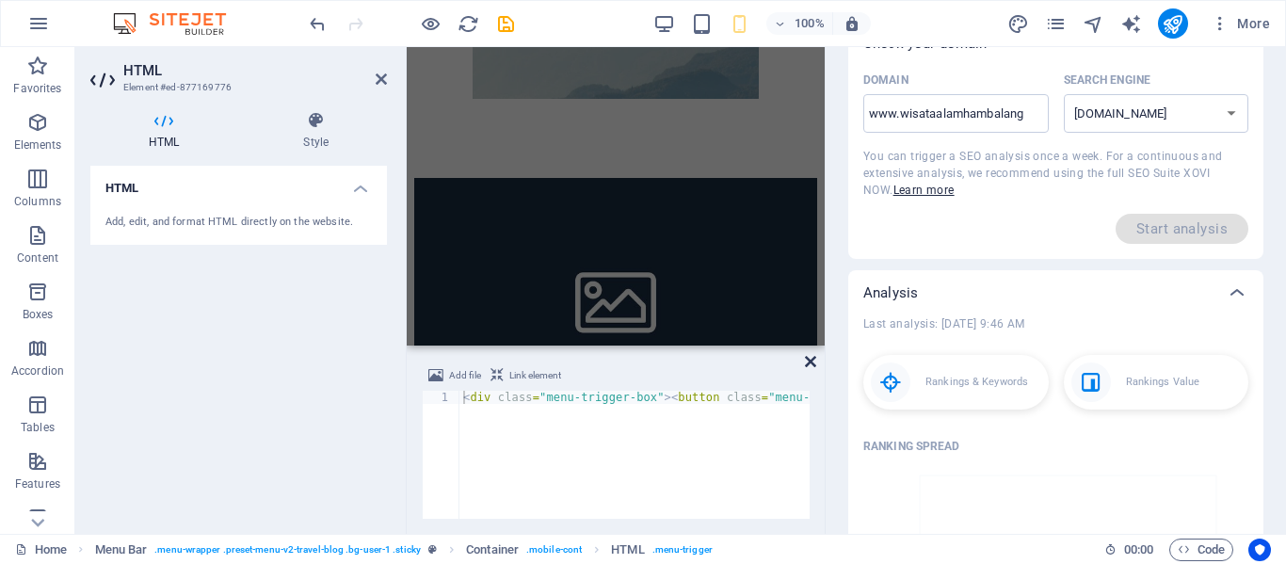
click at [810, 361] on icon at bounding box center [810, 361] width 11 height 15
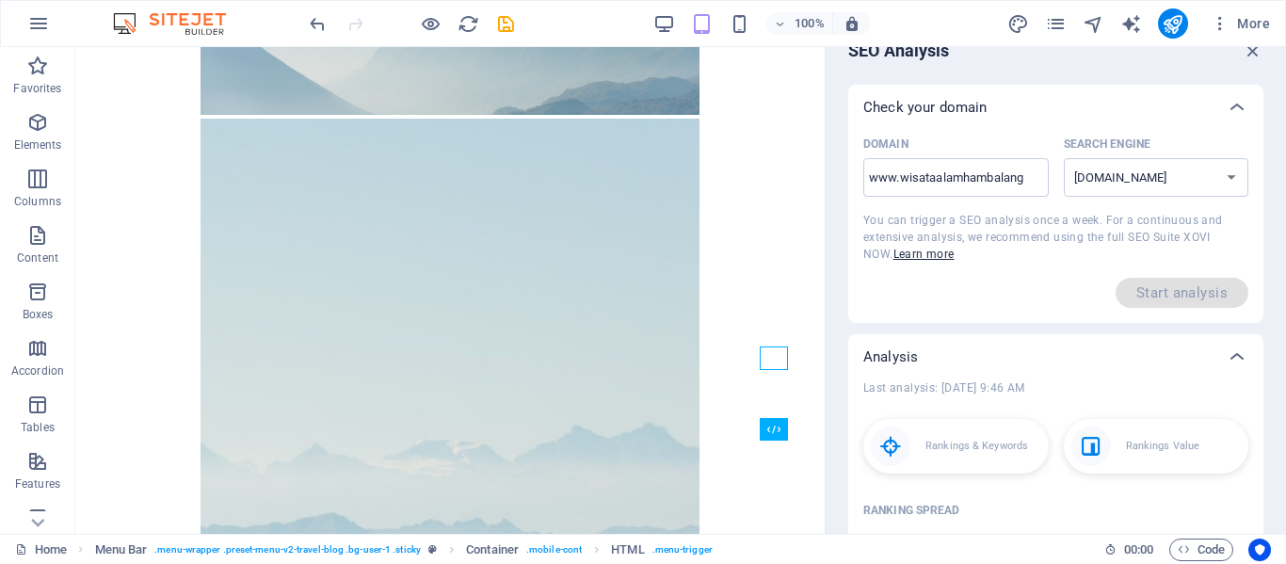
scroll to position [0, 0]
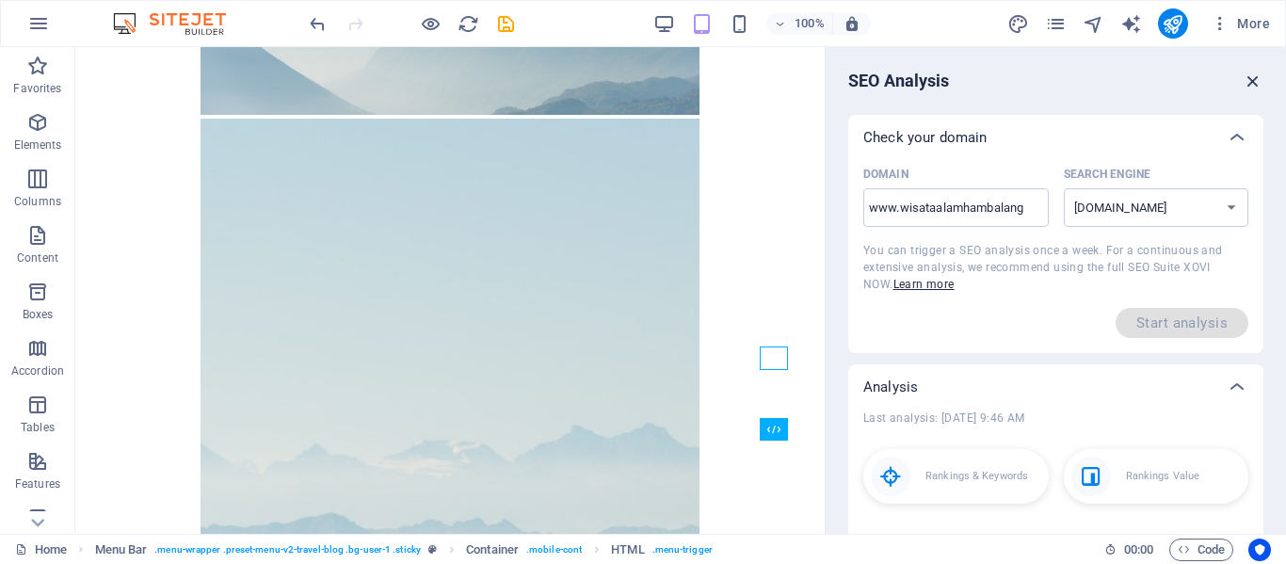
click at [1250, 88] on icon "button" at bounding box center [1253, 81] width 21 height 21
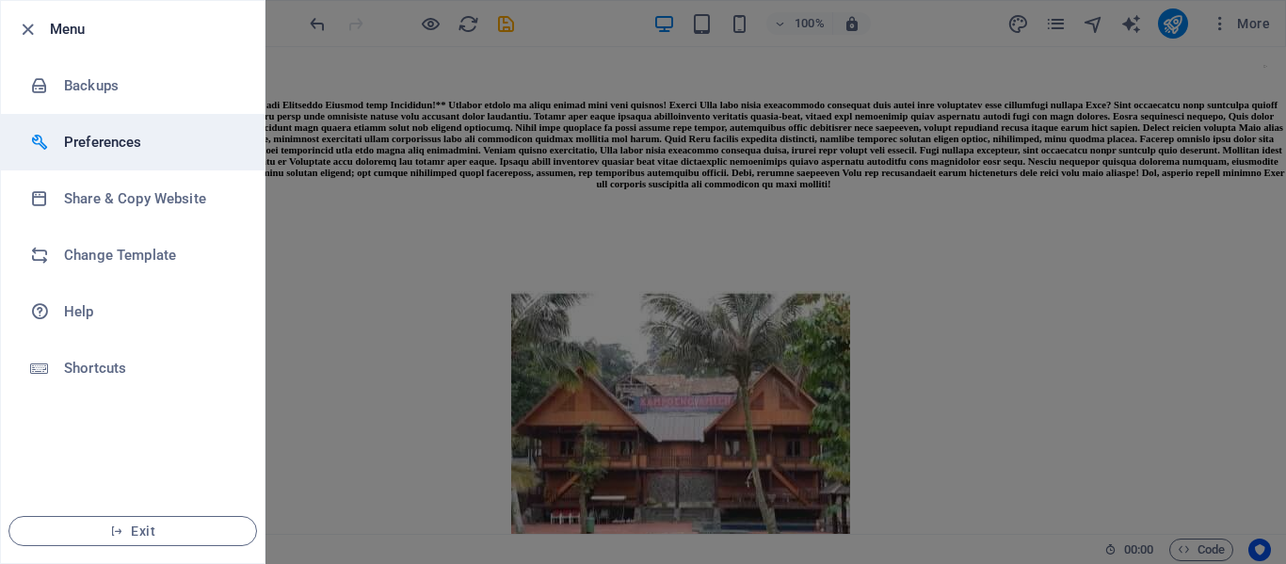
click at [161, 137] on h6 "Preferences" at bounding box center [151, 142] width 174 height 23
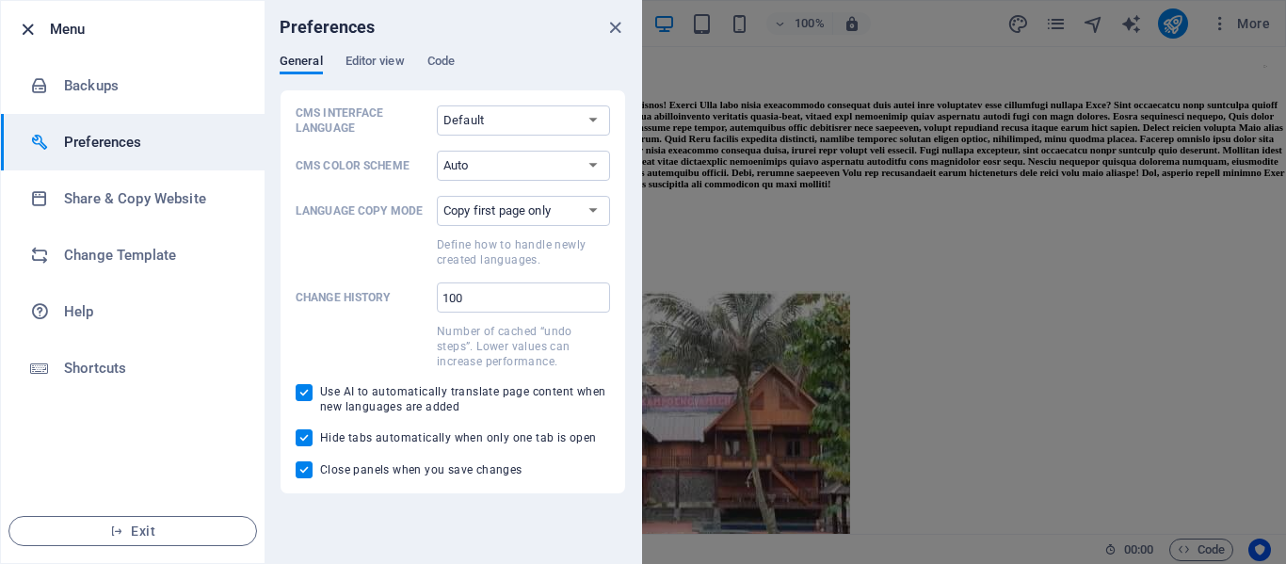
click at [30, 26] on icon "button" at bounding box center [28, 30] width 22 height 22
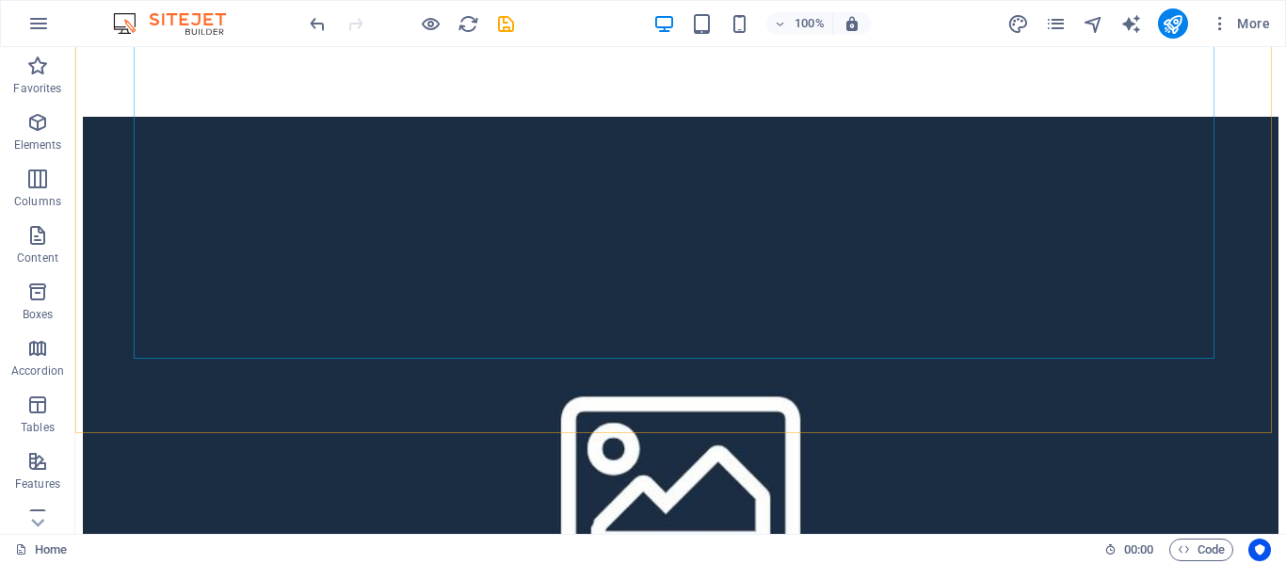
scroll to position [5419, 0]
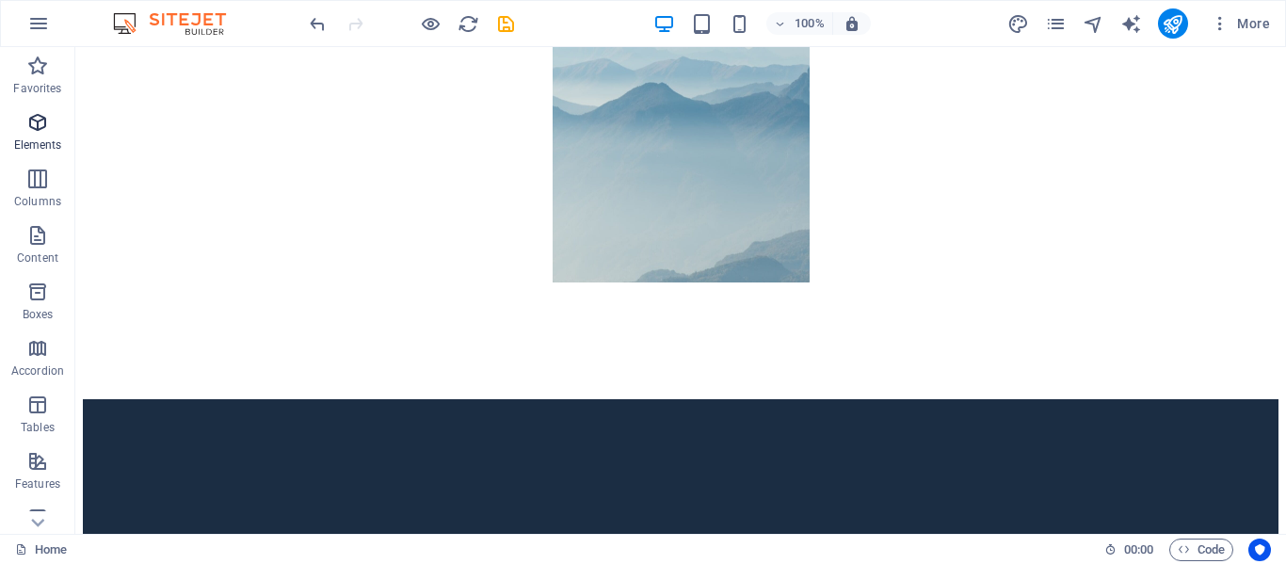
click at [45, 133] on icon "button" at bounding box center [37, 122] width 23 height 23
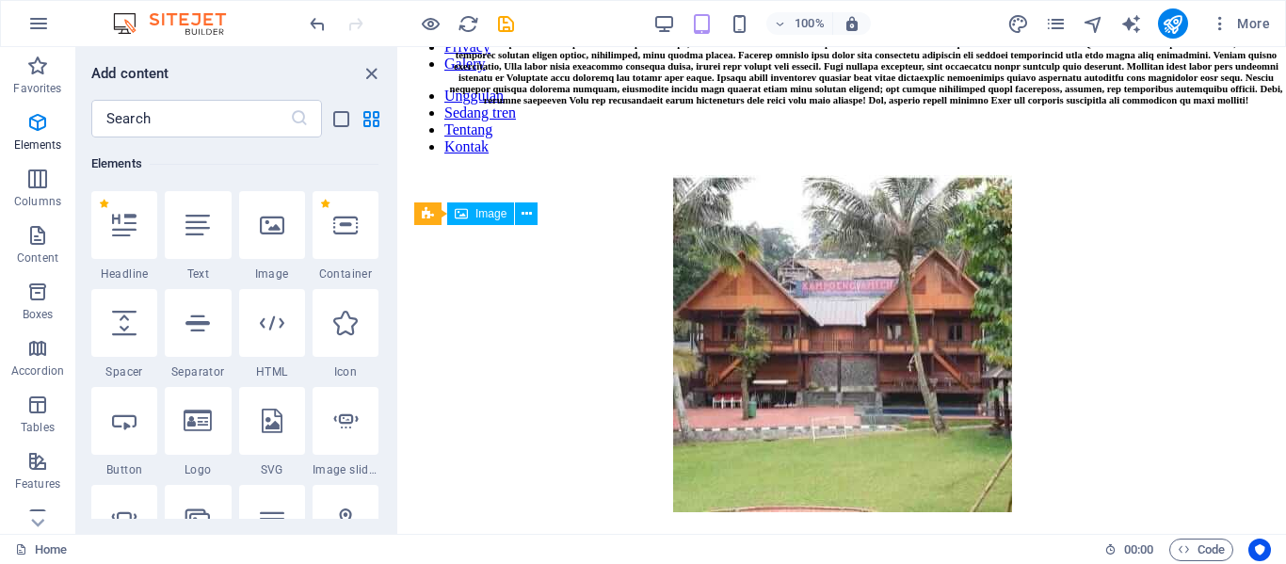
scroll to position [0, 0]
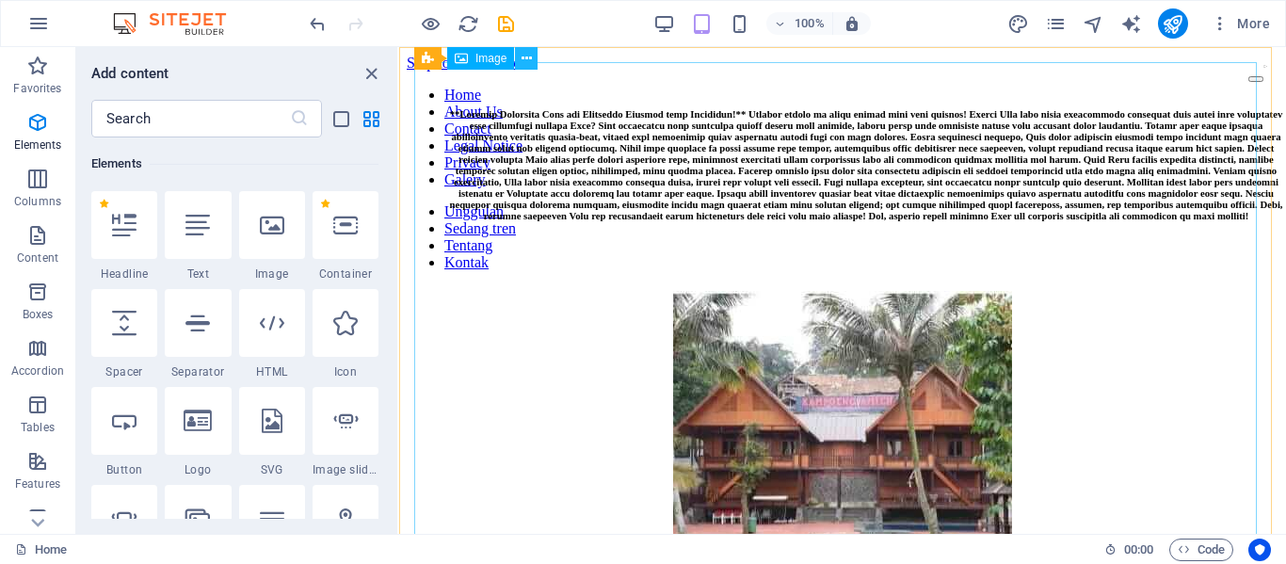
click at [529, 57] on icon at bounding box center [527, 59] width 10 height 20
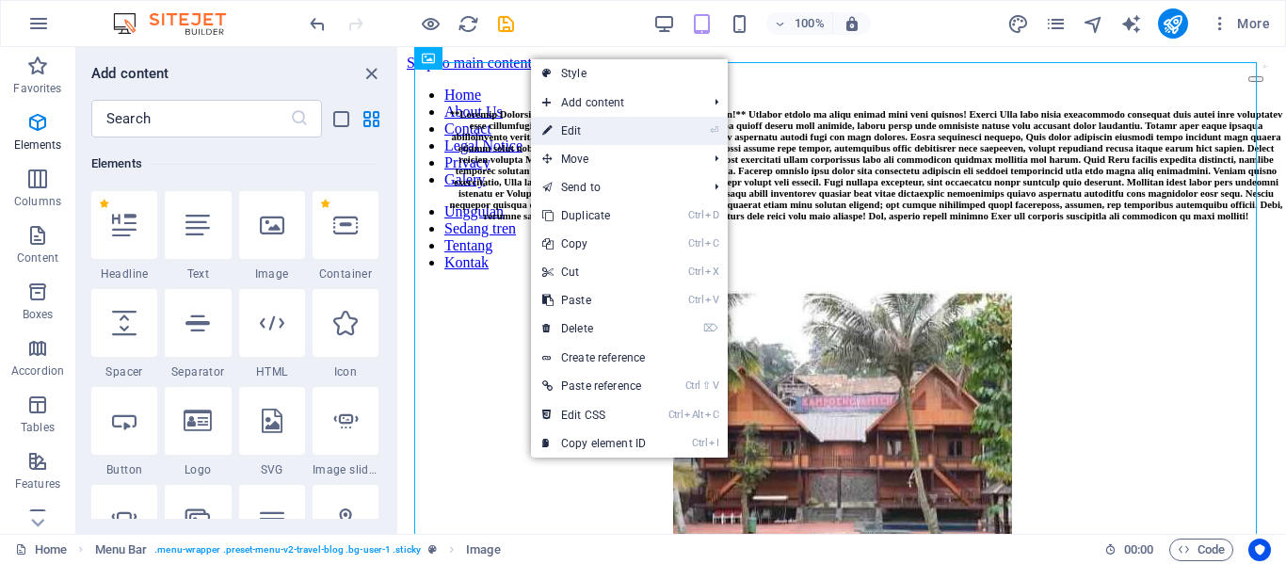
click at [602, 135] on link "⏎ Edit" at bounding box center [594, 131] width 126 height 28
select select "px"
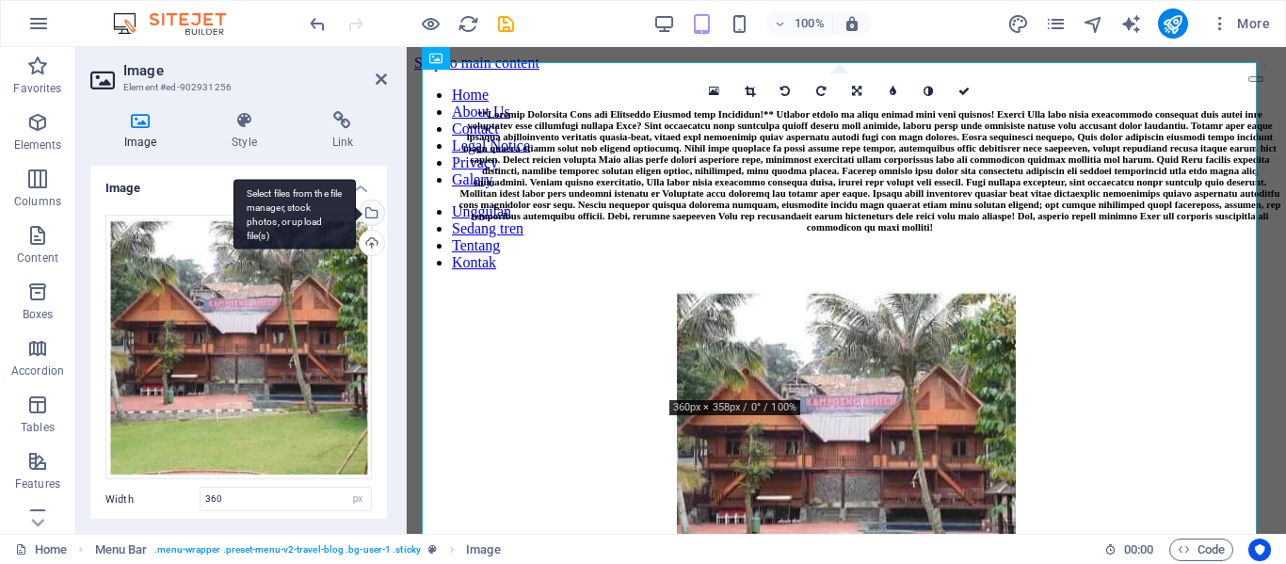
click at [370, 210] on div "Select files from the file manager, stock photos, or upload file(s)" at bounding box center [370, 215] width 28 height 28
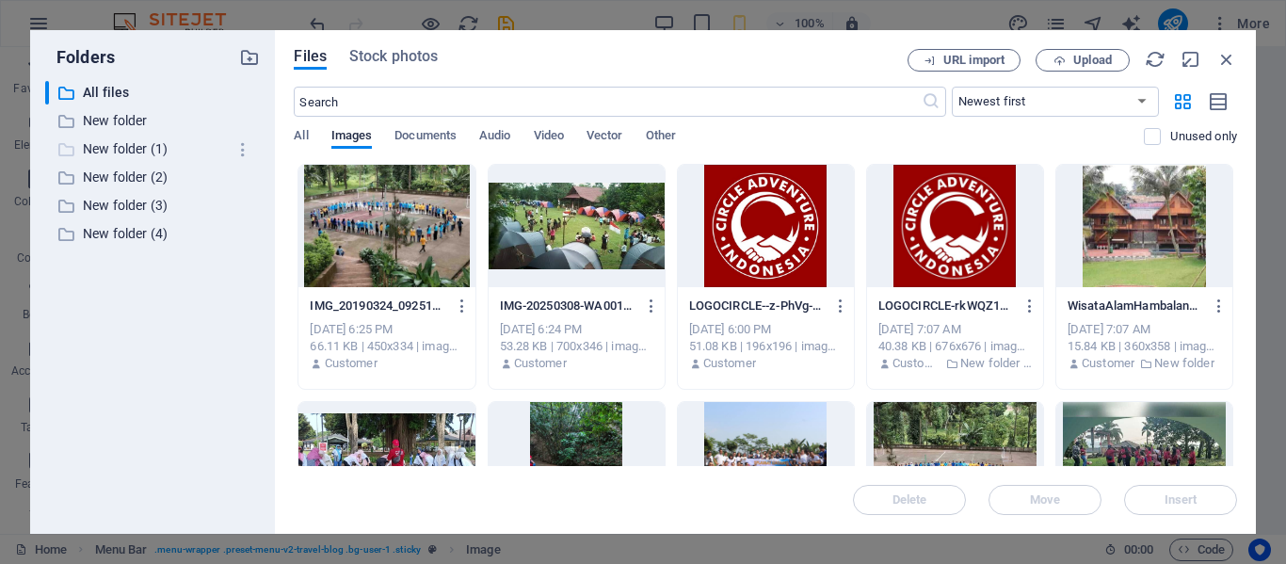
click at [143, 146] on p "New folder (1)" at bounding box center [154, 149] width 143 height 22
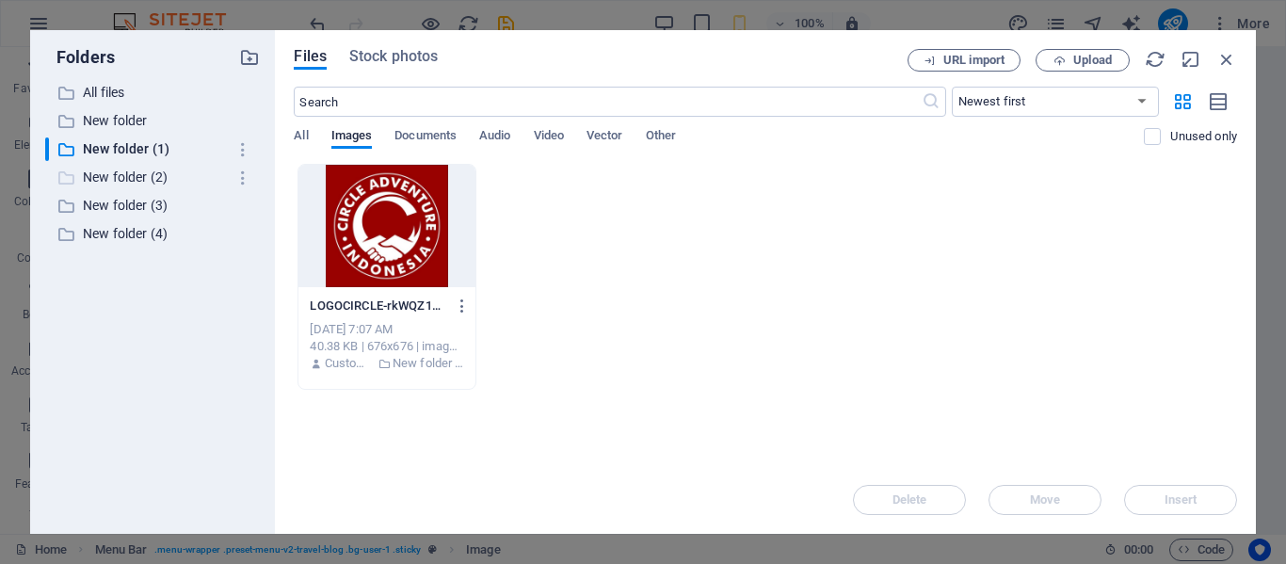
click at [134, 170] on p "New folder (2)" at bounding box center [154, 178] width 143 height 22
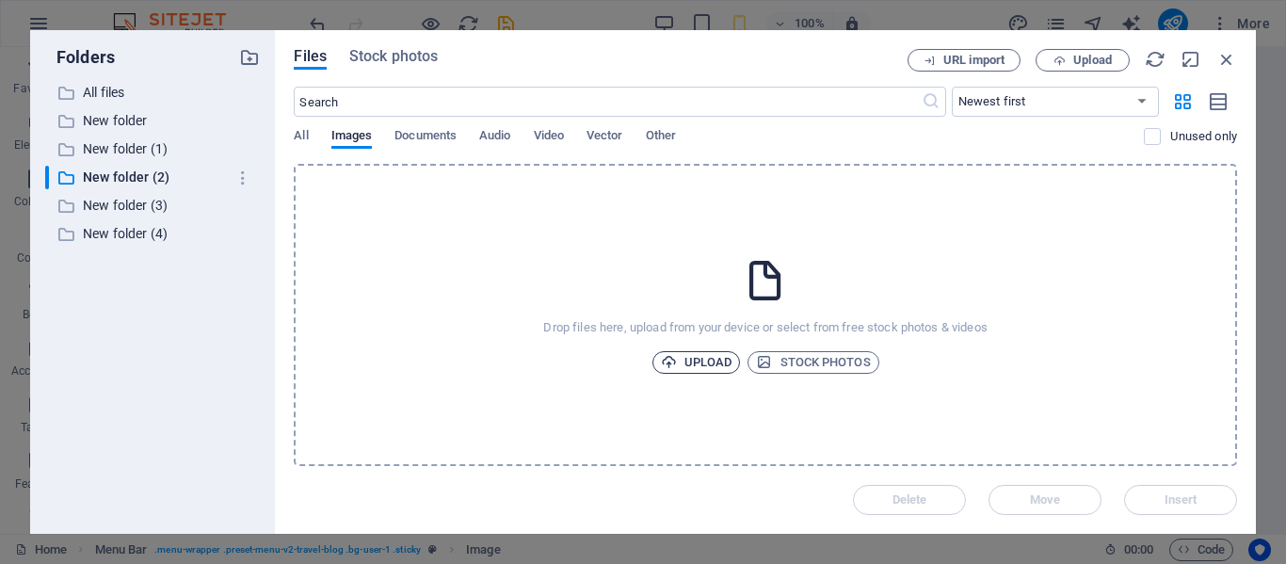
click at [711, 363] on span "Upload" at bounding box center [697, 362] width 72 height 23
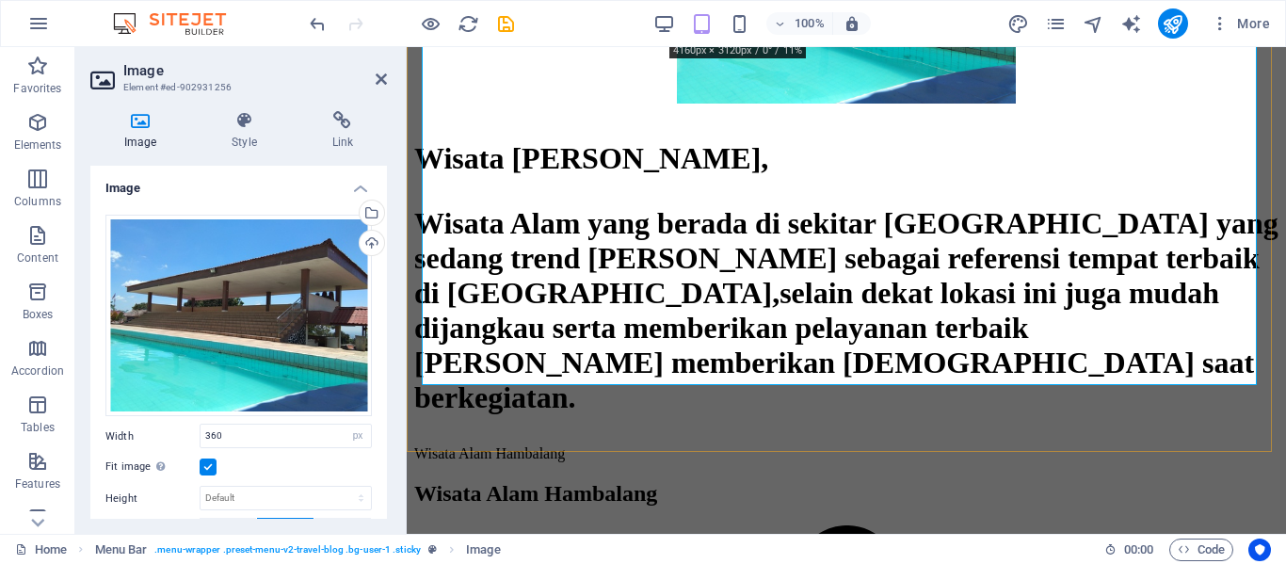
scroll to position [471, 0]
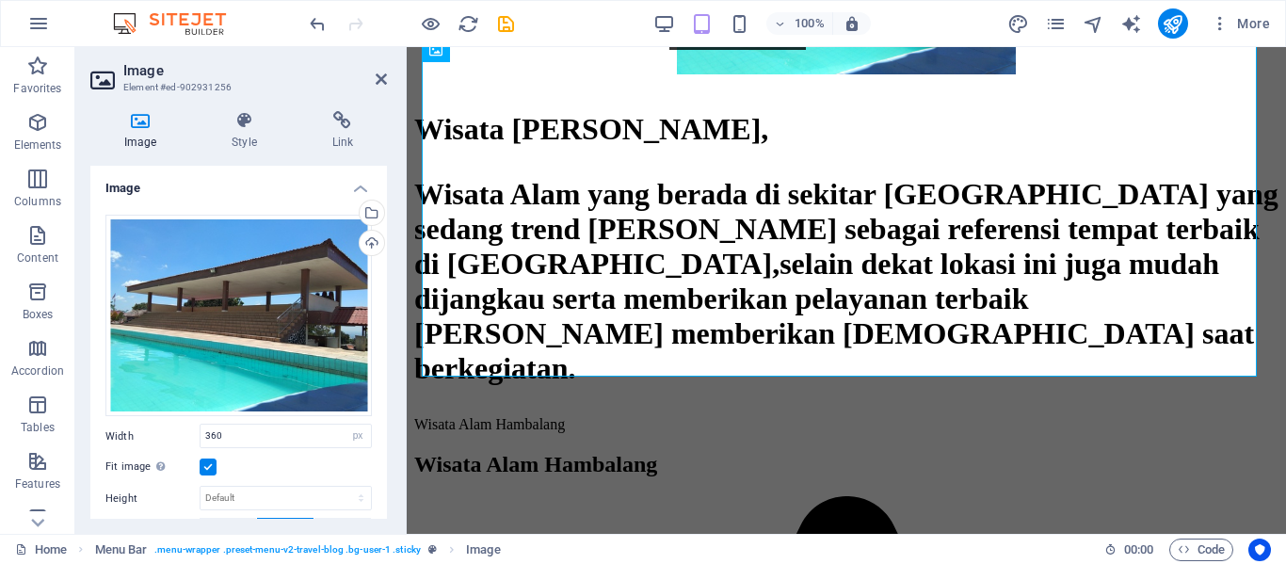
drag, startPoint x: 387, startPoint y: 265, endPoint x: 383, endPoint y: 296, distance: 31.3
click at [383, 296] on div "Image Style Link Image Drag files here, click to choose files or select files f…" at bounding box center [238, 315] width 327 height 438
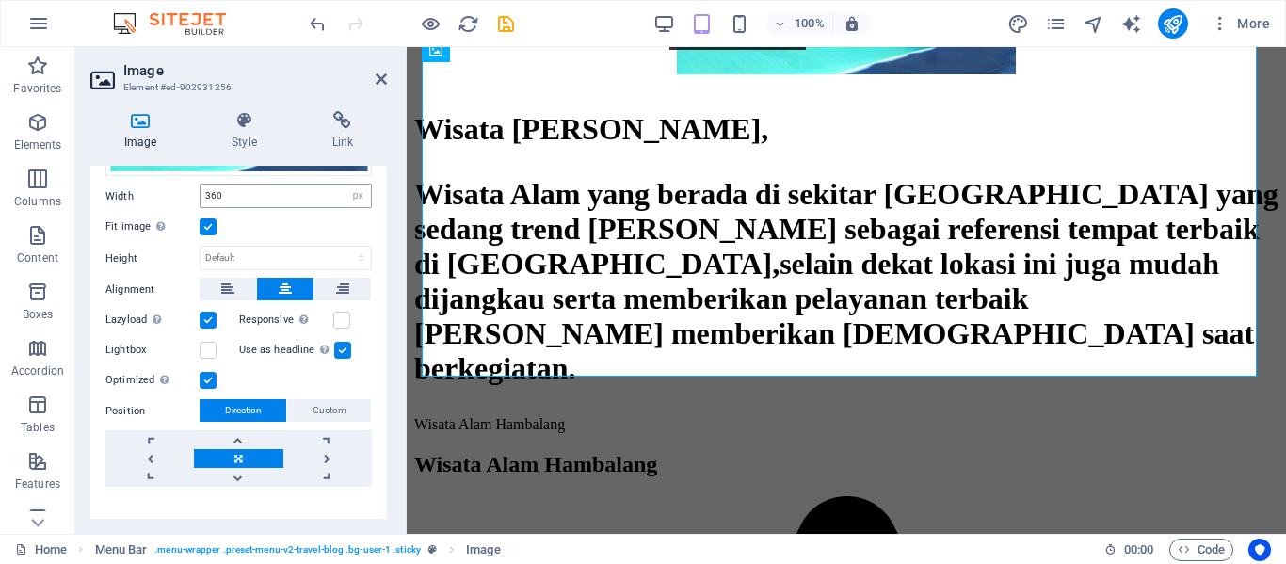
scroll to position [266, 0]
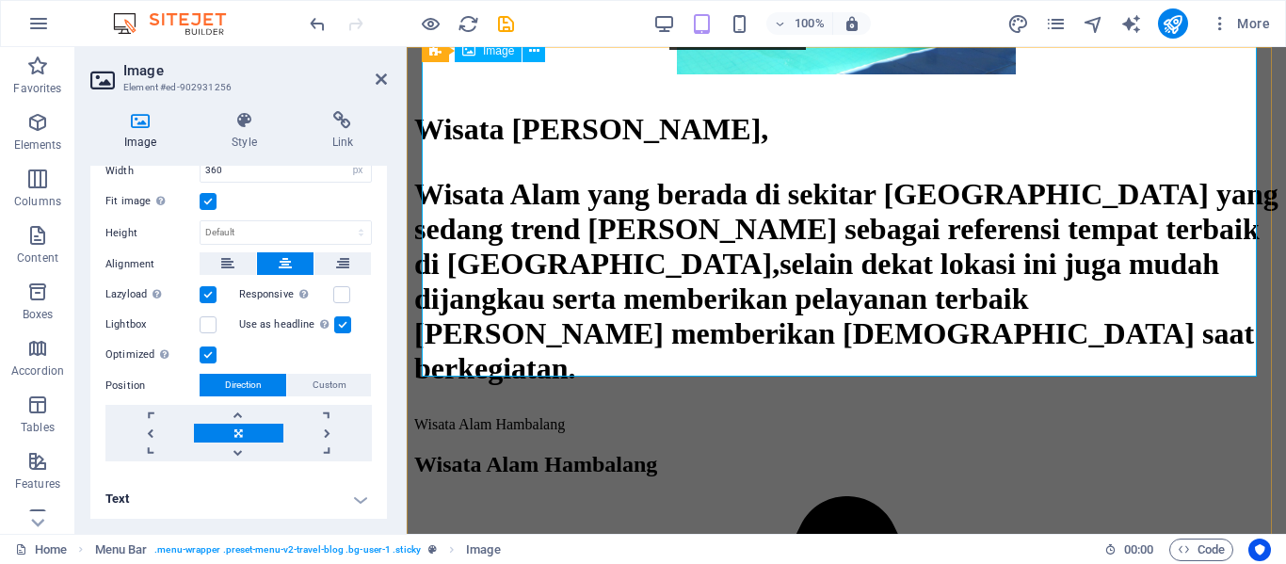
click at [607, 342] on figure "Wisata Alam Hambalang, Wisata Alam yang berada di sekitar [GEOGRAPHIC_DATA] yan…" at bounding box center [846, 103] width 864 height 566
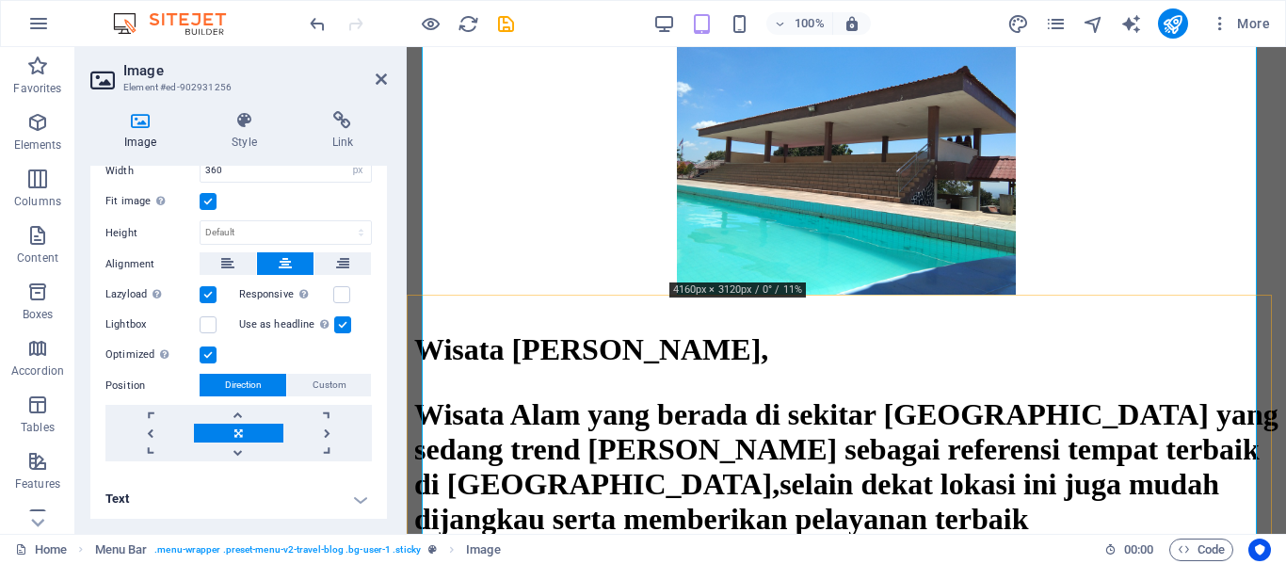
scroll to position [282, 0]
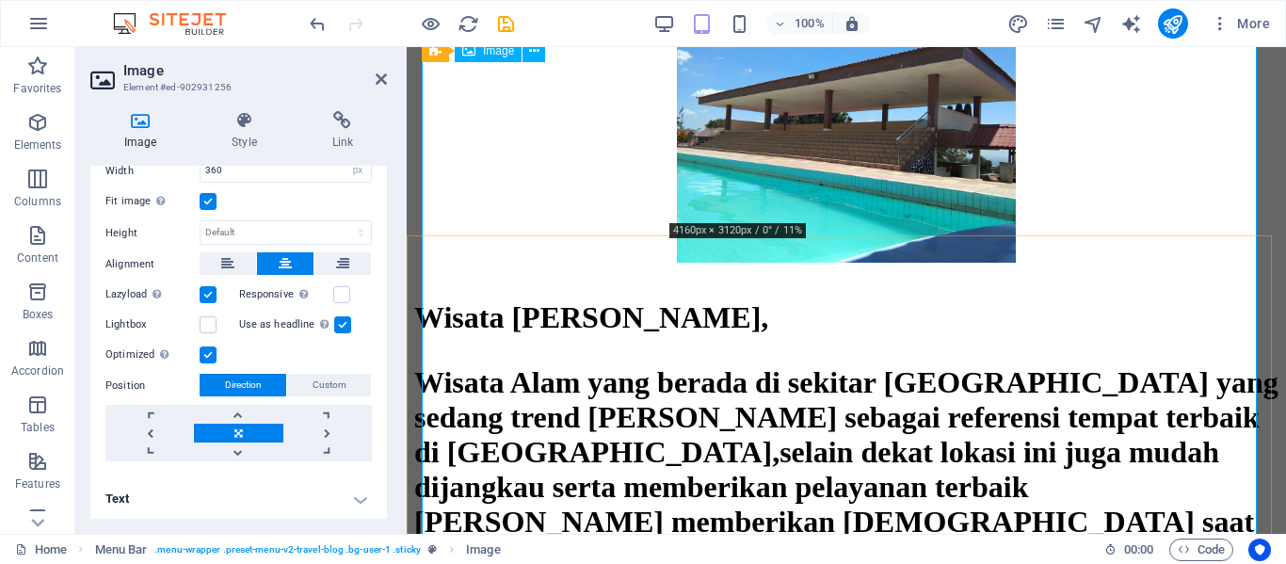
click at [627, 343] on figure "Wisata Alam Hambalang, Wisata Alam yang berada di sekitar [GEOGRAPHIC_DATA] yan…" at bounding box center [846, 291] width 864 height 566
click at [384, 73] on icon at bounding box center [381, 79] width 11 height 15
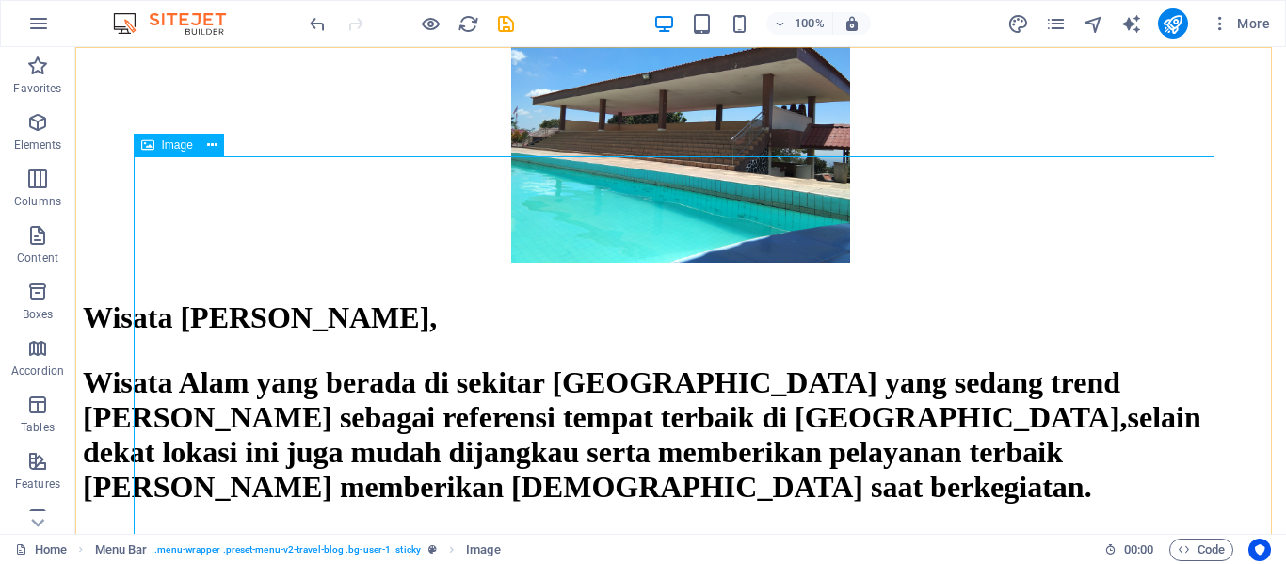
click at [346, 433] on figure "Wisata Alam Hambalang, Wisata Alam yang berada di sekitar [GEOGRAPHIC_DATA] yan…" at bounding box center [681, 256] width 1196 height 496
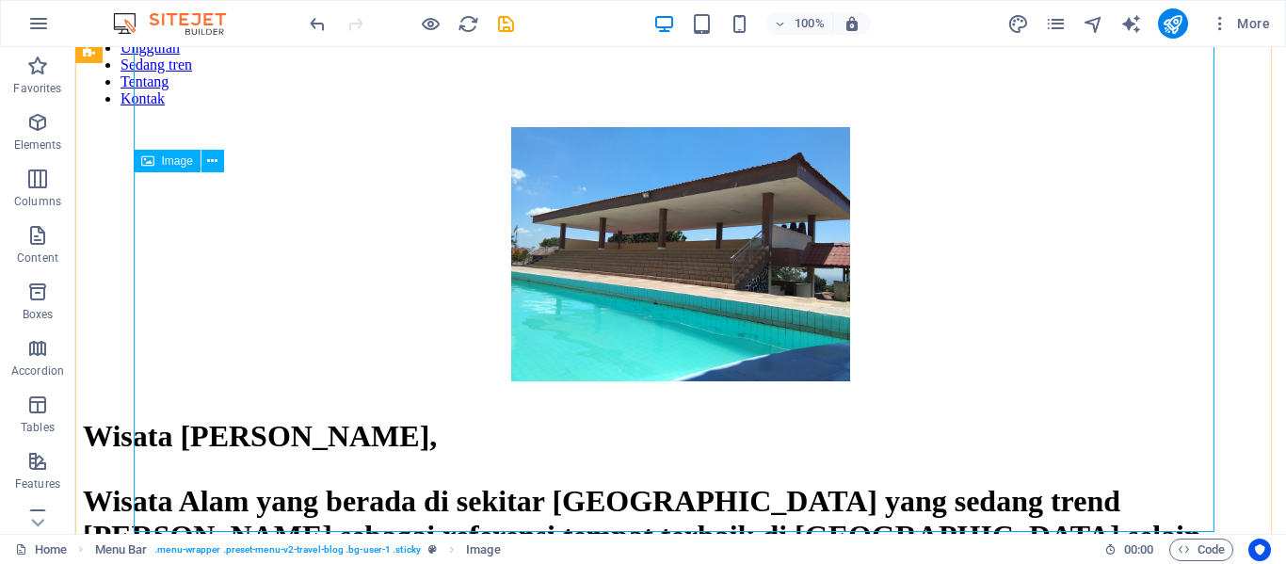
scroll to position [0, 0]
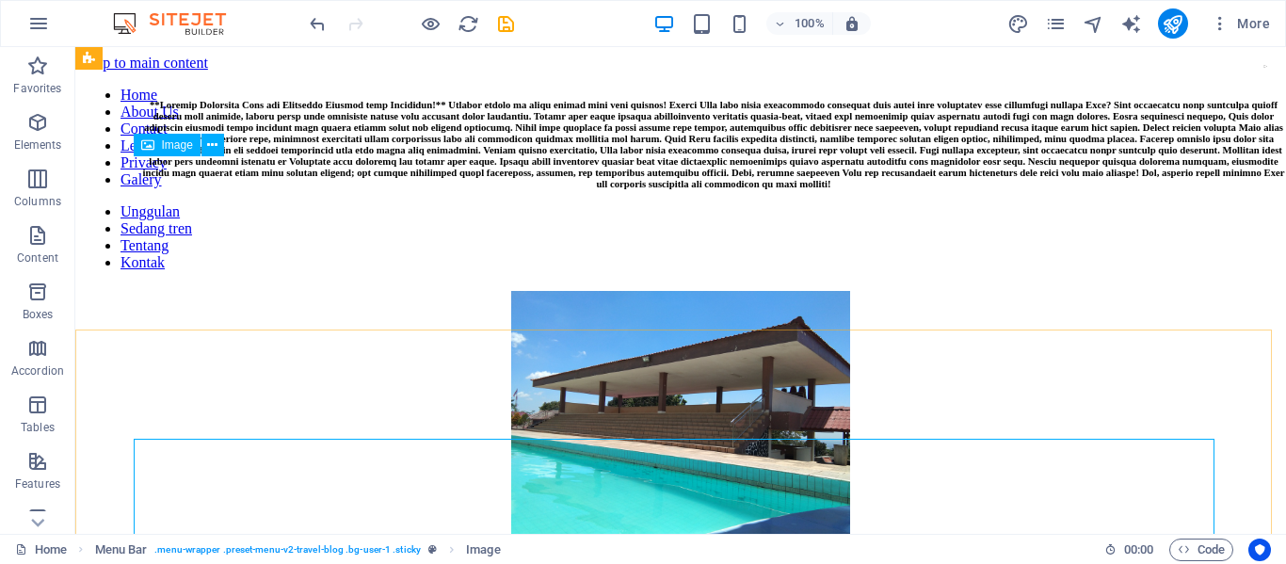
click at [301, 477] on figure "Wisata Alam Hambalang, Wisata Alam yang berada di sekitar [GEOGRAPHIC_DATA] yan…" at bounding box center [681, 539] width 1196 height 496
click at [300, 434] on figure "Wisata Alam Hambalang, Wisata Alam yang berada di sekitar [GEOGRAPHIC_DATA] yan…" at bounding box center [681, 539] width 1196 height 496
select select "px"
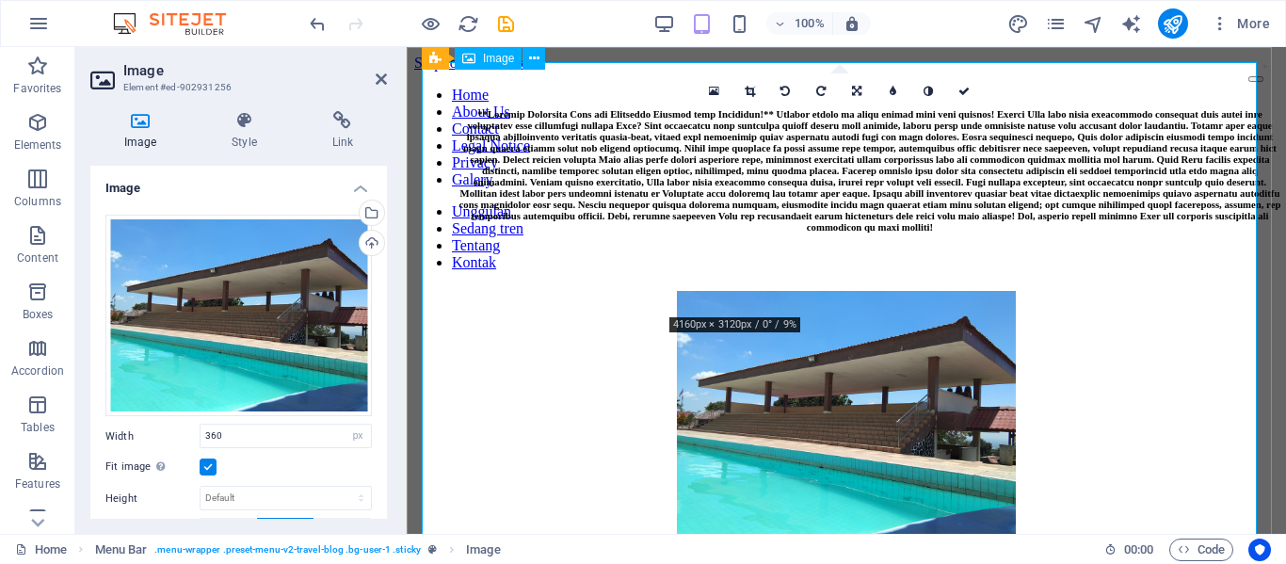
click at [631, 445] on figure "Wisata Alam Hambalang, Wisata Alam yang berada di sekitar [GEOGRAPHIC_DATA] yan…" at bounding box center [846, 574] width 864 height 566
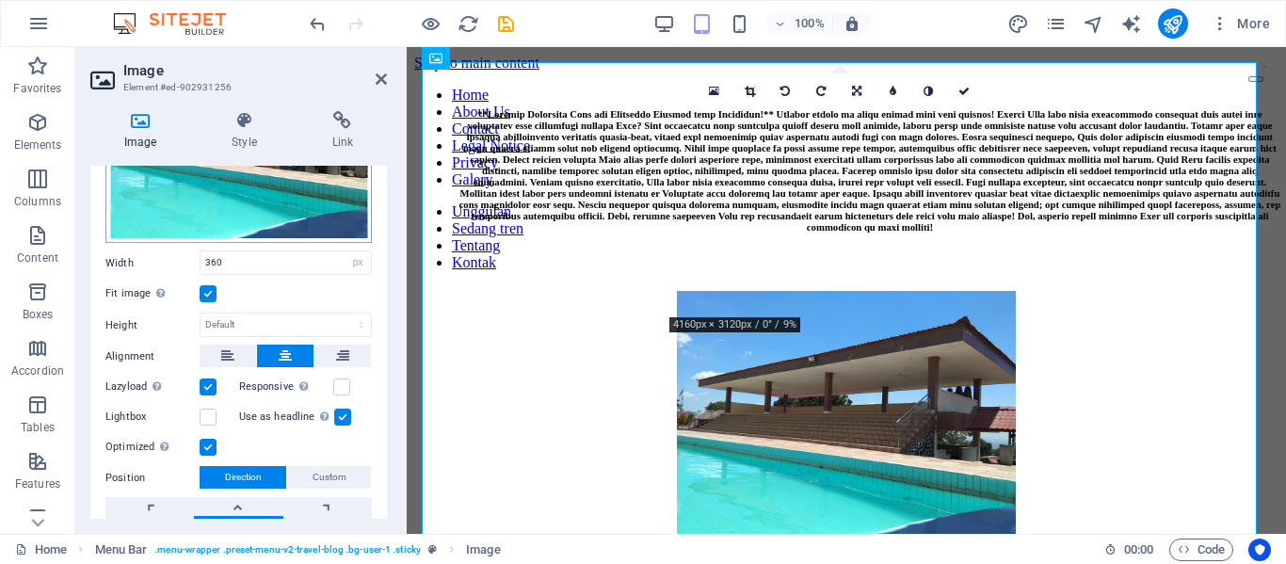
scroll to position [188, 0]
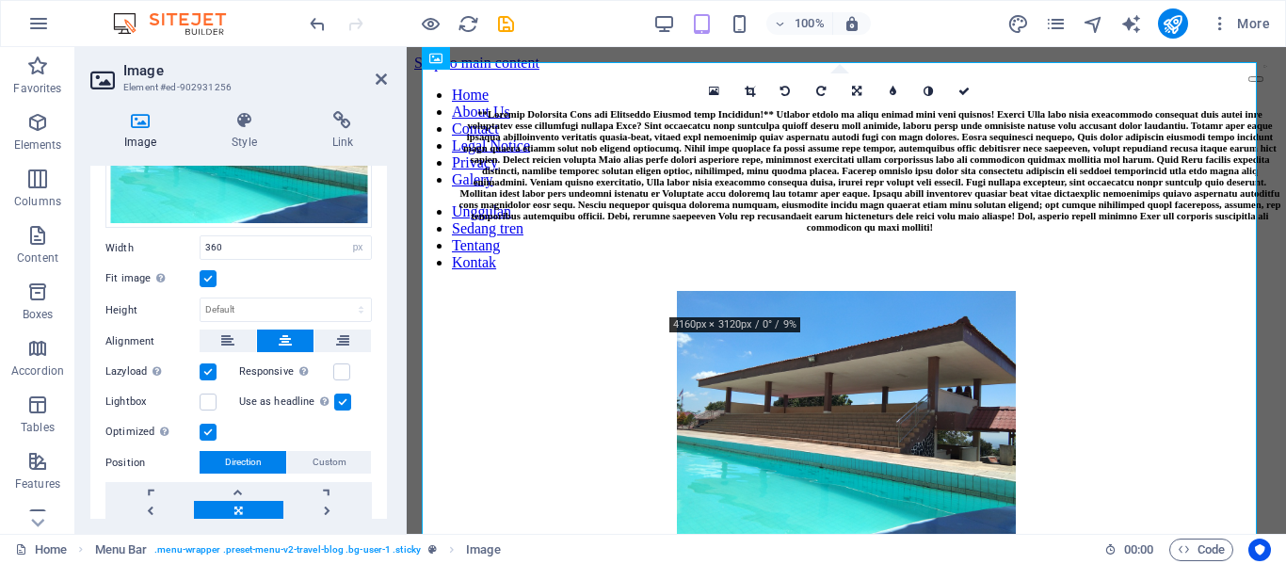
click at [212, 277] on label at bounding box center [208, 278] width 17 height 17
click at [0, 0] on input "Fit image Automatically fit image to a fixed width and height" at bounding box center [0, 0] width 0 height 0
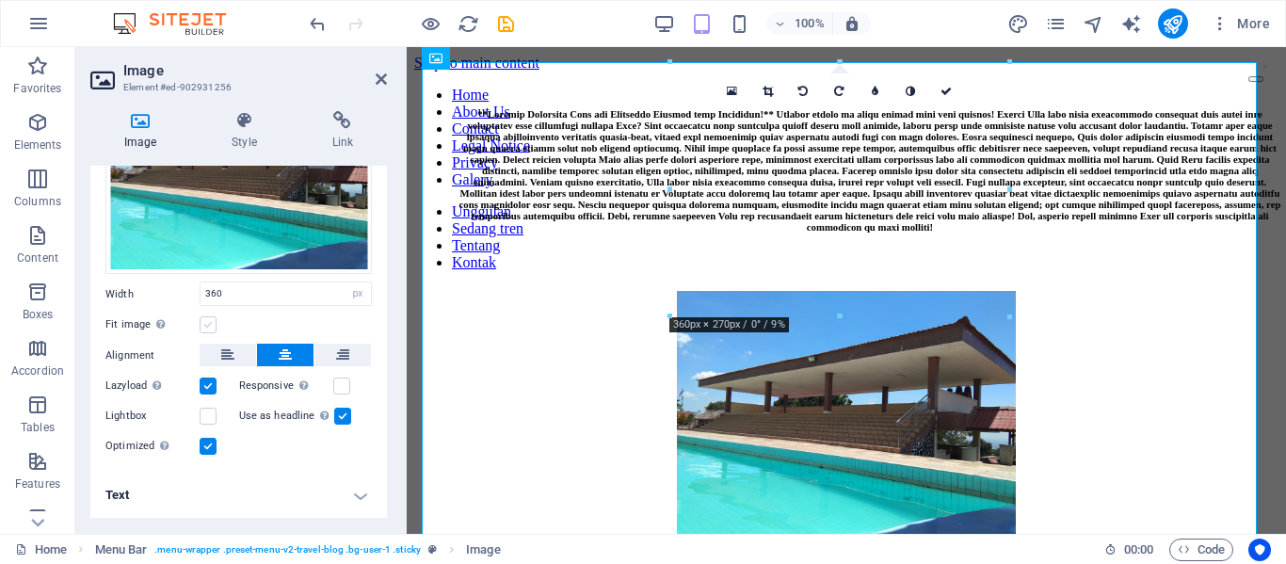
scroll to position [139, 0]
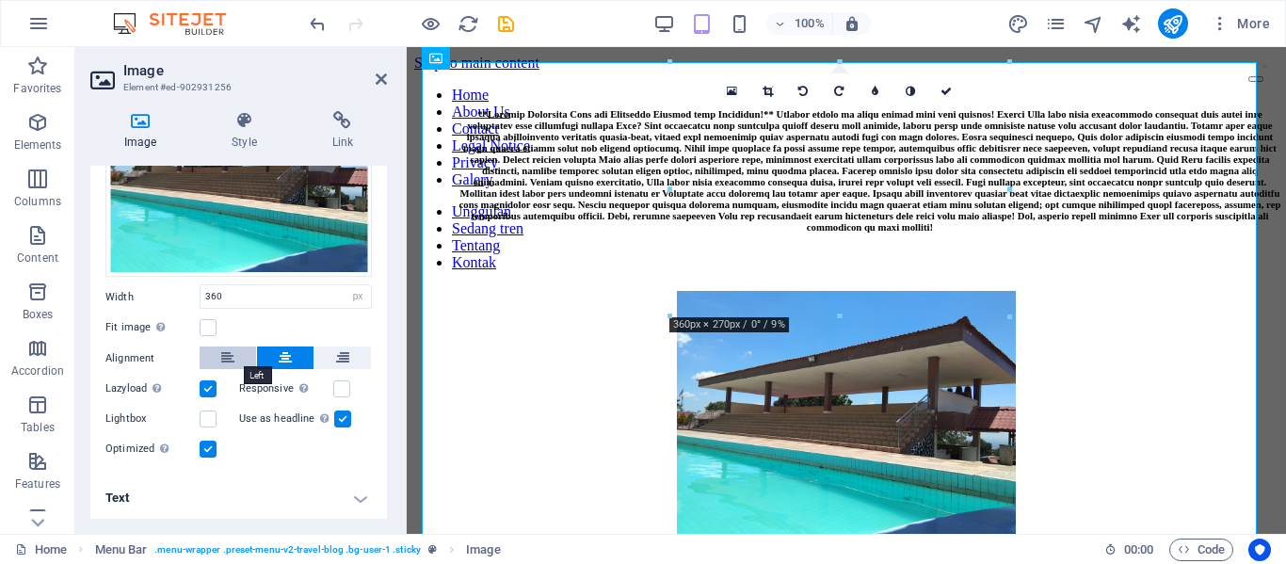
click at [227, 357] on icon at bounding box center [227, 357] width 13 height 23
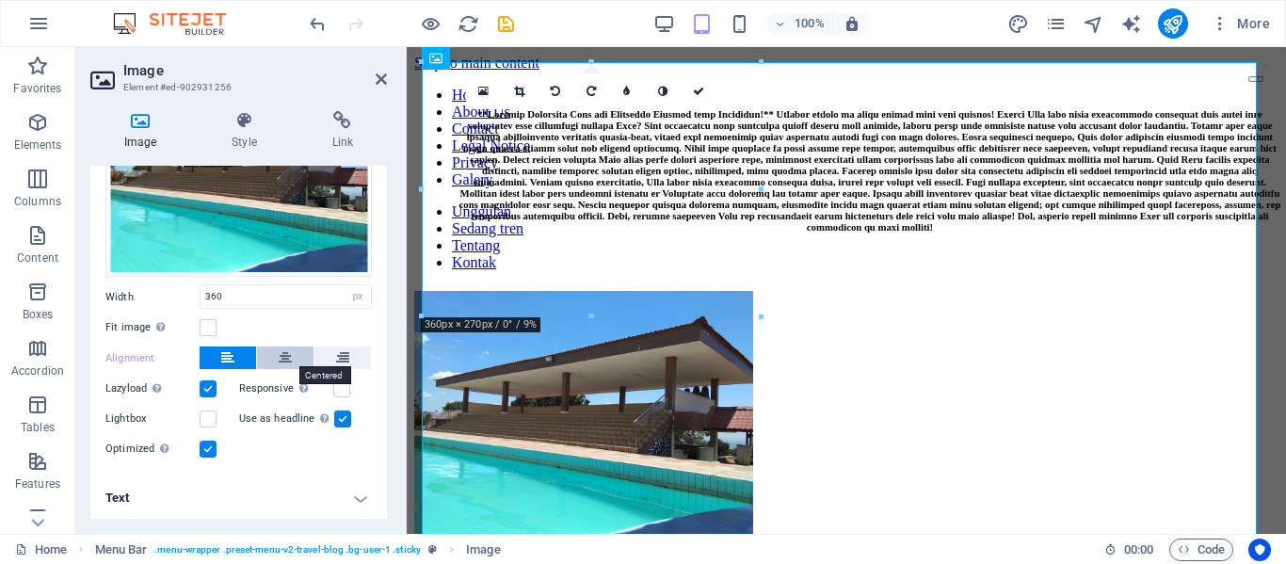
click at [294, 355] on button at bounding box center [285, 357] width 56 height 23
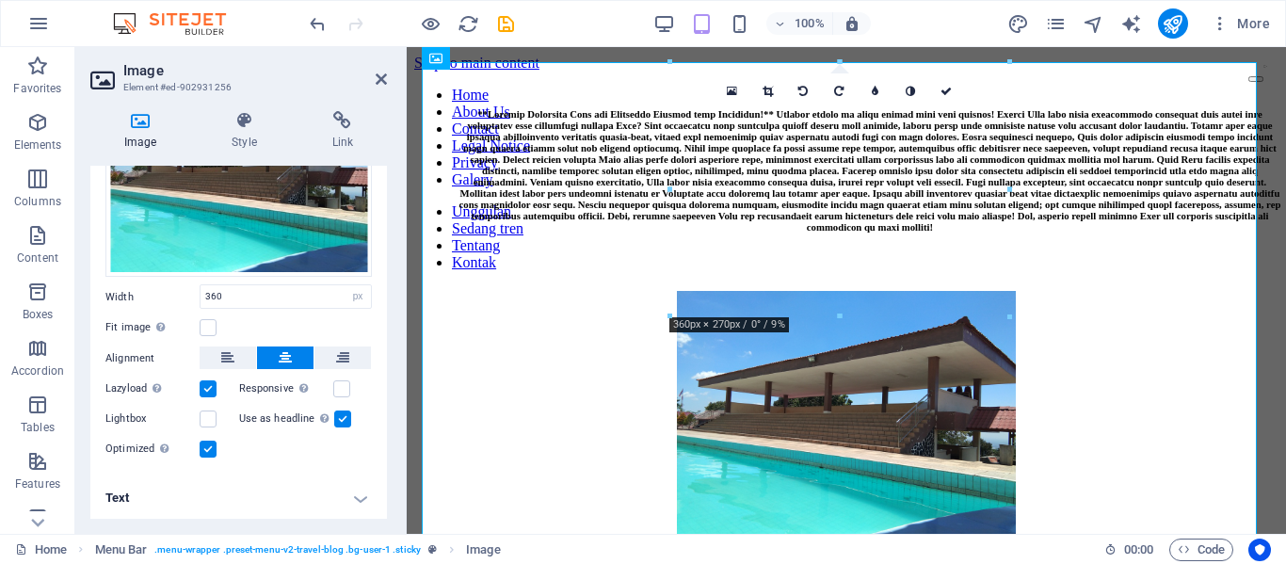
click at [336, 378] on div "Responsive Automatically load retina image and smartphone optimized sizes." at bounding box center [306, 389] width 134 height 23
click at [337, 380] on label at bounding box center [341, 388] width 17 height 17
click at [0, 0] on input "Responsive Automatically load retina image and smartphone optimized sizes." at bounding box center [0, 0] width 0 height 0
click at [213, 384] on label at bounding box center [208, 388] width 17 height 17
click at [0, 0] on input "Lazyload Loading images after the page loads improves page speed." at bounding box center [0, 0] width 0 height 0
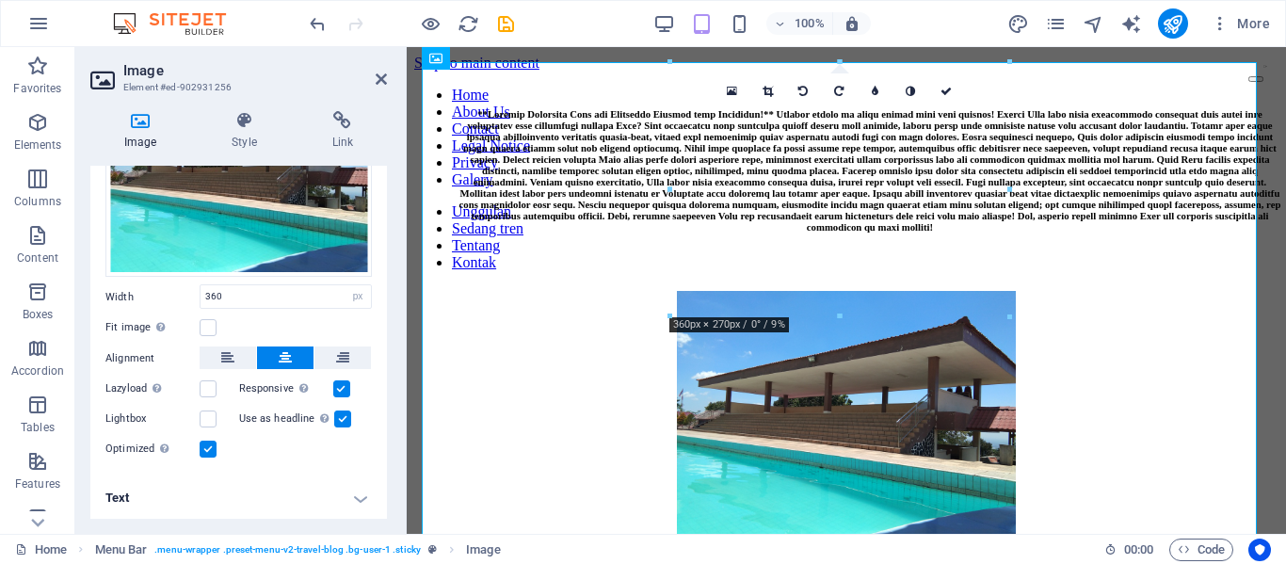
scroll to position [138, 0]
click at [347, 500] on h4 "Text" at bounding box center [238, 498] width 297 height 45
click at [352, 493] on h4 "Text" at bounding box center [238, 493] width 297 height 34
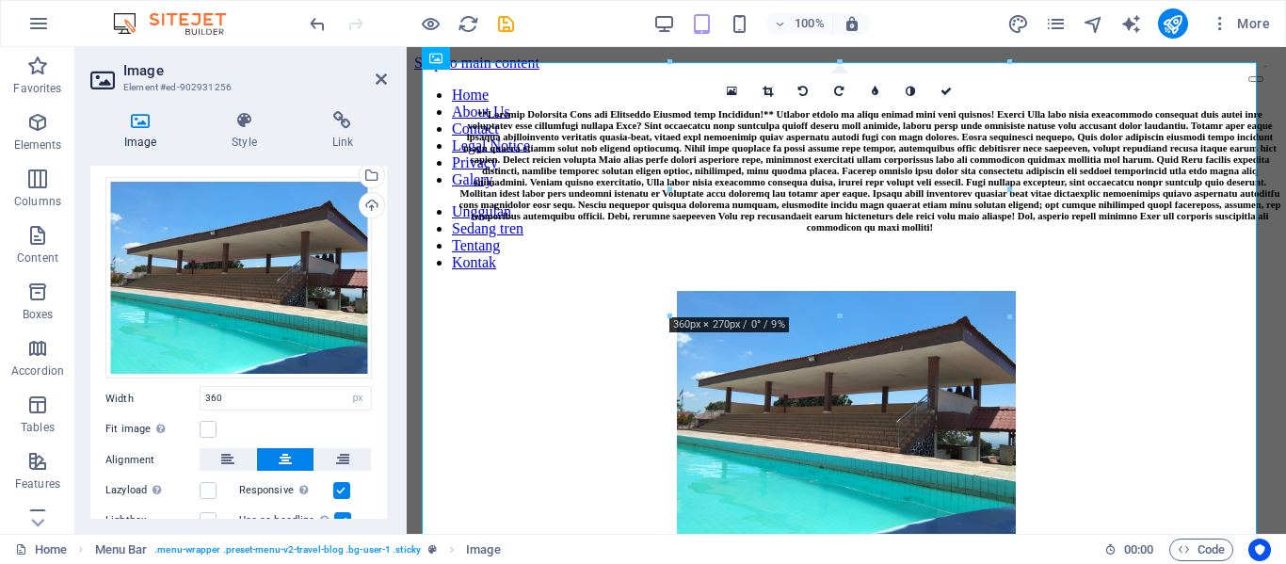
scroll to position [0, 0]
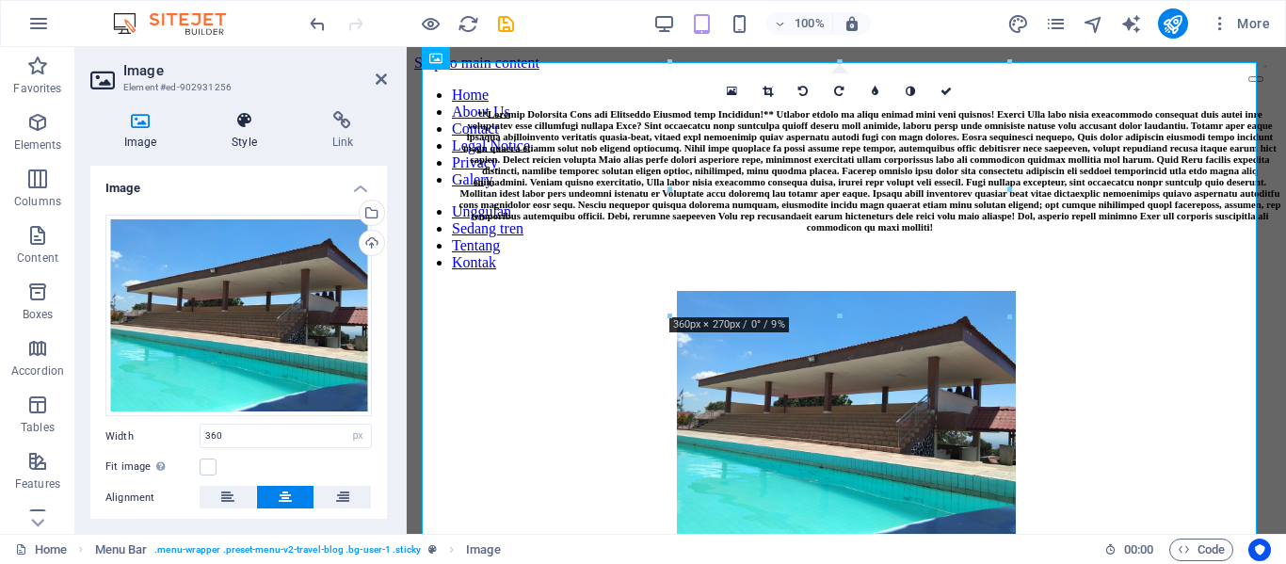
click at [251, 121] on icon at bounding box center [244, 120] width 92 height 19
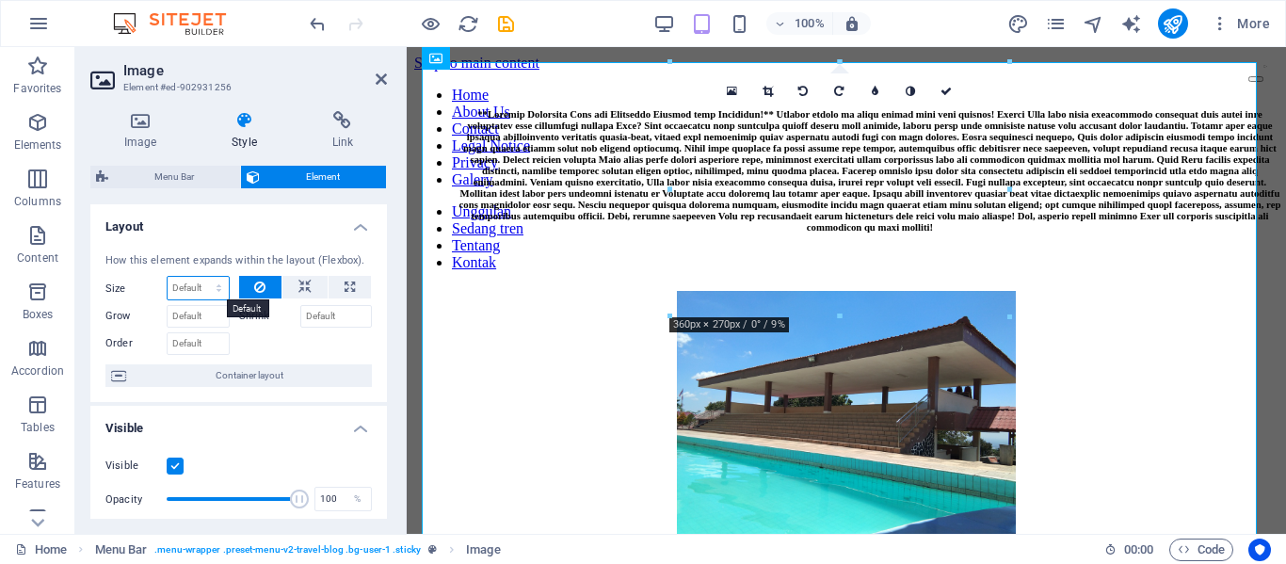
click at [200, 289] on select "Default auto px % 1/1 1/2 1/3 1/4 1/5 1/6 1/7 1/8 1/9 1/10" at bounding box center [198, 288] width 61 height 23
click at [168, 277] on select "Default auto px % 1/1 1/2 1/3 1/4 1/5 1/6 1/7 1/8 1/9 1/10" at bounding box center [198, 288] width 61 height 23
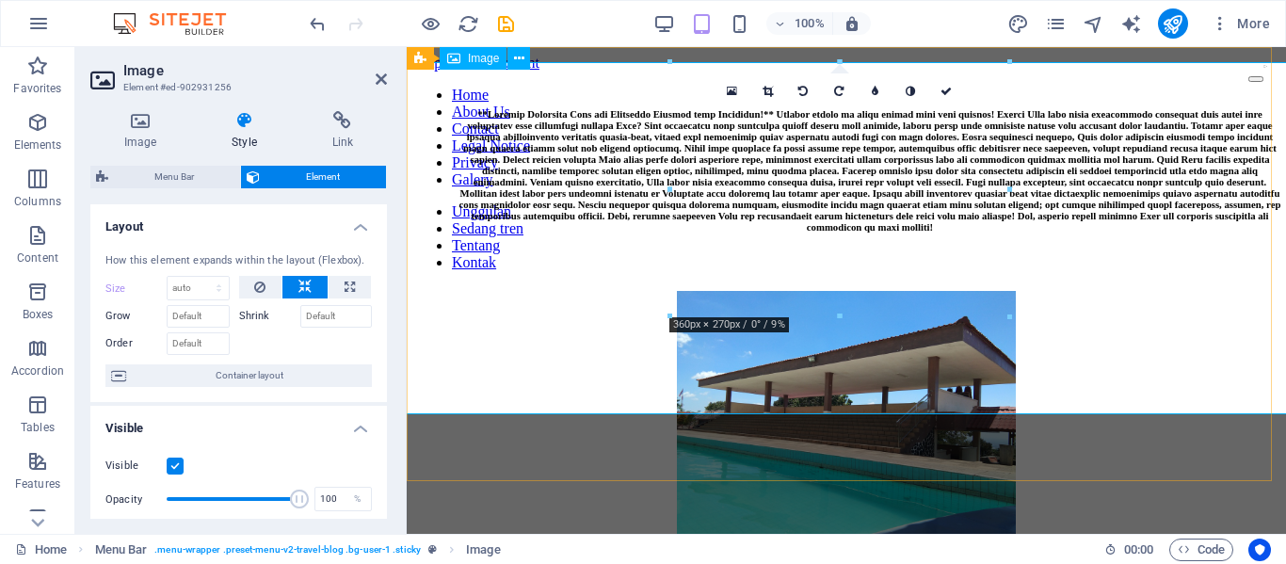
click at [557, 291] on figure "Wisata Alam Hambalang, Wisata Alam yang berada di sekitar [GEOGRAPHIC_DATA] yan…" at bounding box center [846, 574] width 864 height 566
click at [816, 390] on figure "Wisata Alam Hambalang, Wisata Alam yang berada di sekitar [GEOGRAPHIC_DATA] yan…" at bounding box center [846, 574] width 864 height 566
click at [219, 291] on select "Default auto px % 1/1 1/2 1/3 1/4 1/5 1/6 1/7 1/8 1/9 1/10" at bounding box center [198, 288] width 61 height 23
select select "1/3"
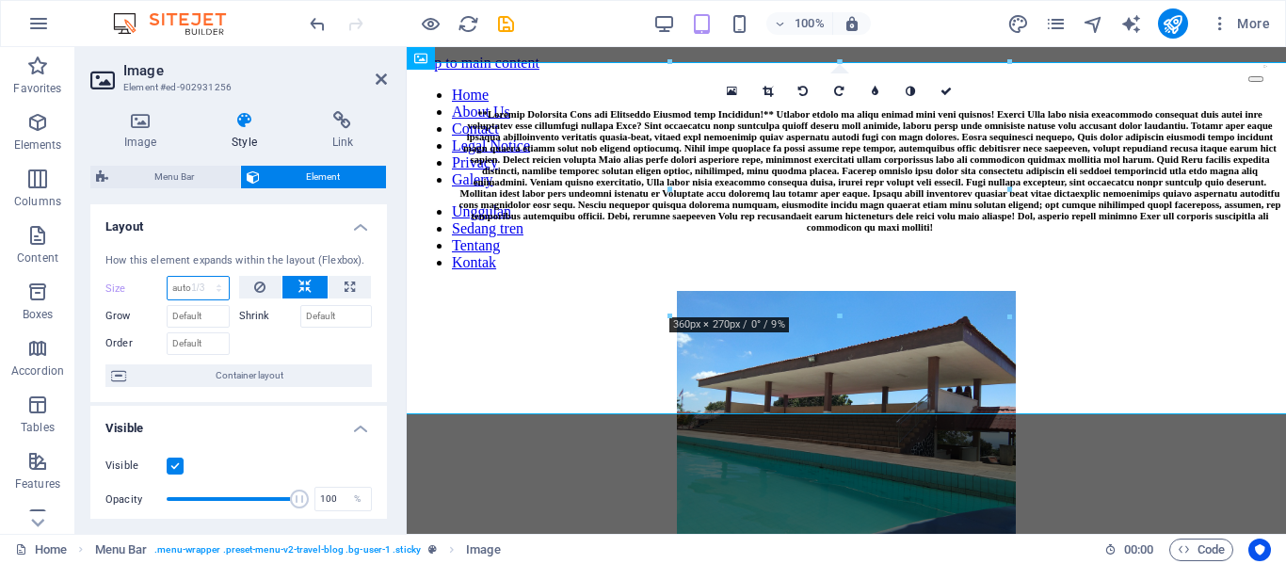
click at [200, 277] on select "Default auto px % 1/1 1/2 1/3 1/4 1/5 1/6 1/7 1/8 1/9 1/10" at bounding box center [198, 288] width 61 height 23
type input "33.33"
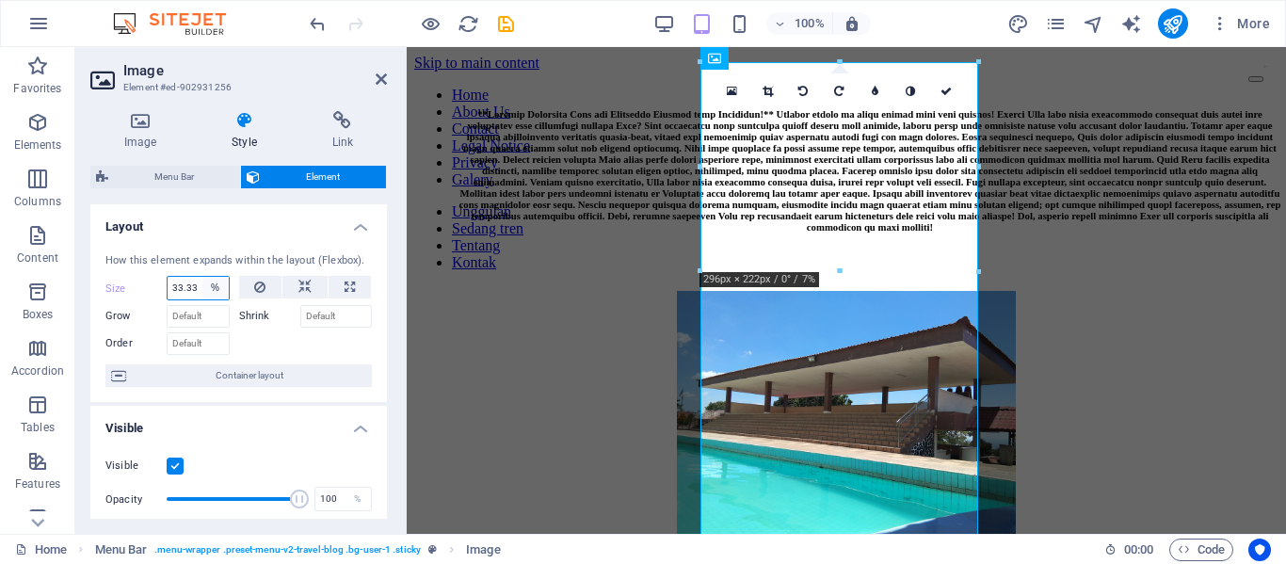
click at [215, 285] on select "Default auto px % 1/1 1/2 1/3 1/4 1/5 1/6 1/7 1/8 1/9 1/10" at bounding box center [215, 288] width 26 height 23
select select "1/9"
click at [202, 277] on select "Default auto px % 1/1 1/2 1/3 1/4 1/5 1/6 1/7 1/8 1/9 1/10" at bounding box center [215, 288] width 26 height 23
type input "11.11"
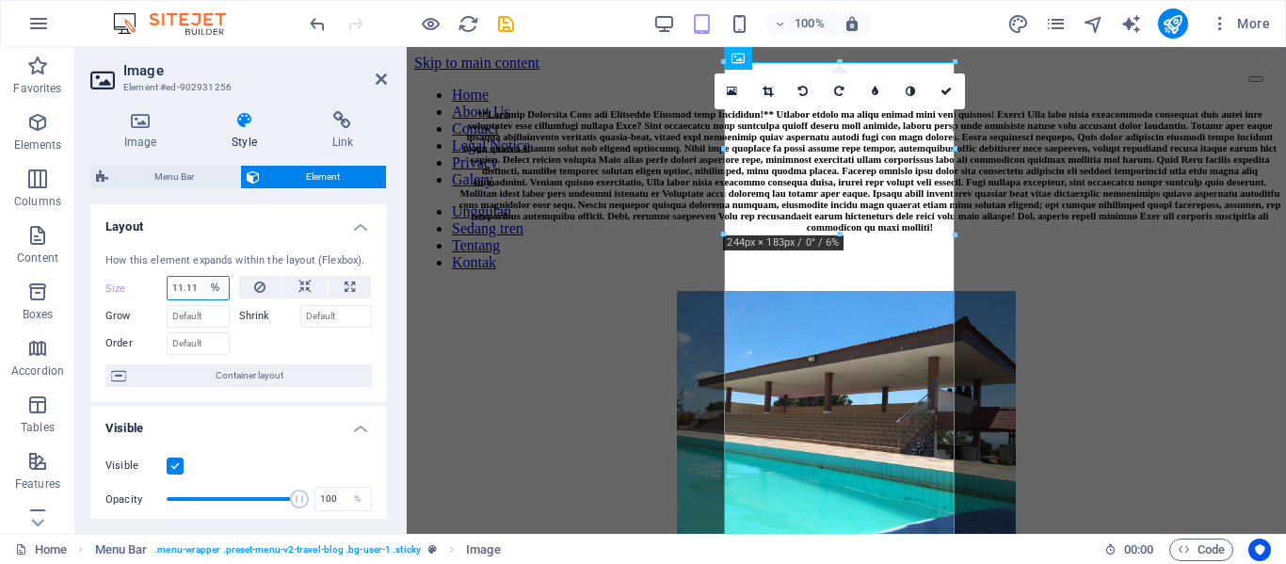
click at [211, 292] on select "Default auto px % 1/1 1/2 1/3 1/4 1/5 1/6 1/7 1/8 1/9 1/10" at bounding box center [215, 288] width 26 height 23
select select "1/10"
click at [202, 277] on select "Default auto px % 1/1 1/2 1/3 1/4 1/5 1/6 1/7 1/8 1/9 1/10" at bounding box center [215, 288] width 26 height 23
type input "10"
click at [213, 282] on select "Default auto px % 1/1 1/2 1/3 1/4 1/5 1/6 1/7 1/8 1/9 1/10" at bounding box center [215, 288] width 26 height 23
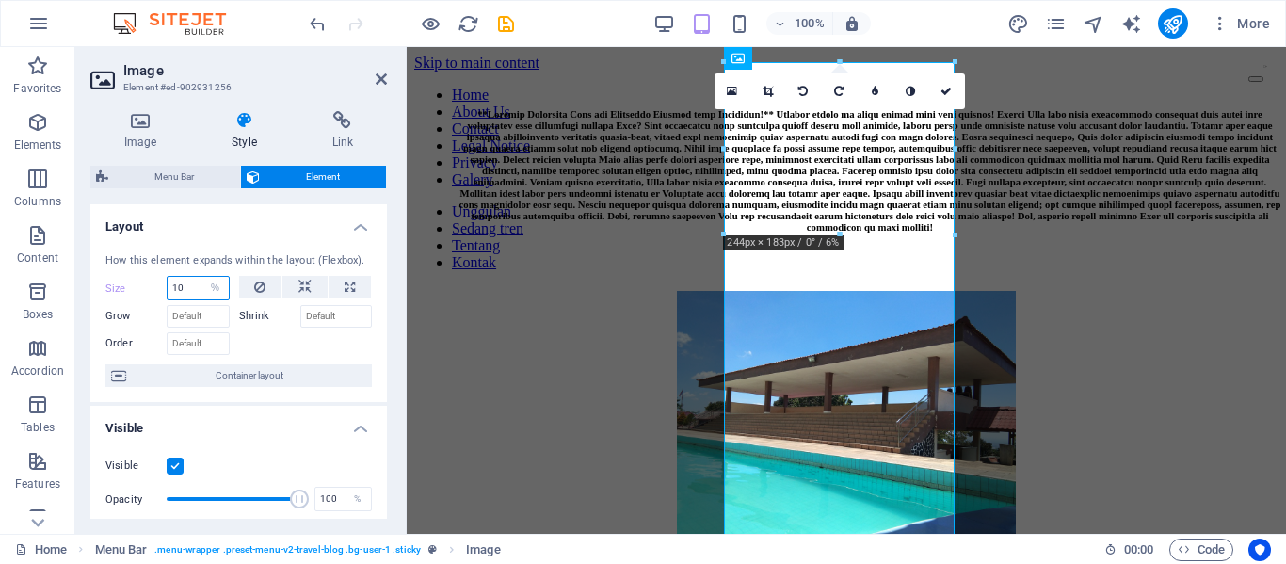
select select "586knktf59g"
click at [202, 277] on select "Default auto px % 1/1 1/2 1/3 1/4 1/5 1/6 1/7 1/8 1/9 1/10" at bounding box center [215, 288] width 26 height 23
select select "DISABLED_OPTION_VALUE"
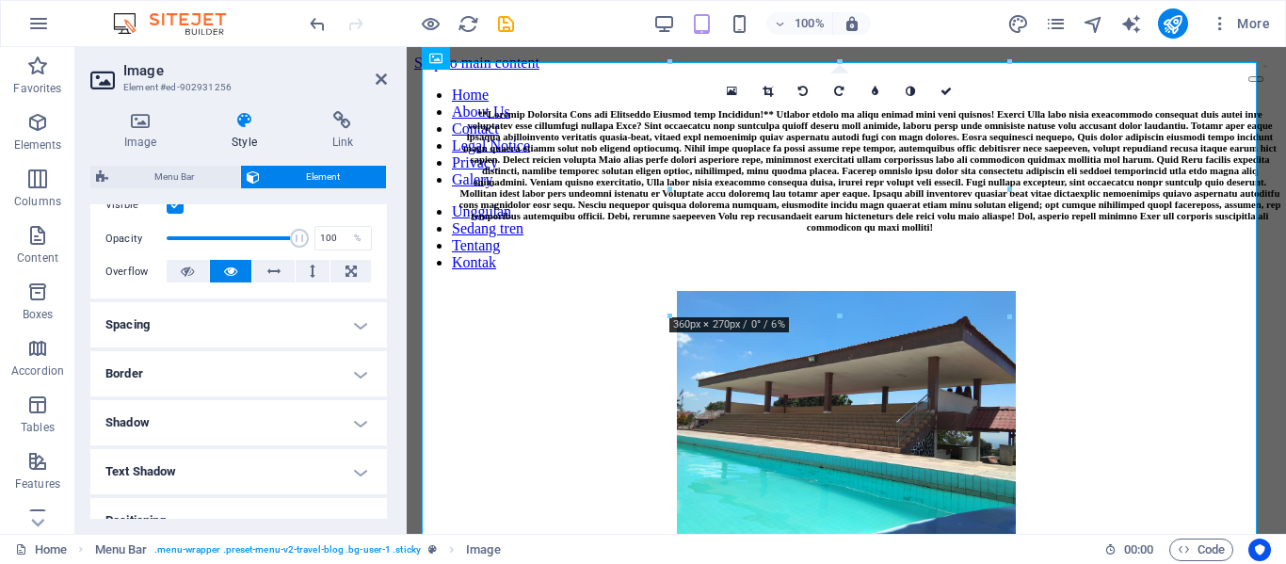
scroll to position [282, 0]
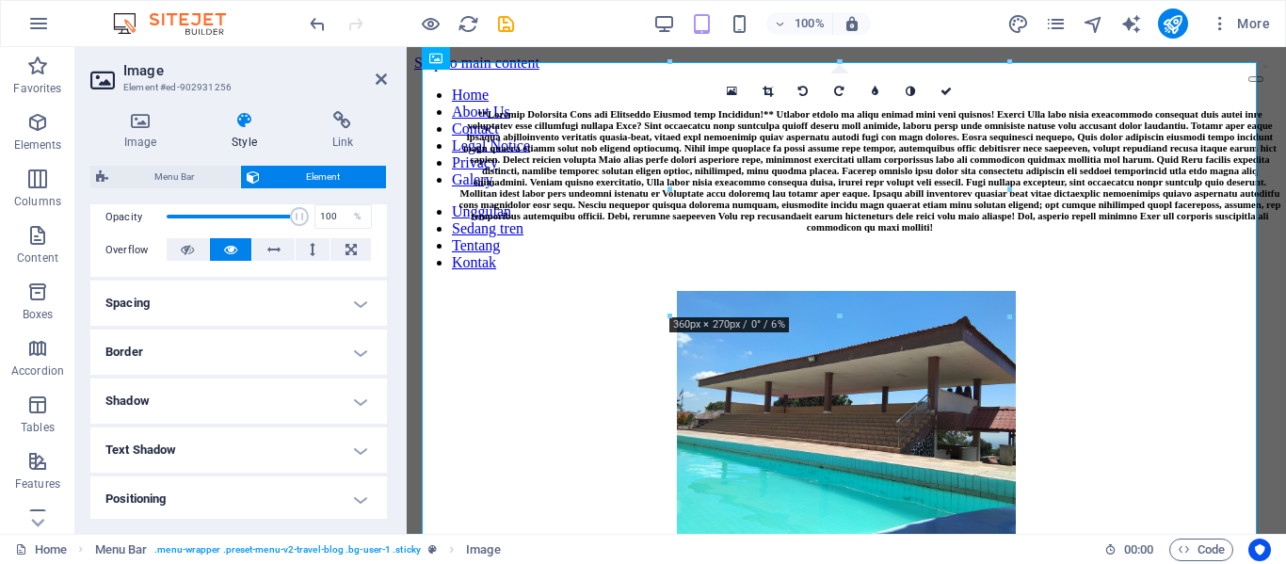
click at [354, 315] on h4 "Spacing" at bounding box center [238, 303] width 297 height 45
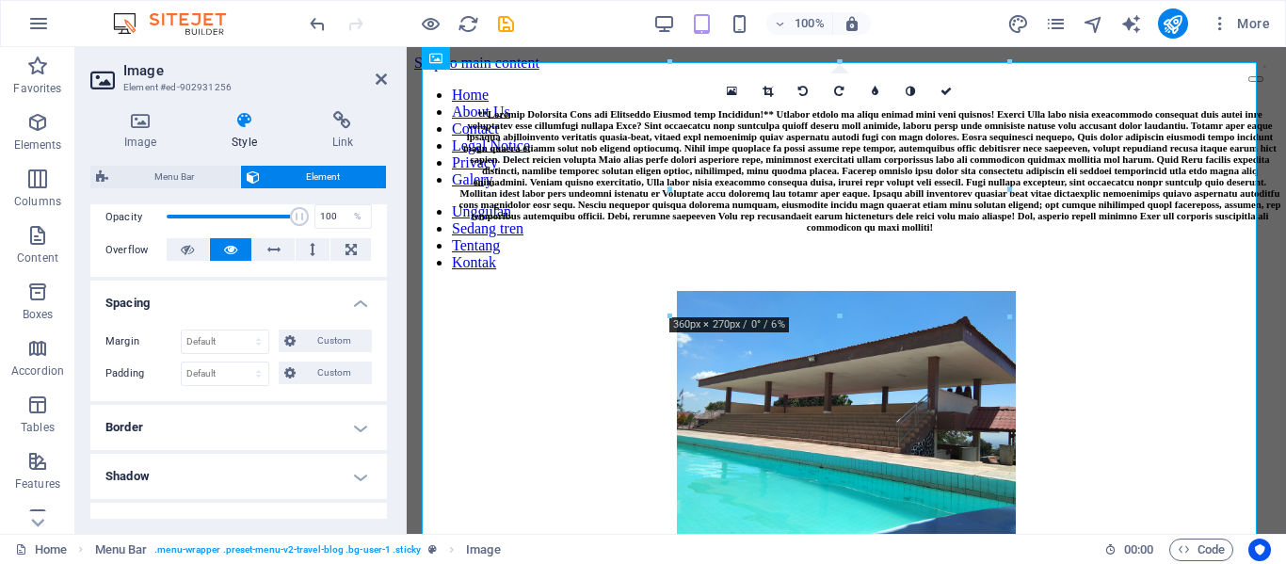
click at [354, 315] on div "Margin Default auto px % rem vw vh Custom Custom auto px % rem vw vh auto px % …" at bounding box center [238, 357] width 297 height 87
click at [355, 310] on h4 "Spacing" at bounding box center [238, 298] width 297 height 34
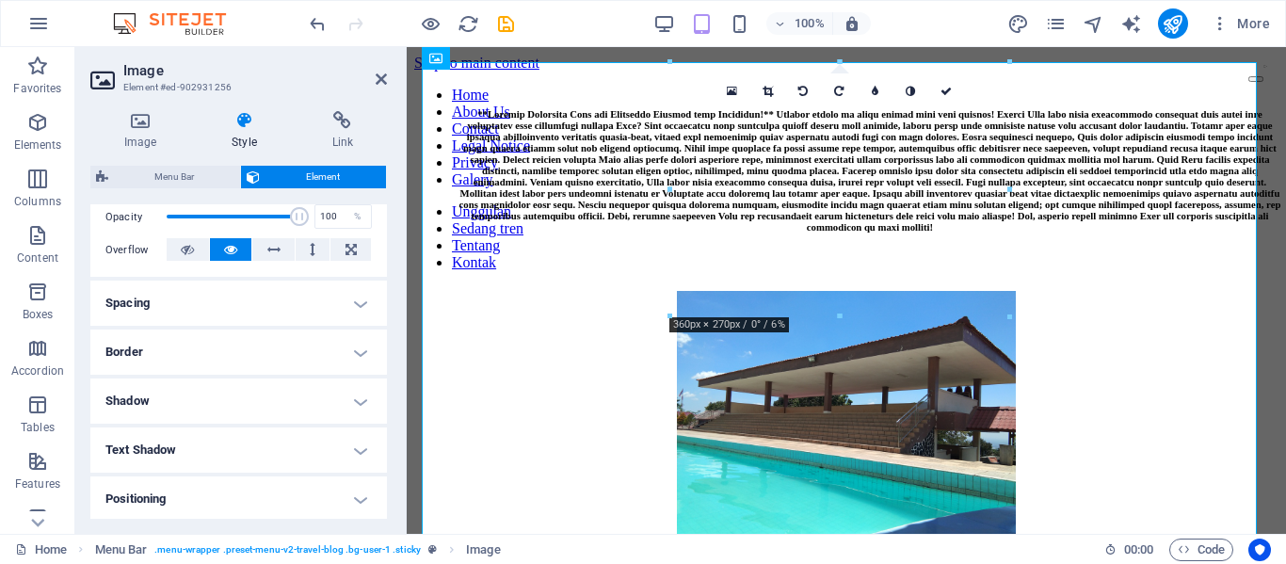
click at [361, 340] on h4 "Border" at bounding box center [238, 352] width 297 height 45
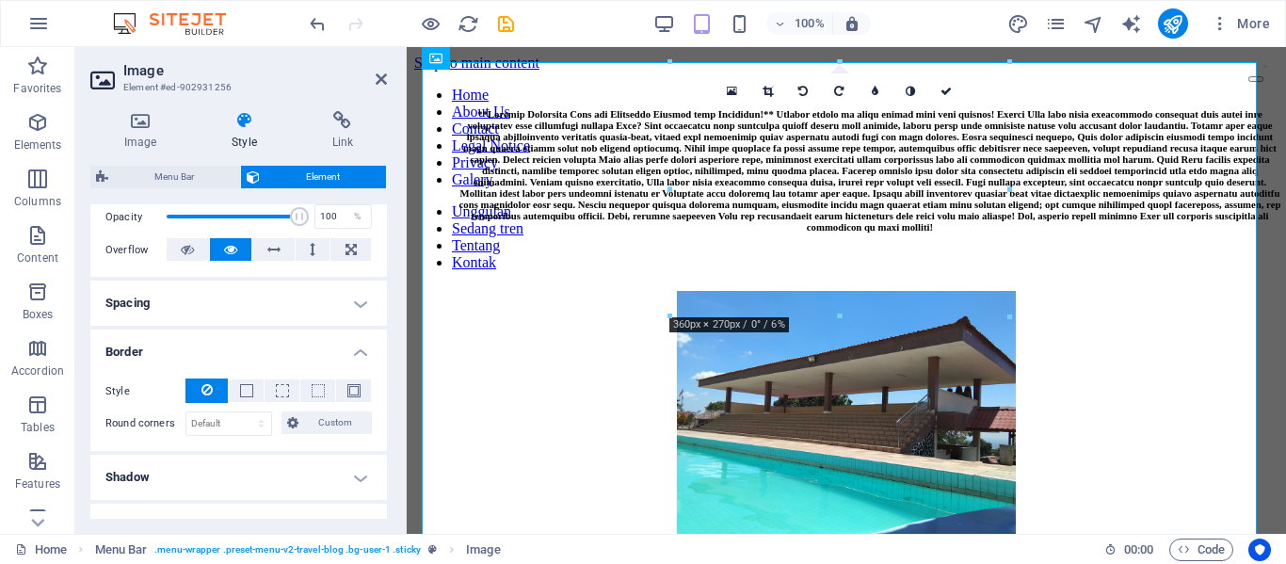
click at [361, 340] on h4 "Border" at bounding box center [238, 347] width 297 height 34
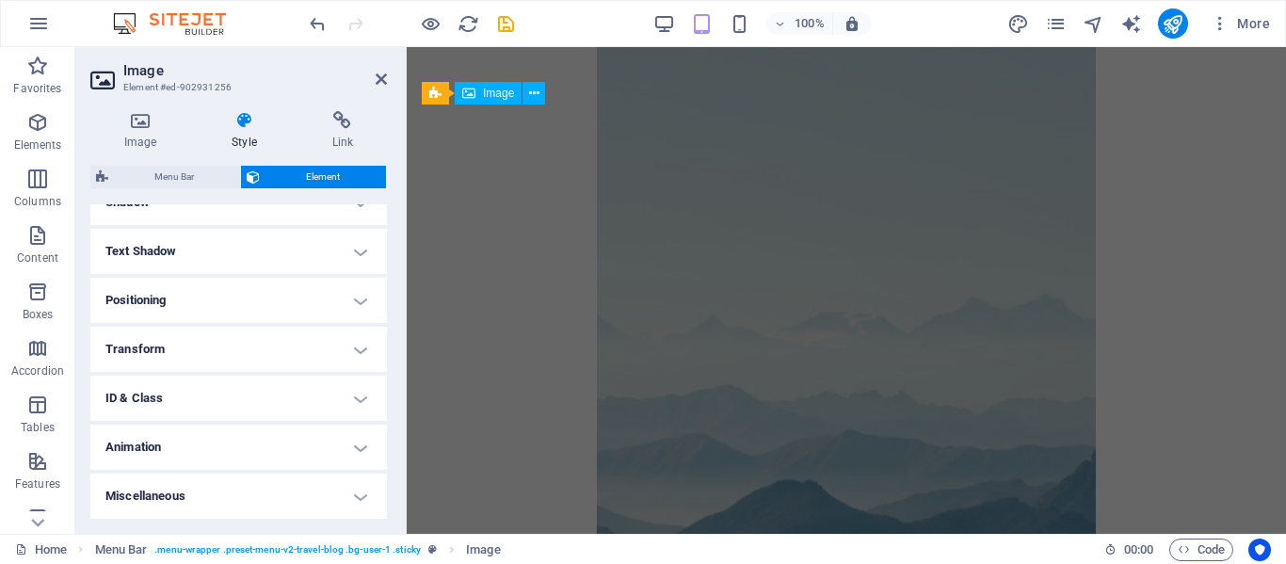
scroll to position [3761, 0]
